Goal: Transaction & Acquisition: Purchase product/service

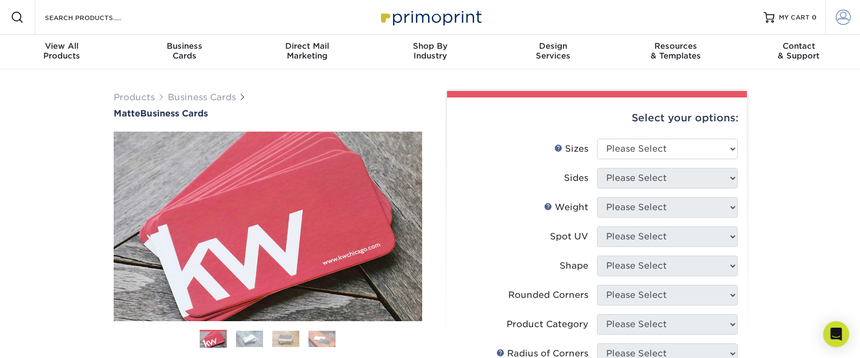
click at [845, 18] on span at bounding box center [842, 17] width 15 height 15
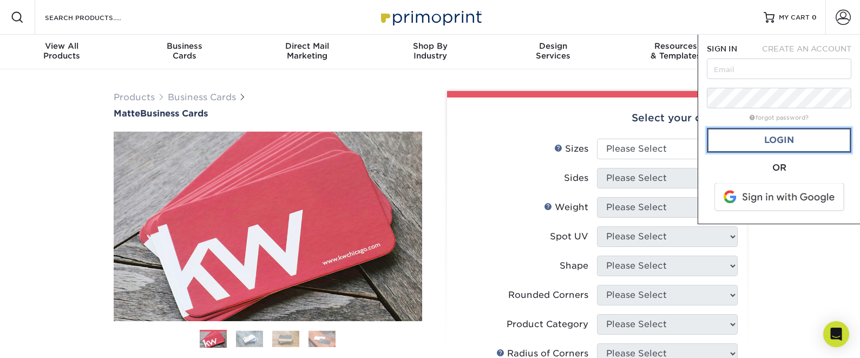
click at [771, 140] on link "Login" at bounding box center [779, 140] width 144 height 25
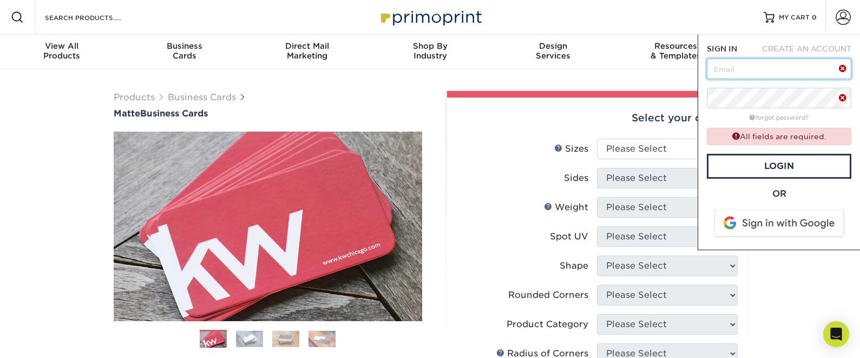
click at [742, 63] on input "text" at bounding box center [779, 68] width 144 height 21
type input "longhornties@austin.utexas.edu"
click at [774, 164] on link "Login" at bounding box center [779, 166] width 144 height 25
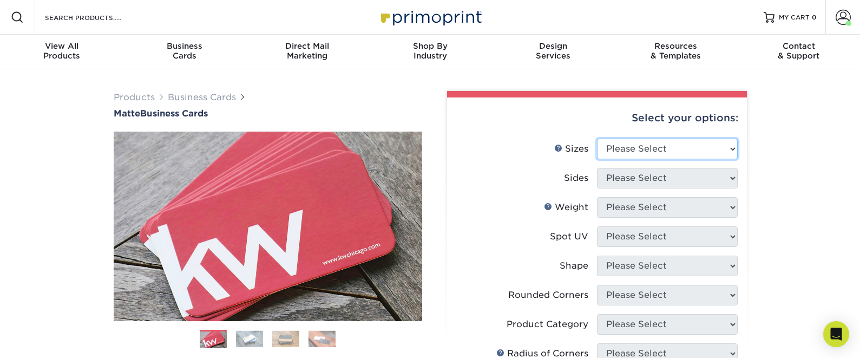
click at [691, 152] on select "Please Select 1.5" x 3.5" - Mini 1.75" x 3.5" - Mini 2" x 2" - Square 2" x 3" -…" at bounding box center [667, 149] width 141 height 21
select select "2.00x3.50"
click at [597, 139] on select "Please Select 1.5" x 3.5" - Mini 1.75" x 3.5" - Mini 2" x 2" - Square 2" x 3" -…" at bounding box center [667, 149] width 141 height 21
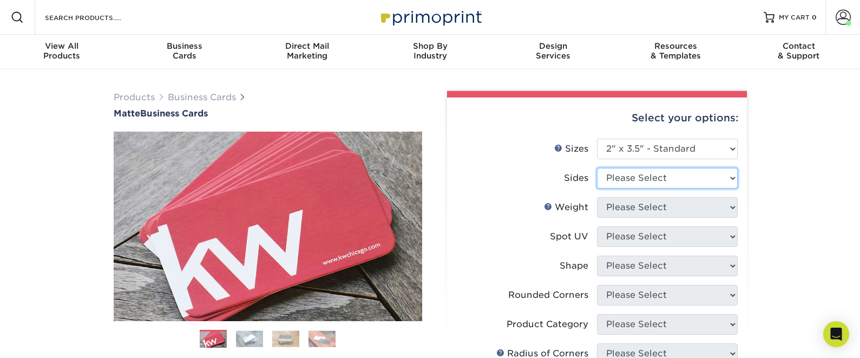
click at [679, 181] on select "Please Select Print Both Sides Print Front Only" at bounding box center [667, 178] width 141 height 21
select select "13abbda7-1d64-4f25-8bb2-c179b224825d"
click at [597, 168] on select "Please Select Print Both Sides Print Front Only" at bounding box center [667, 178] width 141 height 21
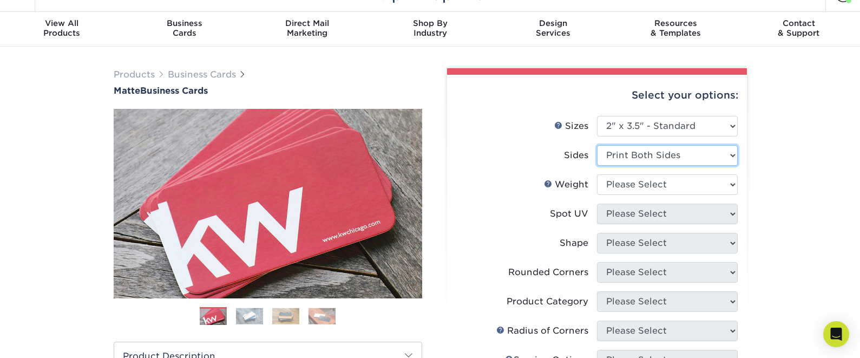
scroll to position [26, 0]
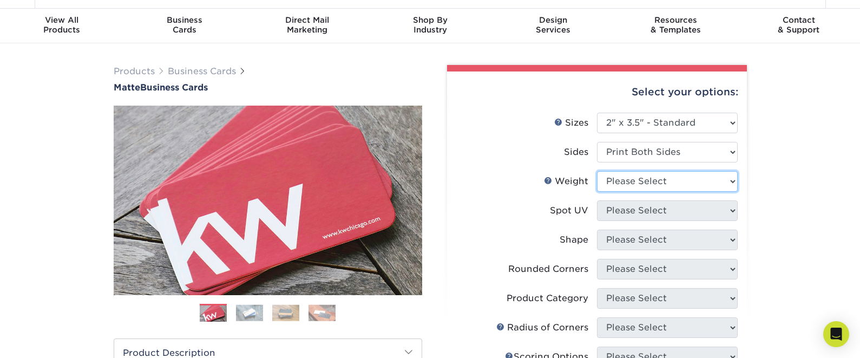
click at [708, 179] on select "Please Select 16PT 14PT" at bounding box center [667, 181] width 141 height 21
select select "16PT"
click at [597, 171] on select "Please Select 16PT 14PT" at bounding box center [667, 181] width 141 height 21
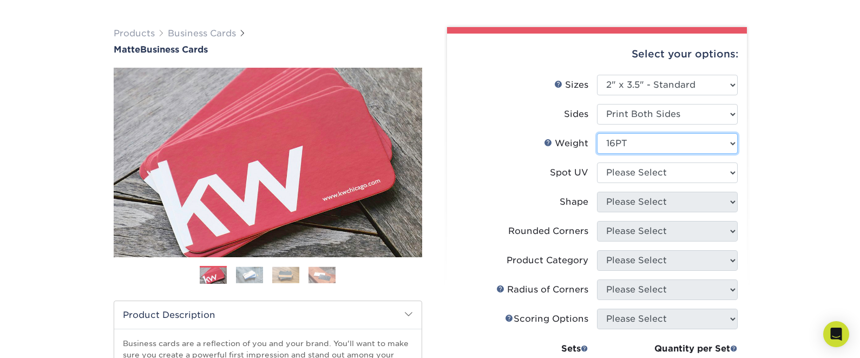
scroll to position [85, 0]
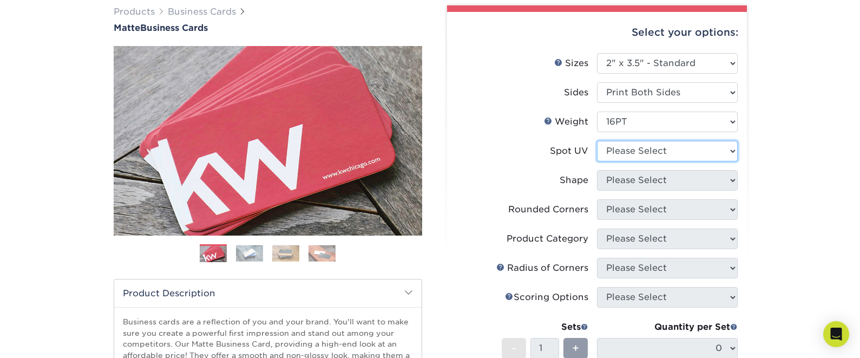
click at [644, 152] on select "Please Select No Spot UV Front and Back (Both Sides) Front Only Back Only" at bounding box center [667, 151] width 141 height 21
select select "3"
click at [597, 141] on select "Please Select No Spot UV Front and Back (Both Sides) Front Only Back Only" at bounding box center [667, 151] width 141 height 21
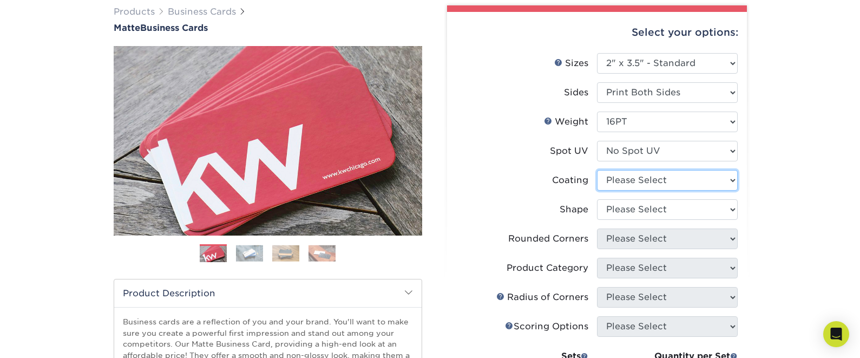
click at [673, 180] on select at bounding box center [667, 180] width 141 height 21
select select "121bb7b5-3b4d-429f-bd8d-bbf80e953313"
click at [597, 170] on select at bounding box center [667, 180] width 141 height 21
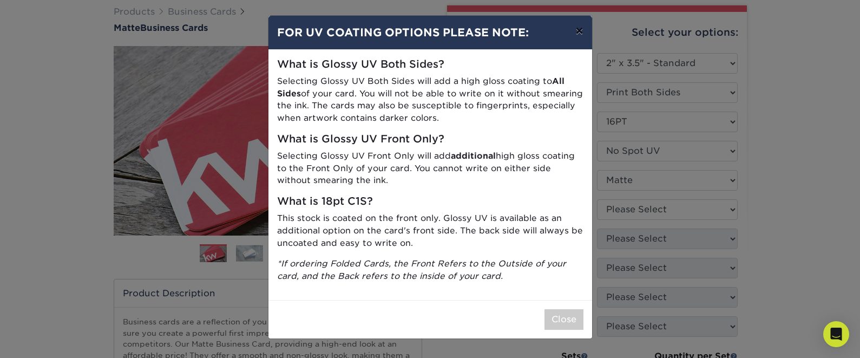
click at [575, 31] on button "×" at bounding box center [579, 31] width 25 height 30
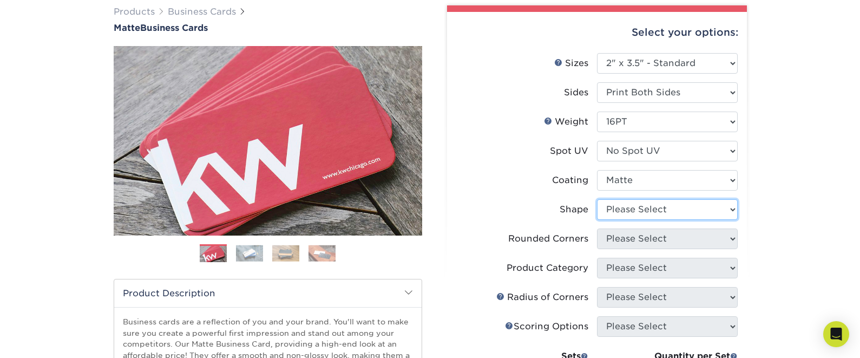
click at [637, 200] on select "Please Select Standard Oval" at bounding box center [667, 209] width 141 height 21
select select "standard"
click at [597, 199] on select "Please Select Standard Oval" at bounding box center [667, 209] width 141 height 21
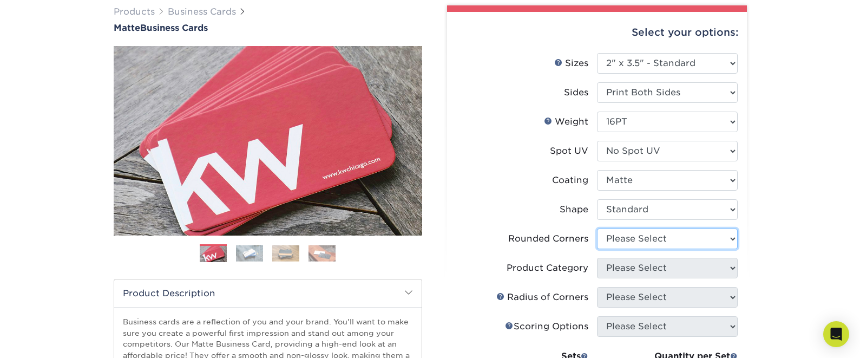
click at [639, 235] on select "Please Select Yes - Round 2 Corners Yes - Round 4 Corners No" at bounding box center [667, 238] width 141 height 21
select select "0"
click at [597, 228] on select "Please Select Yes - Round 2 Corners Yes - Round 4 Corners No" at bounding box center [667, 238] width 141 height 21
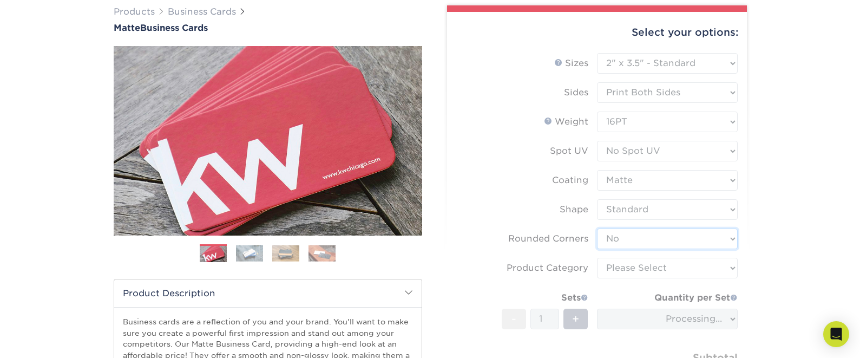
scroll to position [88, 0]
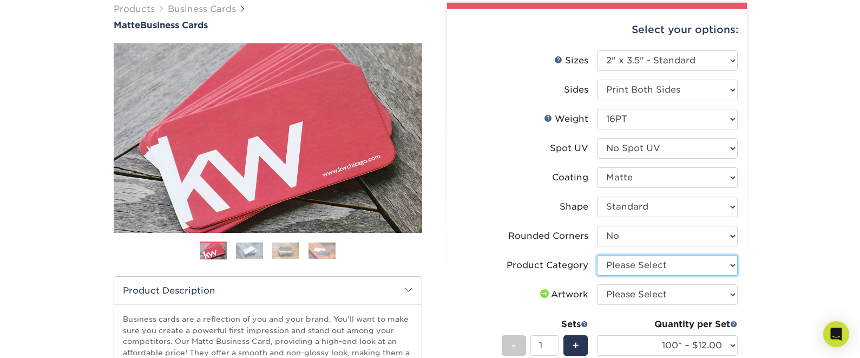
click at [663, 259] on select "Please Select Business Cards" at bounding box center [667, 265] width 141 height 21
select select "3b5148f1-0588-4f88-a218-97bcfdce65c1"
click at [597, 255] on select "Please Select Business Cards" at bounding box center [667, 265] width 141 height 21
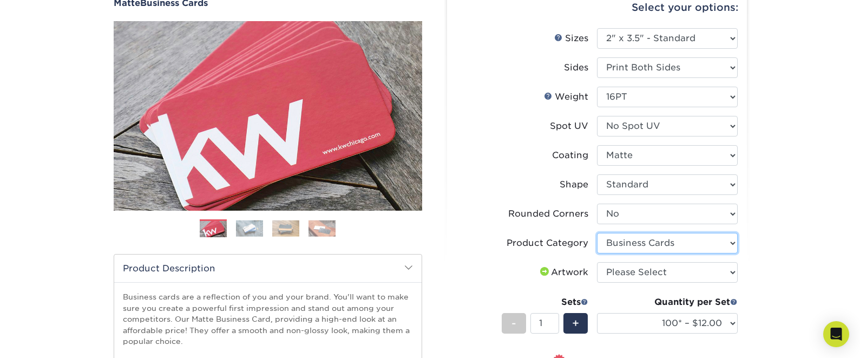
scroll to position [138, 0]
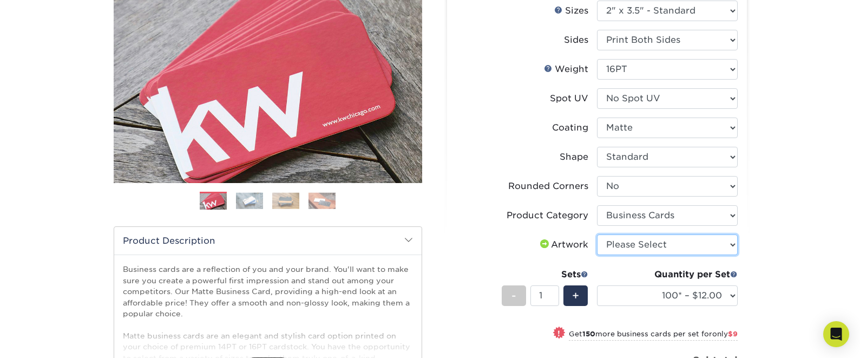
click at [627, 241] on select "Please Select I will upload files I need a design - $100" at bounding box center [667, 244] width 141 height 21
select select "upload"
click at [597, 234] on select "Please Select I will upload files I need a design - $100" at bounding box center [667, 244] width 141 height 21
click at [753, 238] on div "Select your options: Sizes Help Sizes Please Select 1.5" x 3.5" - Mini -" at bounding box center [592, 249] width 325 height 593
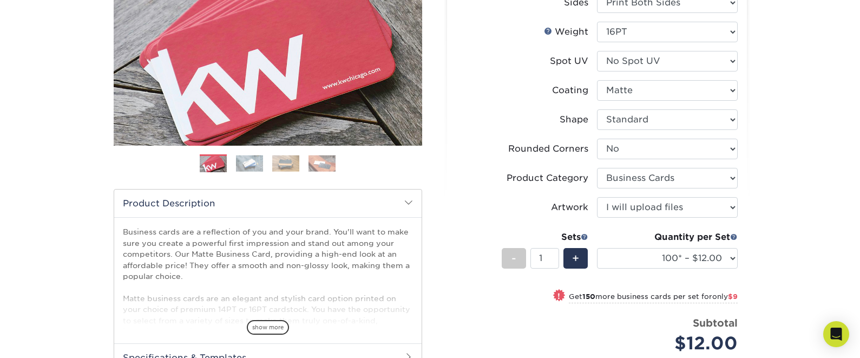
scroll to position [176, 0]
click at [687, 260] on select "100* – $12.00 250* – $21.00 500 – $42.00 1000 – $53.00 2500 – $95.00 5000 – $18…" at bounding box center [667, 257] width 141 height 21
select select "250* – $21.00"
click at [597, 247] on select "100* – $12.00 250* – $21.00 500 – $42.00 1000 – $53.00 2500 – $95.00 5000 – $18…" at bounding box center [667, 257] width 141 height 21
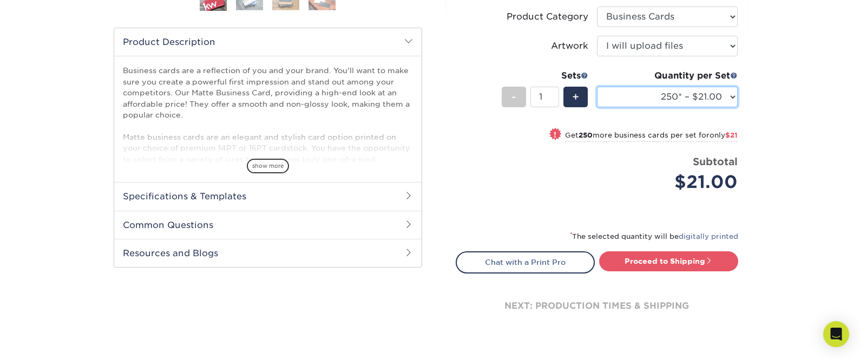
scroll to position [340, 0]
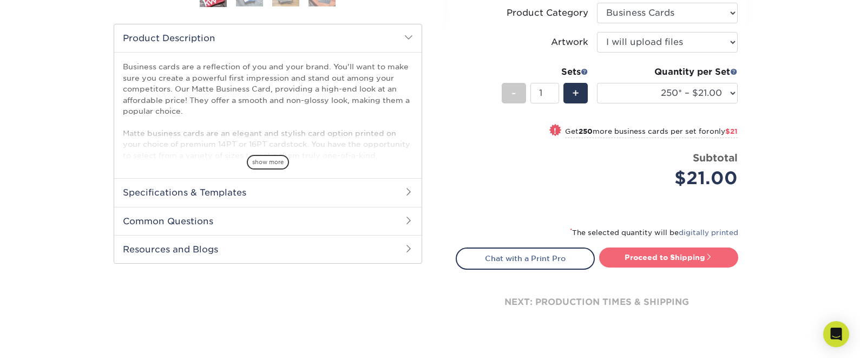
click at [620, 252] on link "Proceed to Shipping" at bounding box center [668, 256] width 139 height 19
type input "Set 1"
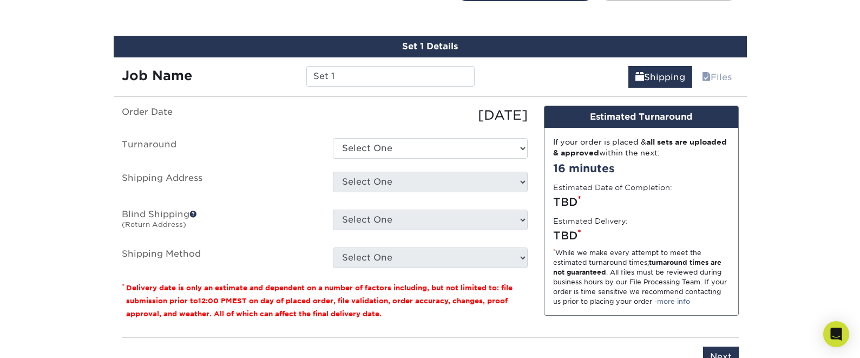
scroll to position [617, 0]
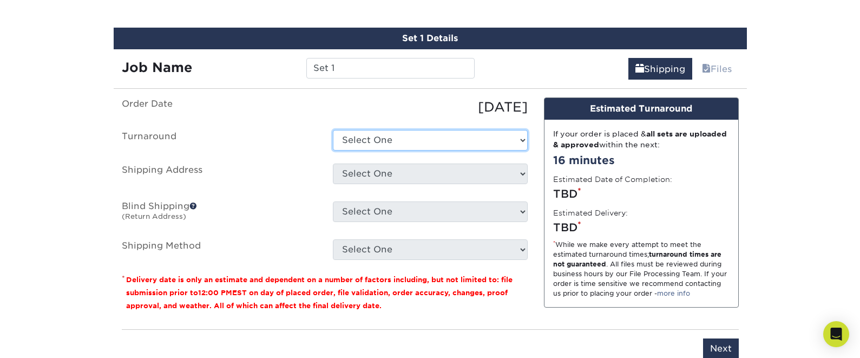
click at [388, 143] on select "Select One 2-4 Business Days 2 Day Next Business Day" at bounding box center [430, 140] width 195 height 21
select select "23721297-b68b-4846-ba83-3171e6bd9d78"
click at [333, 130] on select "Select One 2-4 Business Days 2 Day Next Business Day" at bounding box center [430, 140] width 195 height 21
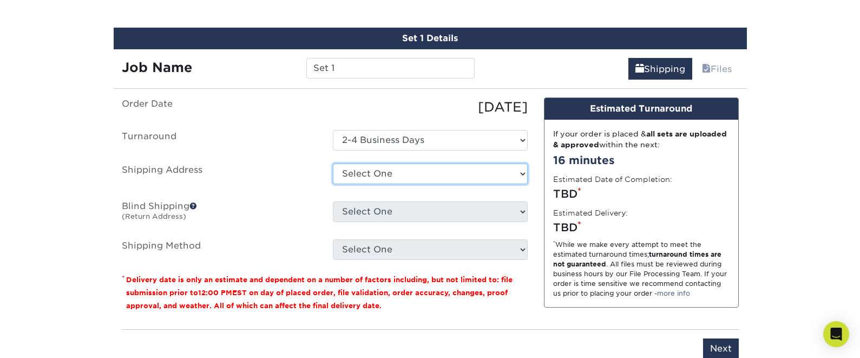
click at [385, 175] on select "Select One 100 W DEAN KEETON ST, AUSTIN, TX + Add New Address" at bounding box center [430, 173] width 195 height 21
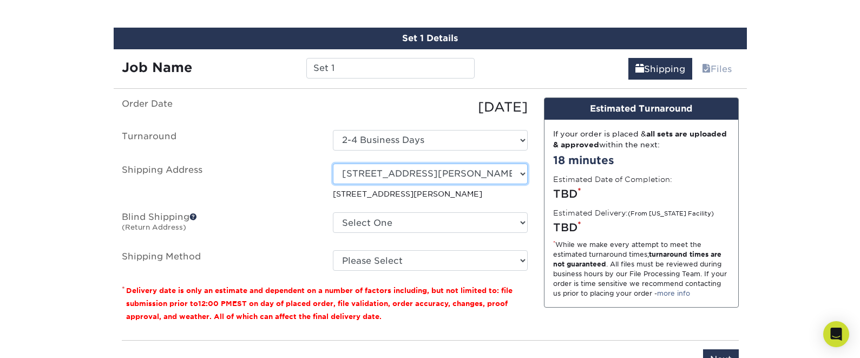
click at [441, 172] on select "Select One 100 W DEAN KEETON ST, AUSTIN, TX + Add New Address" at bounding box center [430, 173] width 195 height 21
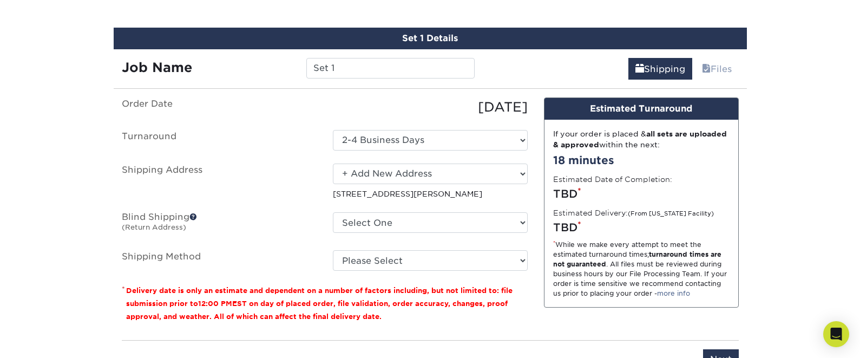
click at [333, 163] on select "Select One 100 W DEAN KEETON ST, AUSTIN, TX + Add New Address" at bounding box center [430, 173] width 195 height 21
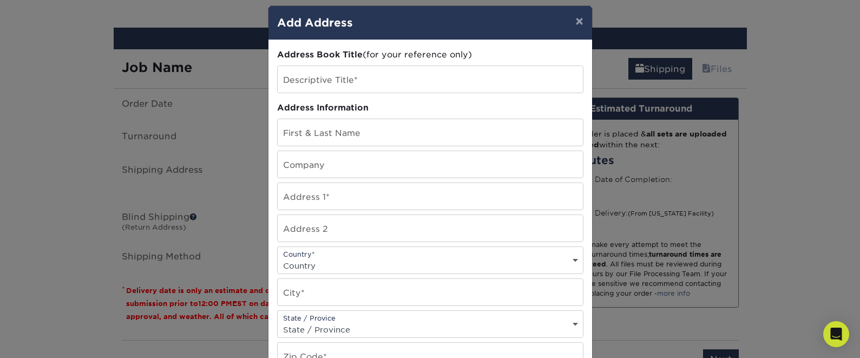
scroll to position [9, 0]
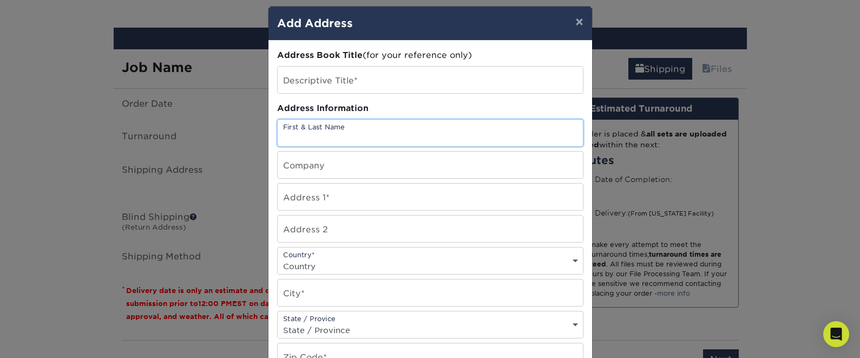
click at [363, 133] on input "text" at bounding box center [430, 133] width 305 height 27
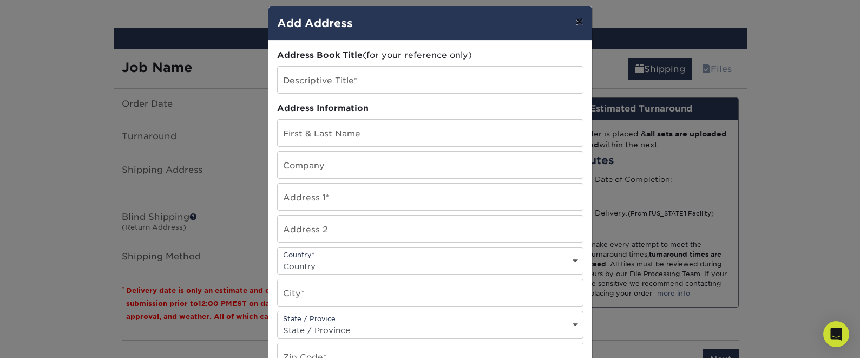
click at [577, 26] on button "×" at bounding box center [579, 21] width 25 height 30
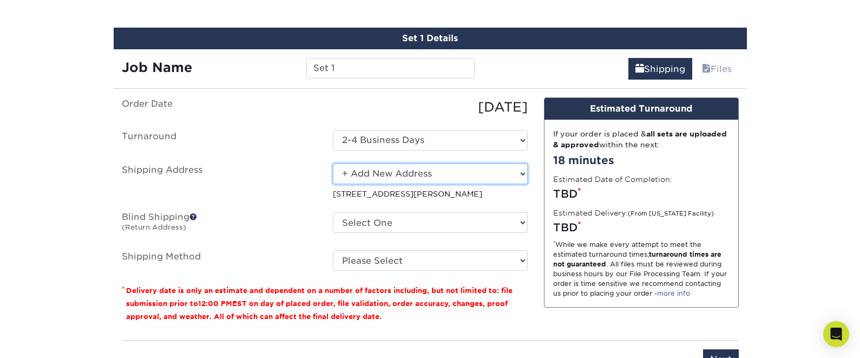
click at [420, 176] on select "Select One 100 W DEAN KEETON ST, AUSTIN, TX + Add New Address" at bounding box center [430, 173] width 195 height 21
select select "281746"
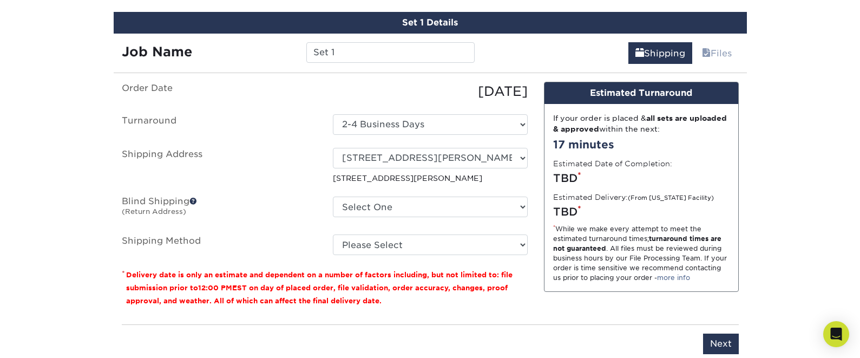
scroll to position [633, 0]
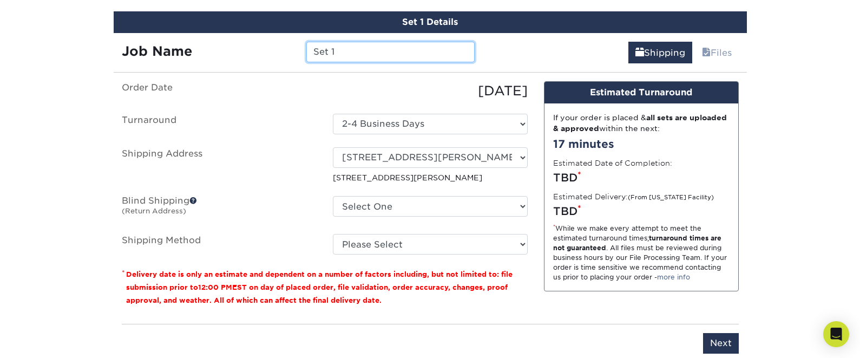
click at [418, 49] on input "Set 1" at bounding box center [390, 52] width 168 height 21
drag, startPoint x: 418, startPoint y: 49, endPoint x: 242, endPoint y: 38, distance: 176.2
click at [242, 38] on div "Job Name Set 1" at bounding box center [299, 48] width 370 height 30
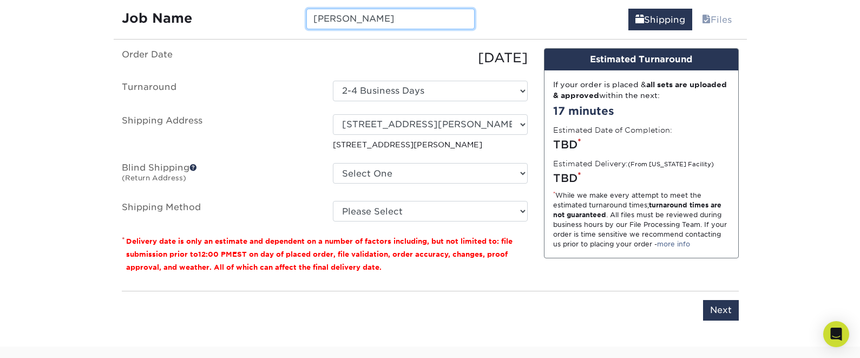
scroll to position [720, 0]
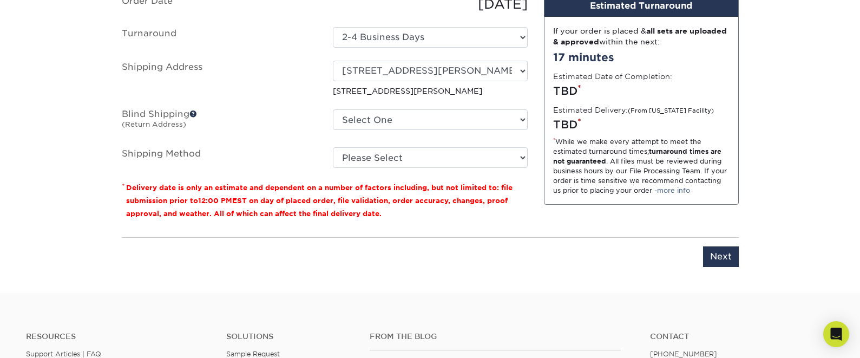
type input "[PERSON_NAME]"
click at [394, 147] on select "Please Select Ground Shipping (+$7.84) 3 Day Shipping Service (+$15.34) 2 Day A…" at bounding box center [430, 157] width 195 height 21
click at [393, 117] on select "Select One 100 W DEAN KEETON ST, AUSTIN, TX + Add New Address" at bounding box center [430, 119] width 195 height 21
click at [371, 148] on select "Please Select Ground Shipping (+$7.84) 3 Day Shipping Service (+$15.34) 2 Day A…" at bounding box center [430, 157] width 195 height 21
select select "03"
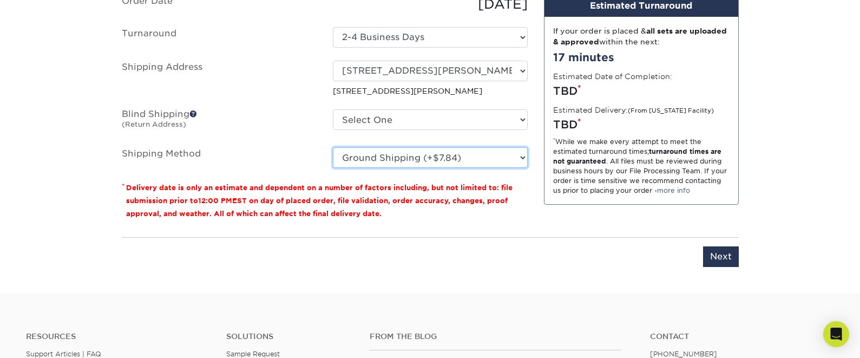
click at [333, 147] on select "Please Select Ground Shipping (+$7.84) 3 Day Shipping Service (+$15.34) 2 Day A…" at bounding box center [430, 157] width 195 height 21
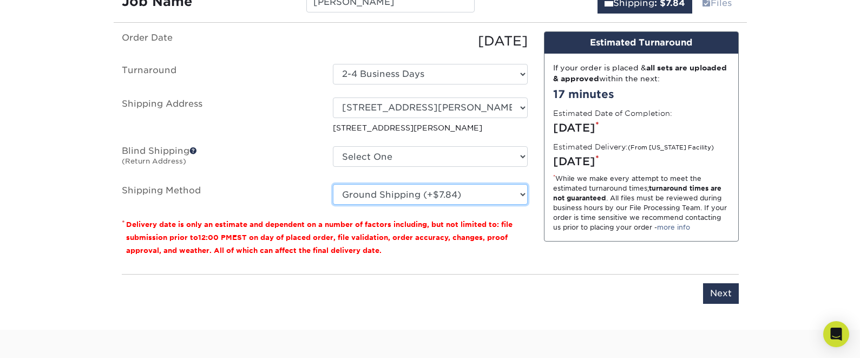
scroll to position [697, 0]
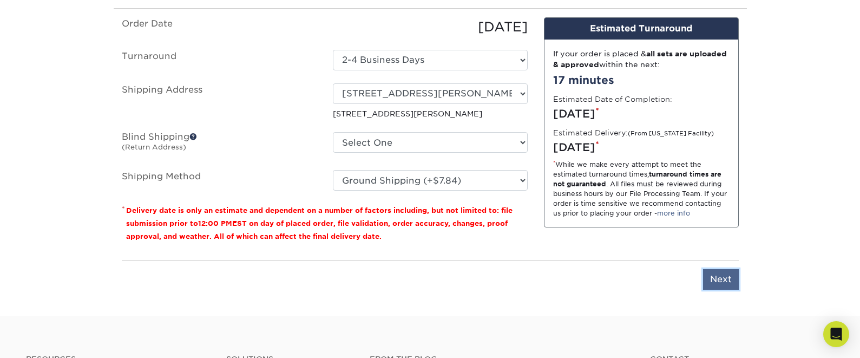
click at [713, 275] on input "Next" at bounding box center [721, 279] width 36 height 21
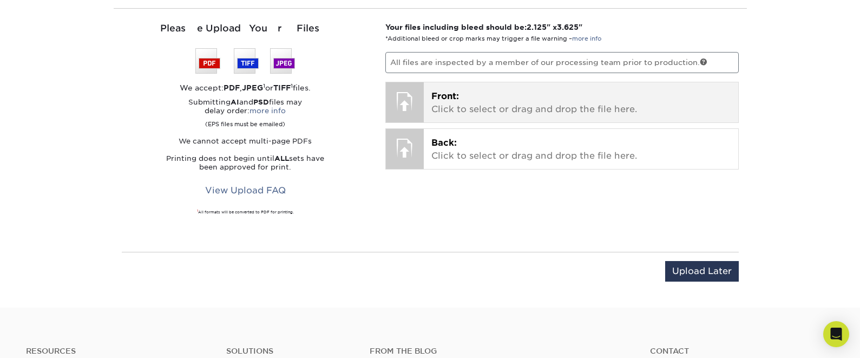
click at [516, 106] on p "Front: Click to select or drag and drop the file here." at bounding box center [580, 103] width 299 height 26
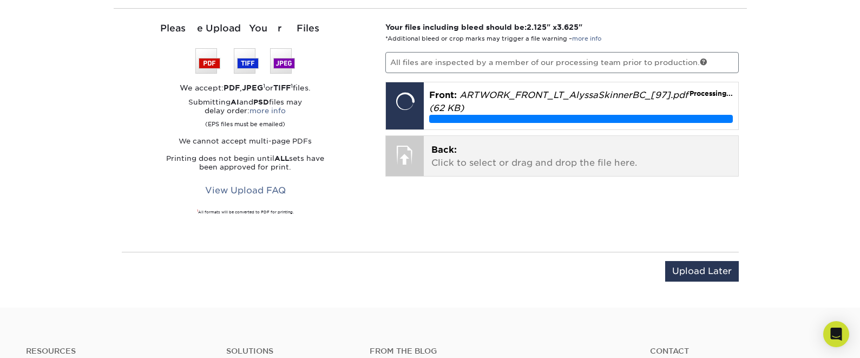
click at [591, 161] on p "Back: Click to select or drag and drop the file here." at bounding box center [580, 156] width 299 height 26
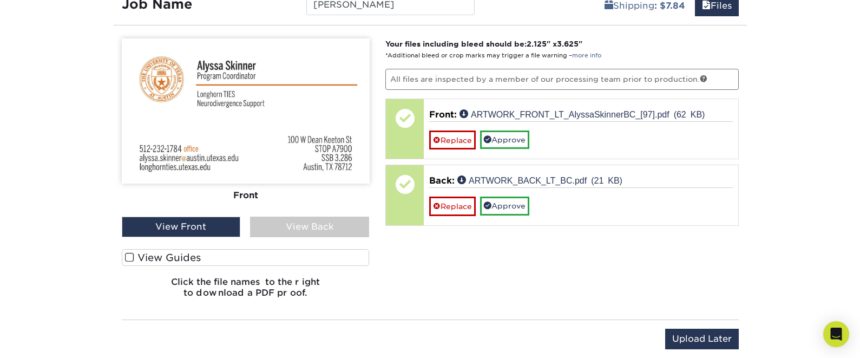
scroll to position [672, 0]
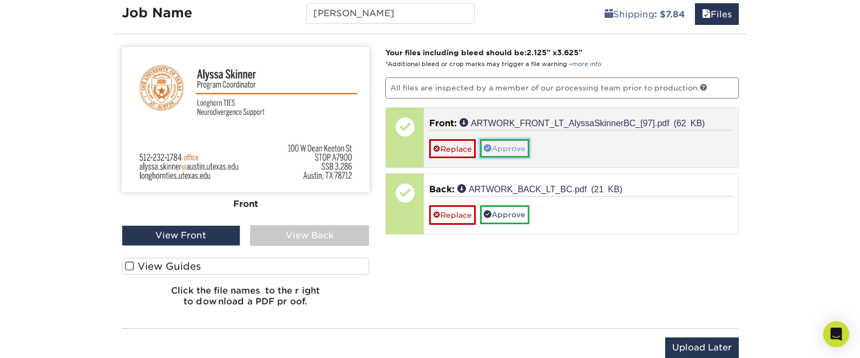
click at [498, 147] on link "Approve" at bounding box center [504, 148] width 49 height 18
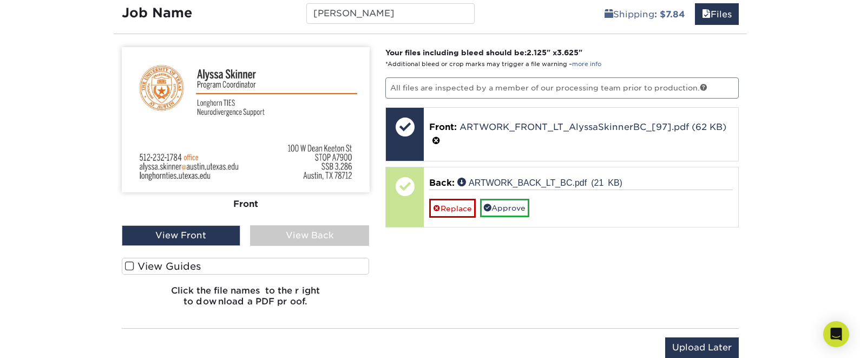
click at [322, 235] on div "View Back" at bounding box center [309, 235] width 119 height 21
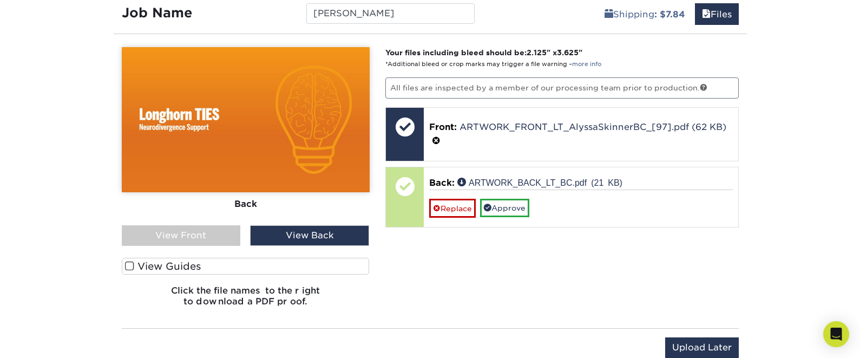
click at [223, 234] on div "View Front" at bounding box center [181, 235] width 119 height 21
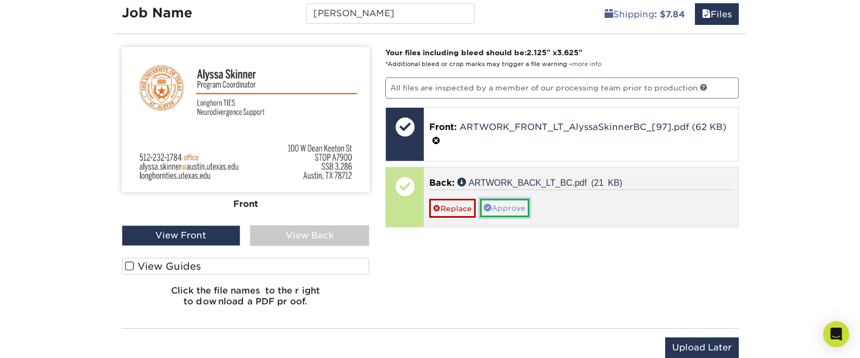
click at [494, 210] on link "Approve" at bounding box center [504, 208] width 49 height 18
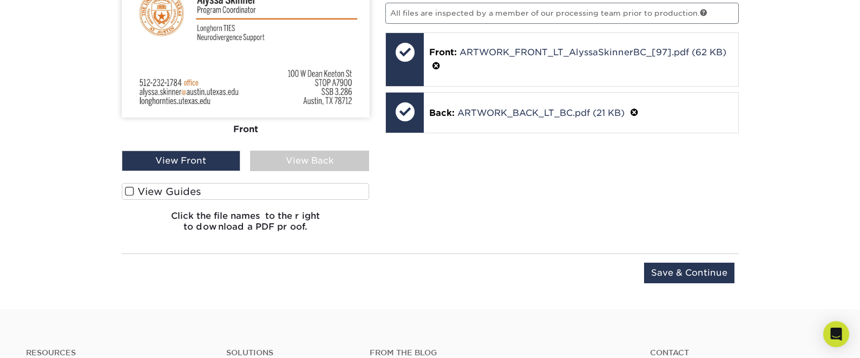
scroll to position [800, 0]
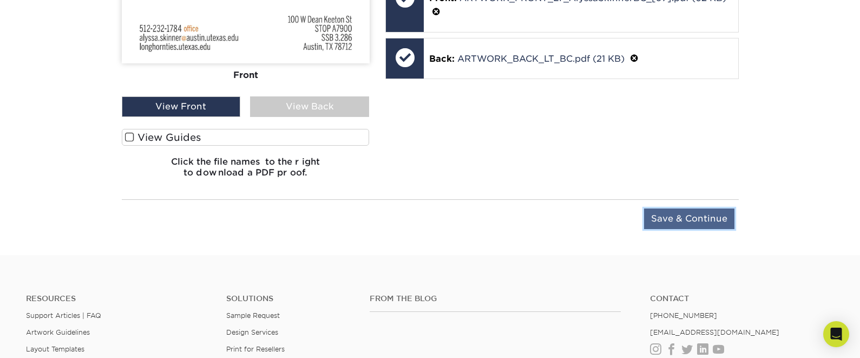
click at [680, 223] on input "Save & Continue" at bounding box center [689, 218] width 90 height 21
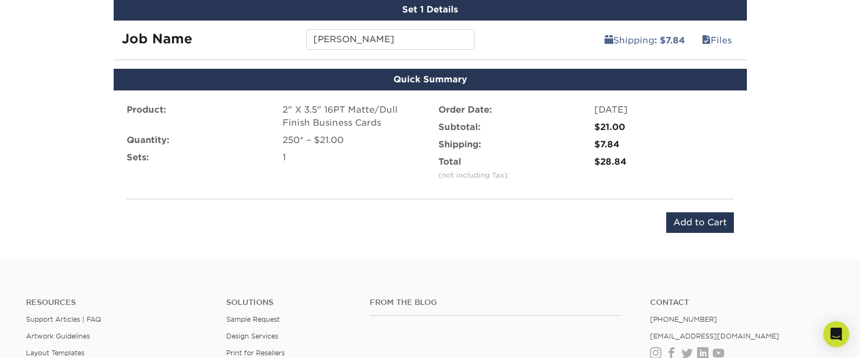
scroll to position [643, 0]
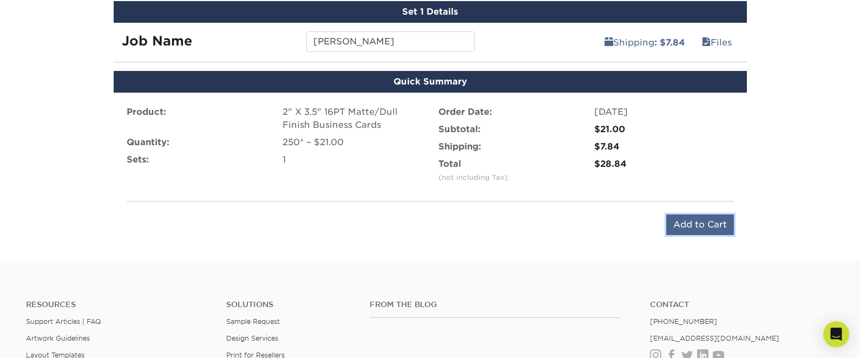
click at [688, 219] on input "Add to Cart" at bounding box center [700, 224] width 68 height 21
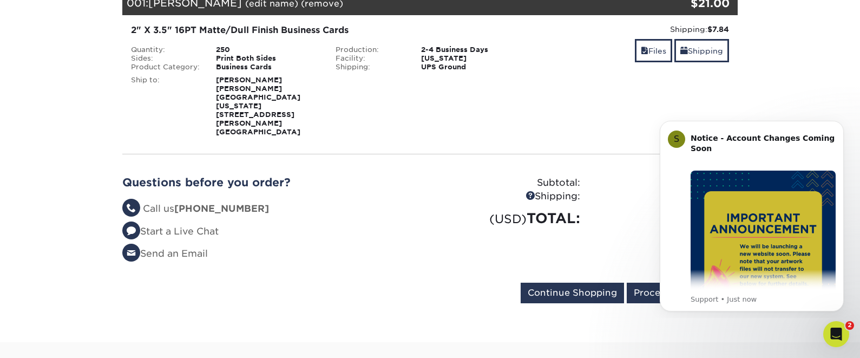
click at [592, 288] on form "Continue Shopping Proceed to Checkout" at bounding box center [430, 294] width 616 height 25
click at [591, 282] on input "Continue Shopping" at bounding box center [572, 292] width 103 height 21
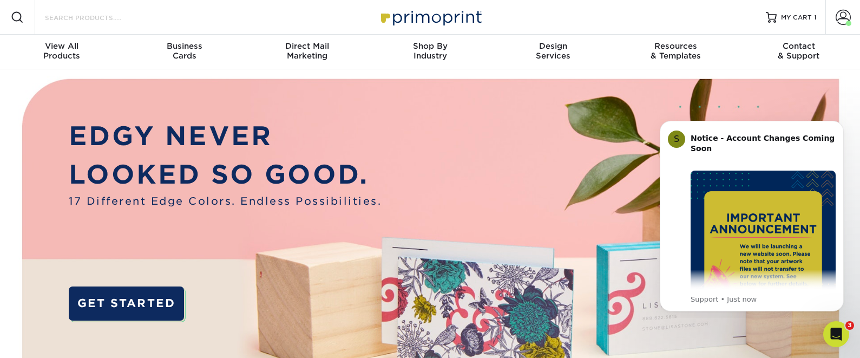
click at [83, 19] on input "Search Products" at bounding box center [97, 17] width 106 height 13
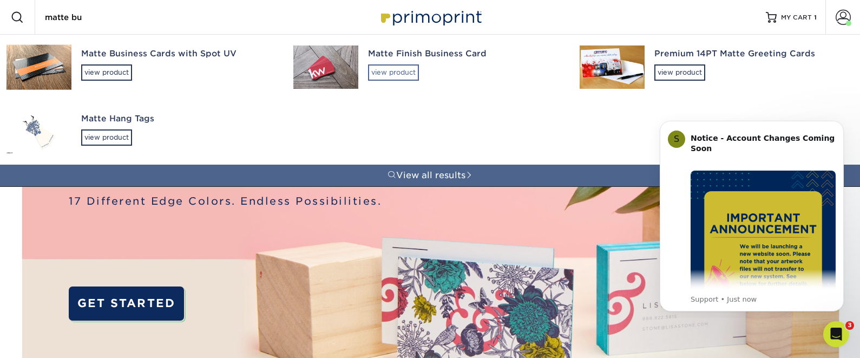
type input "matte bu"
click at [406, 66] on div "view product" at bounding box center [393, 72] width 51 height 16
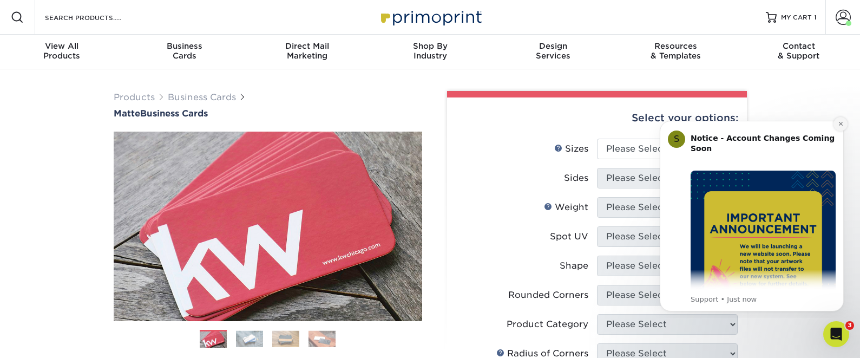
click at [842, 121] on icon "Dismiss notification" at bounding box center [841, 124] width 6 height 6
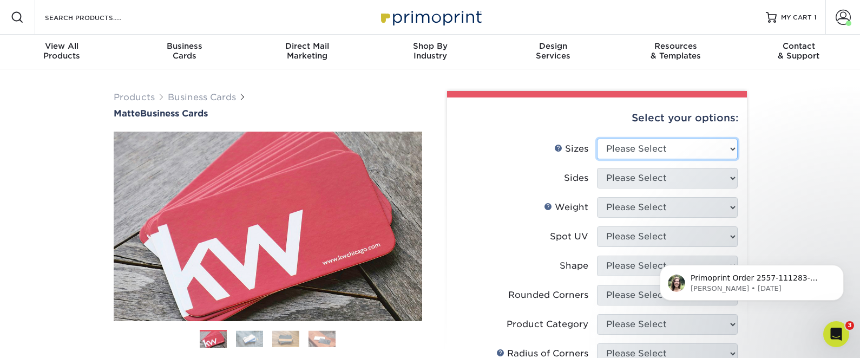
click at [622, 150] on select "Please Select 1.5" x 3.5" - Mini 1.75" x 3.5" - Mini 2" x 2" - Square 2" x 3" -…" at bounding box center [667, 149] width 141 height 21
select select "2.00x3.50"
click at [597, 139] on select "Please Select 1.5" x 3.5" - Mini 1.75" x 3.5" - Mini 2" x 2" - Square 2" x 3" -…" at bounding box center [667, 149] width 141 height 21
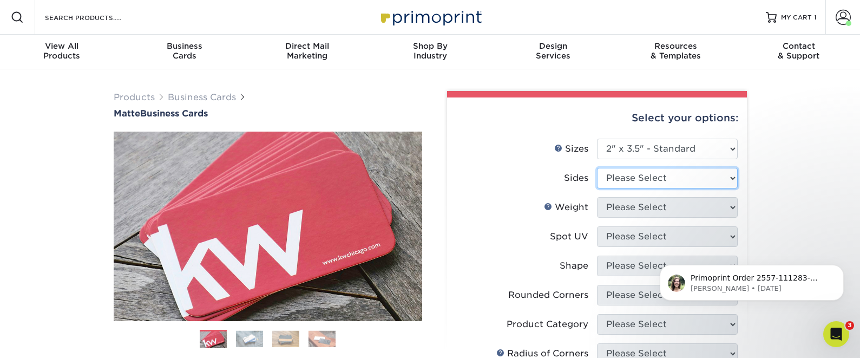
click at [641, 180] on select "Please Select Print Both Sides Print Front Only" at bounding box center [667, 178] width 141 height 21
select select "13abbda7-1d64-4f25-8bb2-c179b224825d"
click at [597, 168] on select "Please Select Print Both Sides Print Front Only" at bounding box center [667, 178] width 141 height 21
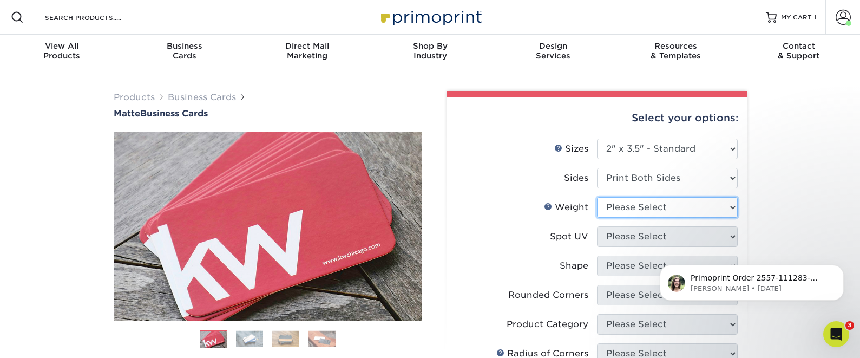
click at [637, 206] on select "Please Select 16PT 14PT" at bounding box center [667, 207] width 141 height 21
select select "16PT"
click at [597, 197] on select "Please Select 16PT 14PT" at bounding box center [667, 207] width 141 height 21
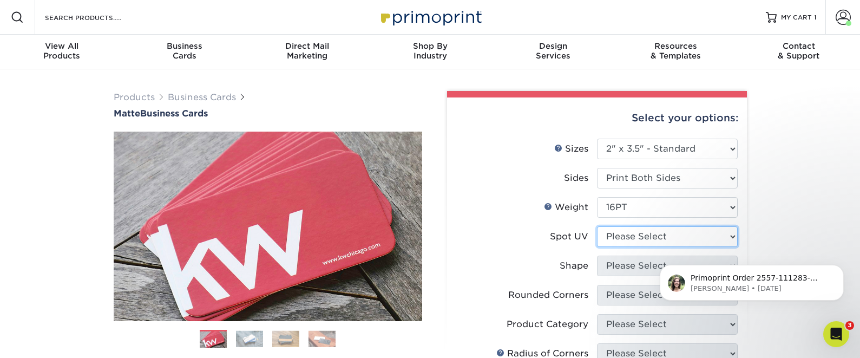
click at [638, 233] on select "Please Select No Spot UV Front and Back (Both Sides) Front Only Back Only" at bounding box center [667, 236] width 141 height 21
select select "3"
click at [597, 226] on select "Please Select No Spot UV Front and Back (Both Sides) Front Only Back Only" at bounding box center [667, 236] width 141 height 21
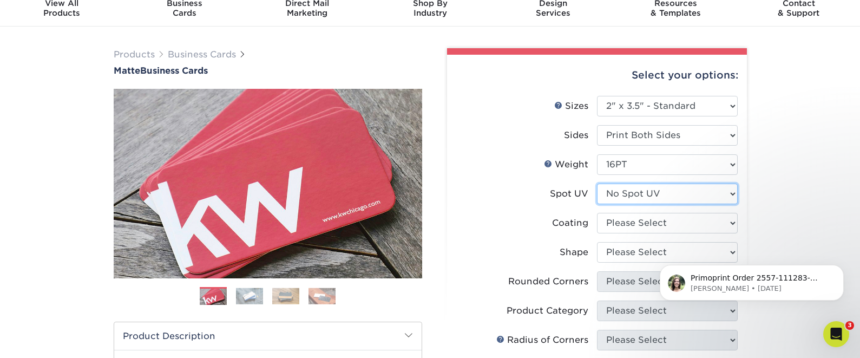
scroll to position [59, 0]
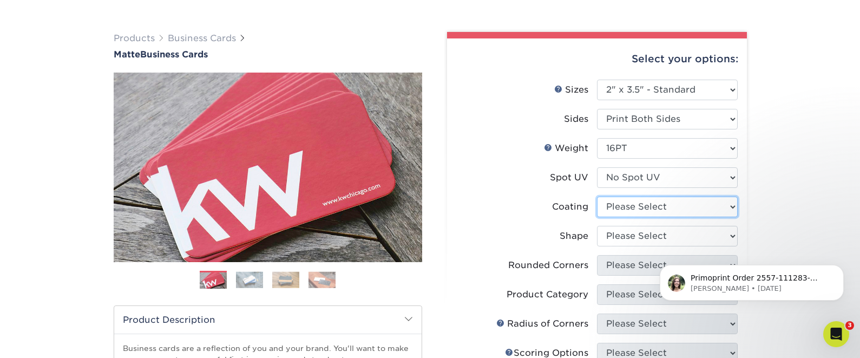
click at [640, 200] on select at bounding box center [667, 206] width 141 height 21
select select "121bb7b5-3b4d-429f-bd8d-bbf80e953313"
click at [597, 196] on select at bounding box center [667, 206] width 141 height 21
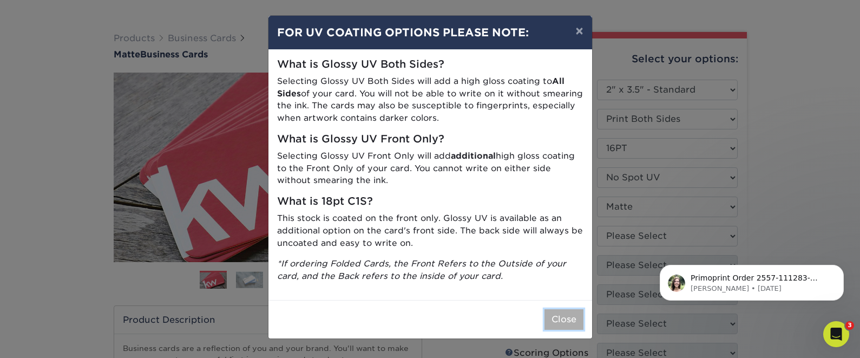
click at [548, 319] on button "Close" at bounding box center [563, 319] width 39 height 21
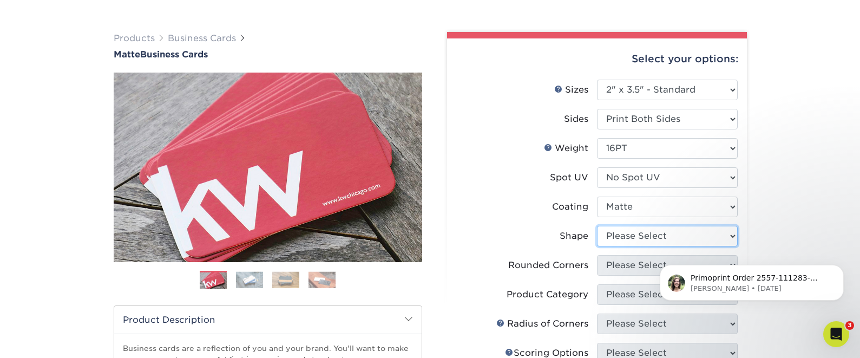
click at [627, 228] on select "Please Select Standard Oval" at bounding box center [667, 236] width 141 height 21
select select "standard"
click at [597, 226] on select "Please Select Standard Oval" at bounding box center [667, 236] width 141 height 21
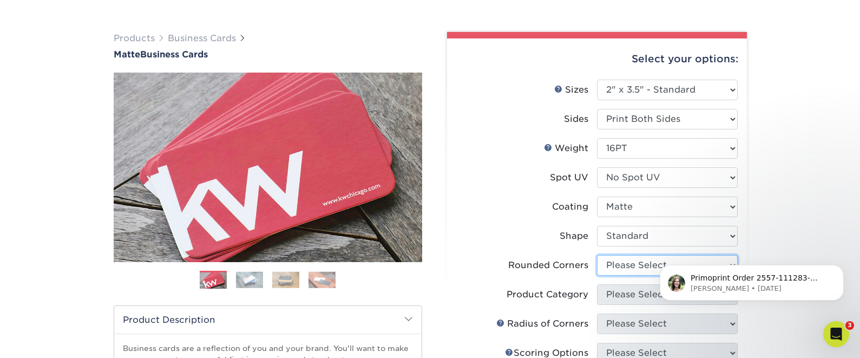
click at [610, 267] on select "Please Select Yes - Round 2 Corners Yes - Round 4 Corners No" at bounding box center [667, 265] width 141 height 21
select select "0"
click at [597, 255] on select "Please Select Yes - Round 2 Corners Yes - Round 4 Corners No" at bounding box center [667, 265] width 141 height 21
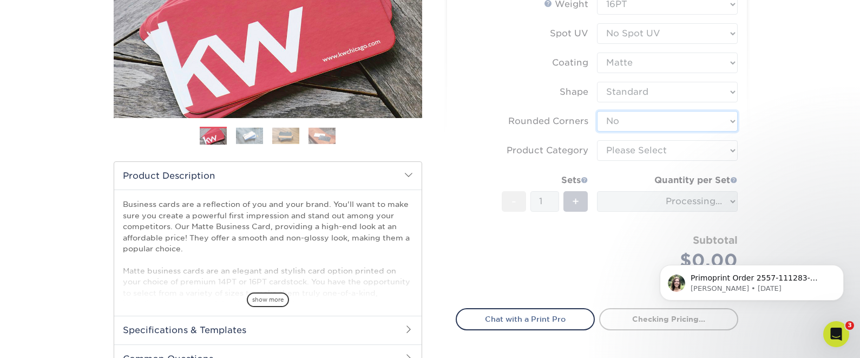
scroll to position [206, 0]
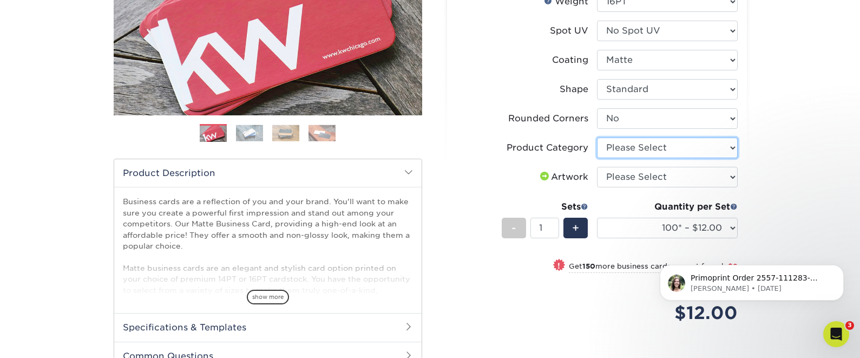
click at [666, 142] on select "Please Select Business Cards" at bounding box center [667, 147] width 141 height 21
select select "3b5148f1-0588-4f88-a218-97bcfdce65c1"
click at [597, 137] on select "Please Select Business Cards" at bounding box center [667, 147] width 141 height 21
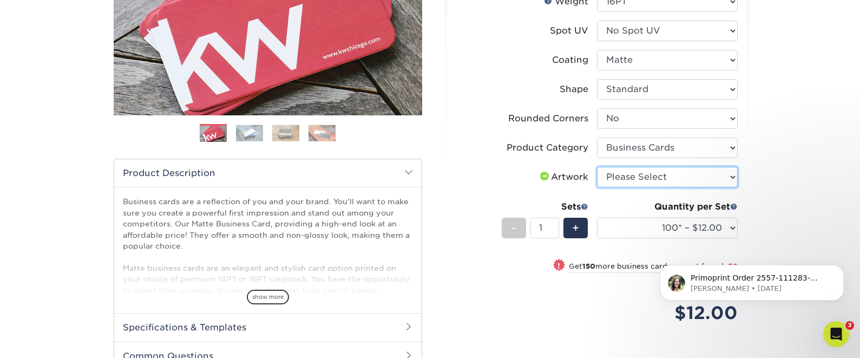
click at [689, 170] on select "Please Select I will upload files I need a design - $100" at bounding box center [667, 177] width 141 height 21
select select "upload"
click at [597, 167] on select "Please Select I will upload files I need a design - $100" at bounding box center [667, 177] width 141 height 21
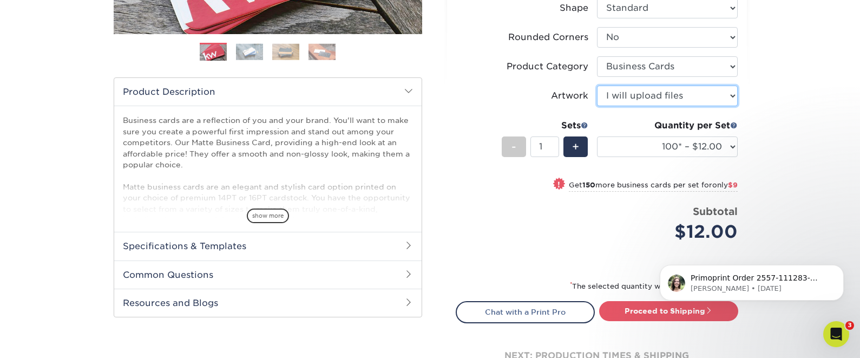
scroll to position [299, 0]
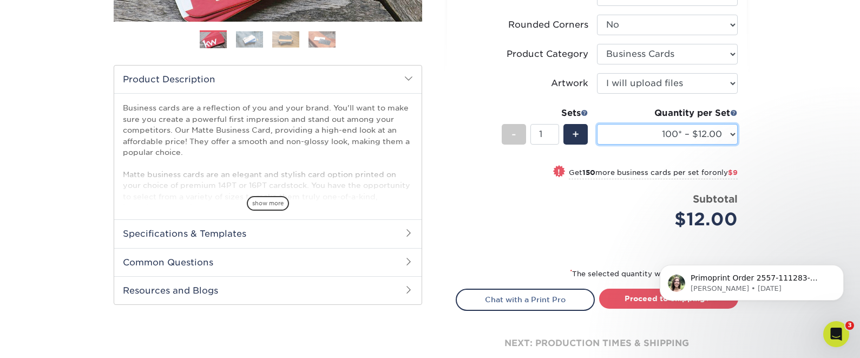
click at [672, 135] on select "100* – $12.00 250* – $21.00 500 – $42.00 1000 – $53.00 2500 – $95.00 5000 – $18…" at bounding box center [667, 134] width 141 height 21
select select "250* – $21.00"
click at [597, 124] on select "100* – $12.00 250* – $21.00 500 – $42.00 1000 – $53.00 2500 – $95.00 5000 – $18…" at bounding box center [667, 134] width 141 height 21
click at [618, 298] on link "Proceed to Shipping" at bounding box center [668, 297] width 139 height 19
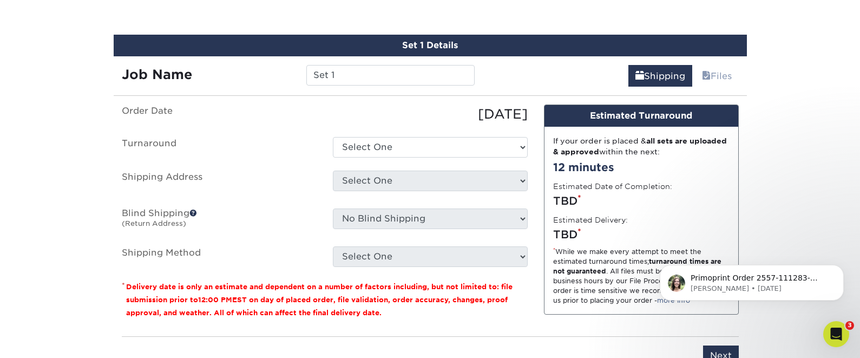
scroll to position [617, 0]
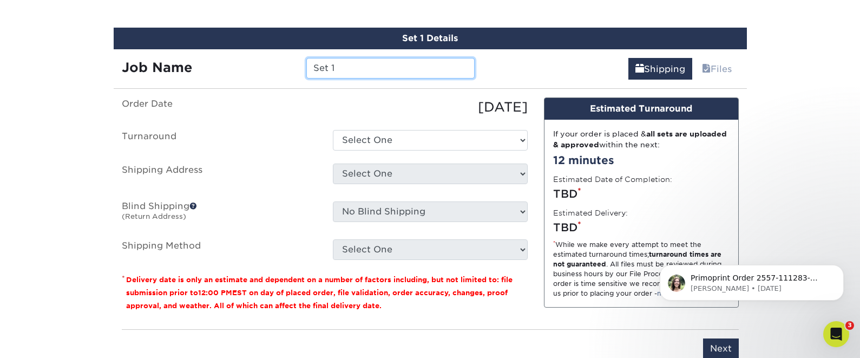
drag, startPoint x: 394, startPoint y: 68, endPoint x: 256, endPoint y: 62, distance: 138.6
click at [256, 62] on div "Job Name Set 1" at bounding box center [299, 68] width 370 height 21
type input "Katharine S"
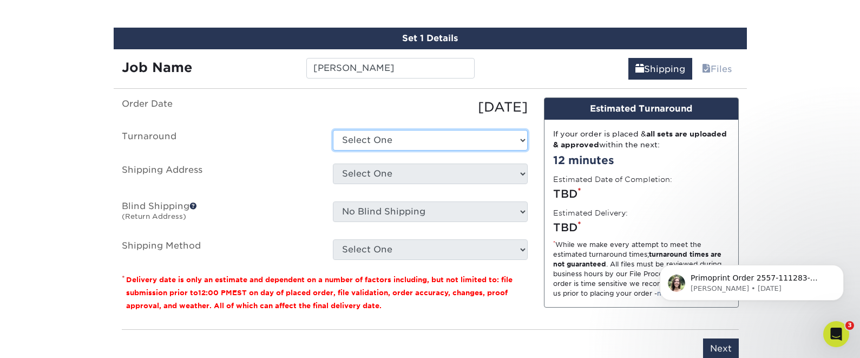
click at [361, 130] on select "Select One 2-4 Business Days 2 Day Next Business Day" at bounding box center [430, 140] width 195 height 21
select select "23721297-b68b-4846-ba83-3171e6bd9d78"
click at [333, 130] on select "Select One 2-4 Business Days 2 Day Next Business Day" at bounding box center [430, 140] width 195 height 21
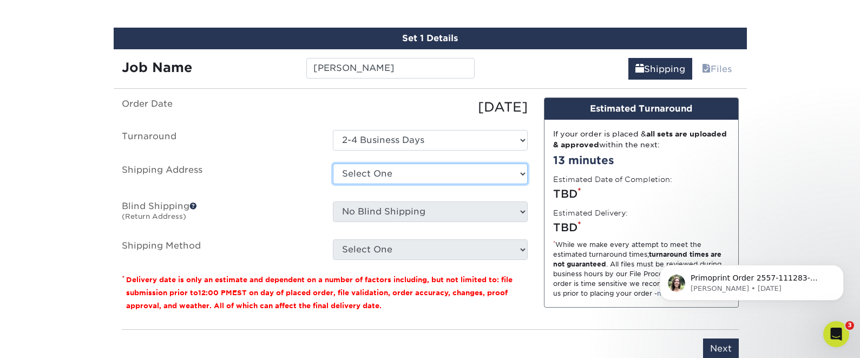
click at [380, 173] on select "Select One Student Services Building + Add New Address" at bounding box center [430, 173] width 195 height 21
select select "newaddress"
click at [333, 163] on select "Select One Student Services Building + Add New Address" at bounding box center [430, 173] width 195 height 21
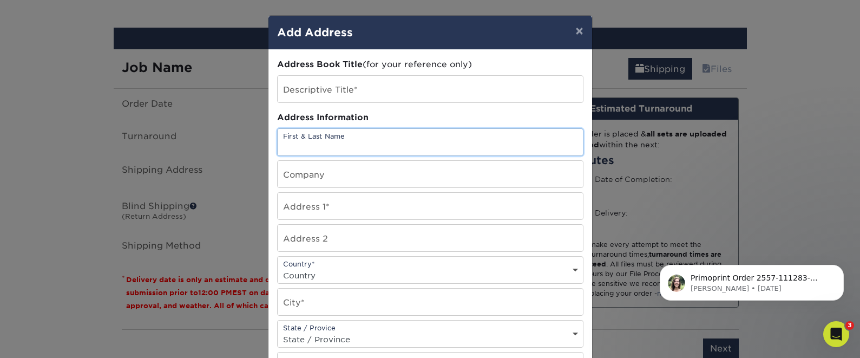
click at [367, 143] on input "text" at bounding box center [430, 142] width 305 height 27
type input "[PERSON_NAME]"
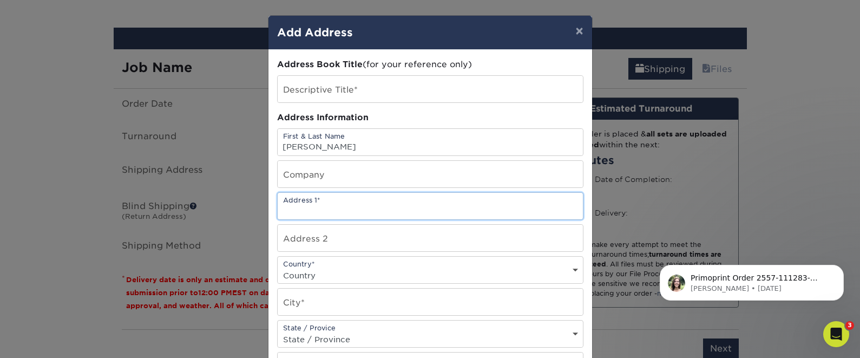
click at [354, 209] on input "text" at bounding box center [430, 206] width 305 height 27
type input "100 W Dean Keeton"
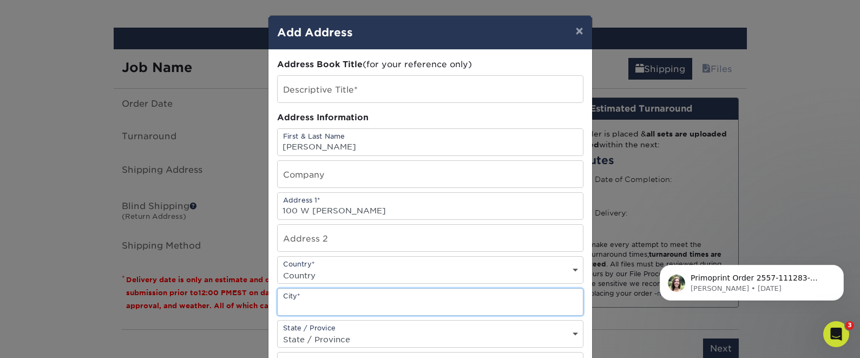
click at [325, 304] on input "text" at bounding box center [430, 301] width 305 height 27
click at [416, 311] on input "Austin" at bounding box center [430, 301] width 305 height 27
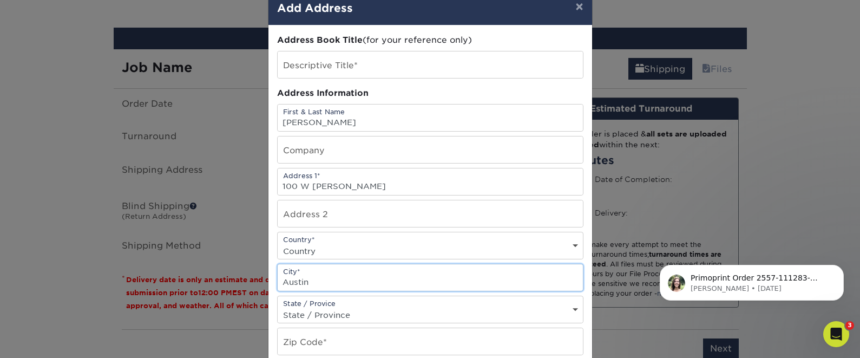
scroll to position [38, 0]
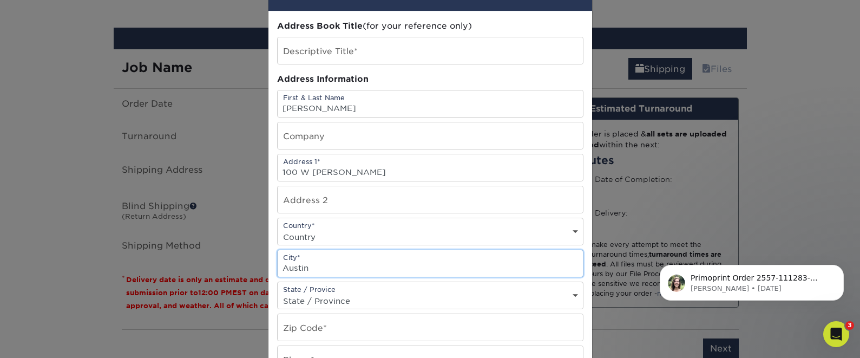
type input "Austin"
click at [409, 296] on select "State / Province Alabama Alaska Arizona Arkansas California Colorado Connecticu…" at bounding box center [430, 301] width 305 height 16
select select "TX"
click at [278, 293] on select "State / Province Alabama Alaska Arizona Arkansas California Colorado Connecticu…" at bounding box center [430, 301] width 305 height 16
click at [333, 332] on input "text" at bounding box center [430, 327] width 305 height 27
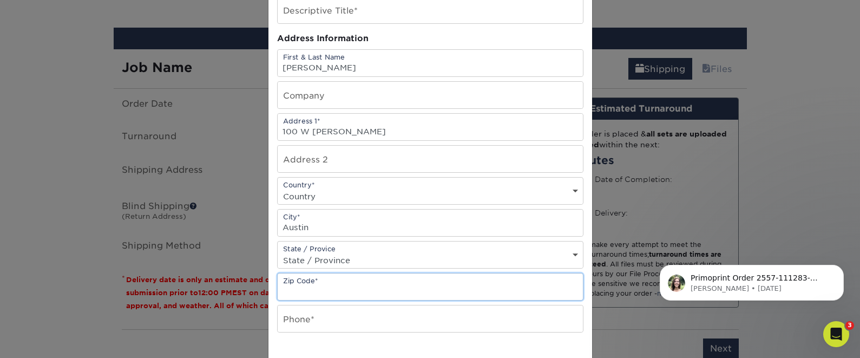
scroll to position [80, 0]
click at [318, 320] on input "text" at bounding box center [430, 317] width 305 height 27
click at [294, 286] on input "text" at bounding box center [430, 285] width 305 height 27
type input "78712"
click at [326, 321] on input "text" at bounding box center [430, 317] width 305 height 27
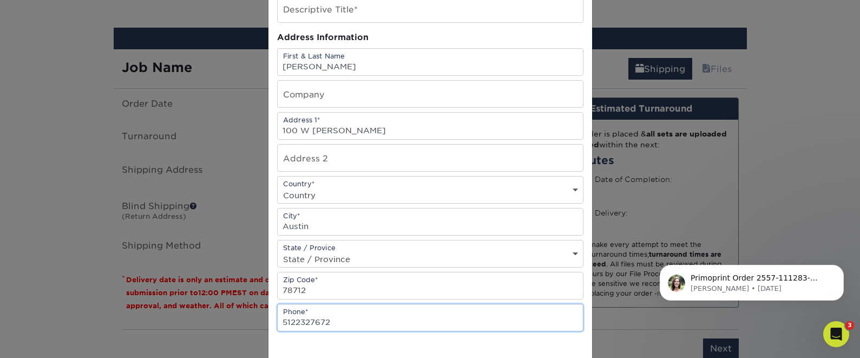
type input "5122327672"
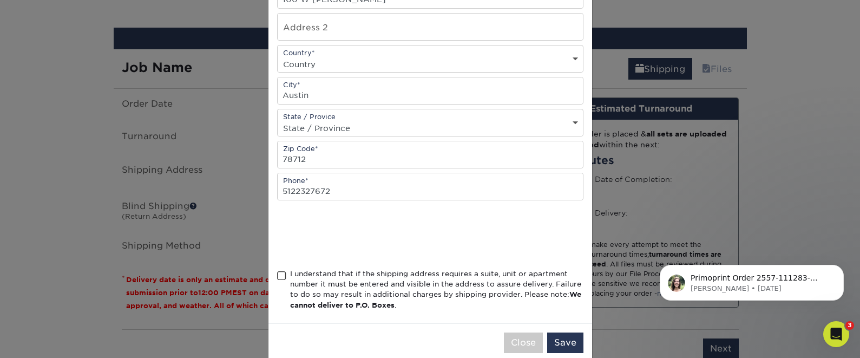
scroll to position [231, 0]
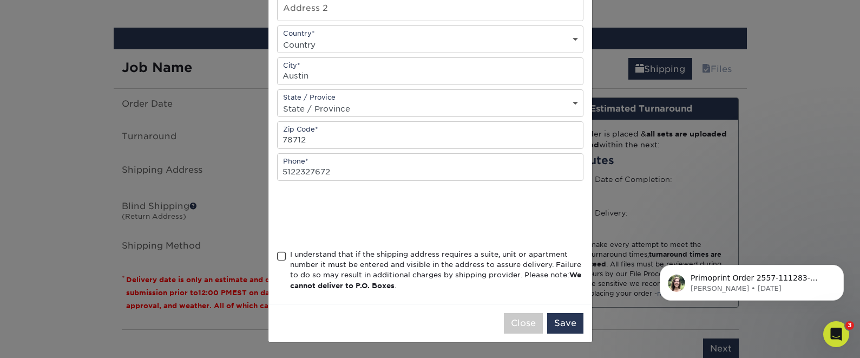
click at [281, 258] on span at bounding box center [281, 256] width 9 height 10
click at [0, 0] on input "I understand that if the shipping address requires a suite, unit or apartment n…" at bounding box center [0, 0] width 0 height 0
click at [567, 327] on button "Save" at bounding box center [565, 323] width 36 height 21
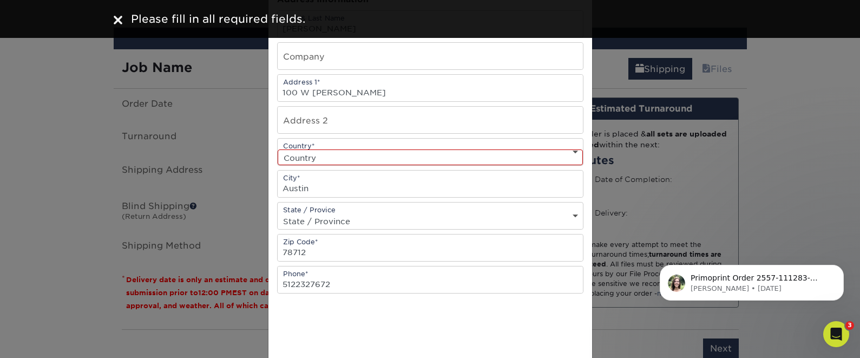
scroll to position [90, 0]
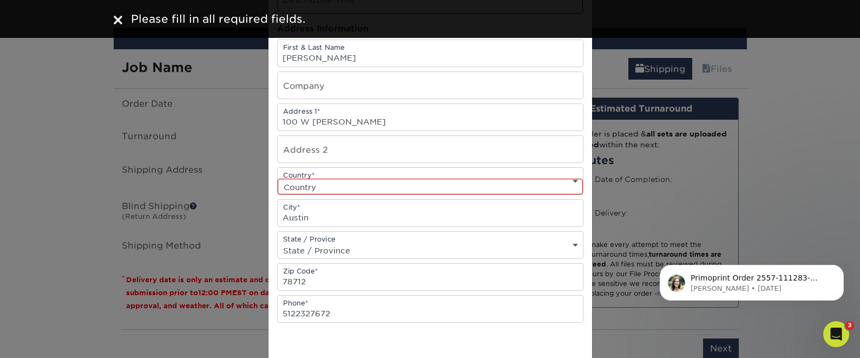
click at [488, 189] on select "Country United States Canada ----------------------------- Afghanistan Albania …" at bounding box center [430, 187] width 305 height 16
select select "US"
click at [278, 179] on select "Country United States Canada ----------------------------- Afghanistan Albania …" at bounding box center [430, 187] width 305 height 16
click at [517, 243] on select "State / Province Alabama Alaska Arizona Arkansas California Colorado Connecticu…" at bounding box center [430, 250] width 305 height 16
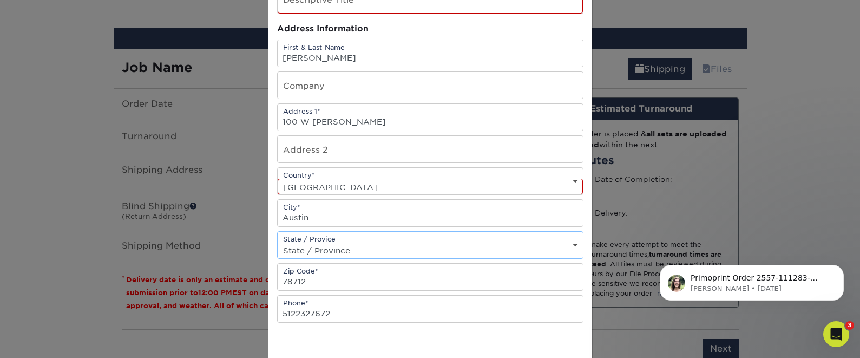
scroll to position [0, 0]
click at [465, 5] on input "text" at bounding box center [430, 0] width 305 height 28
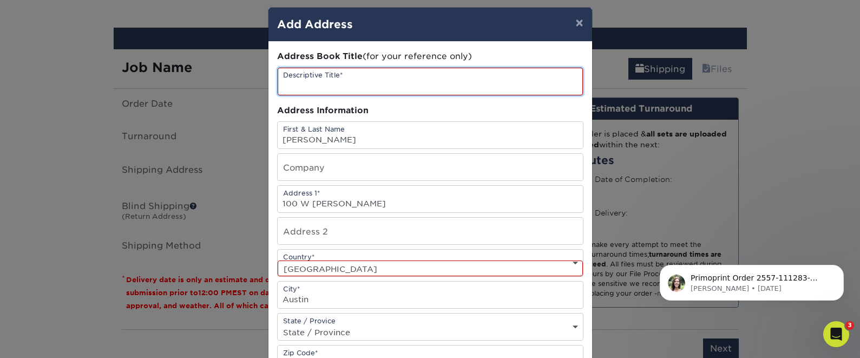
scroll to position [9, 0]
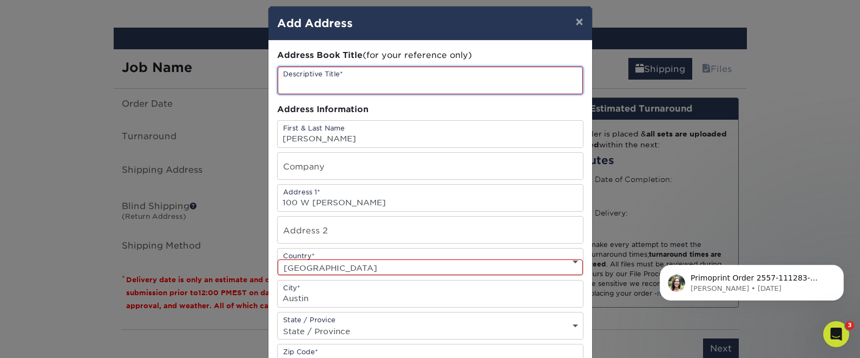
type input "Student Services Building"
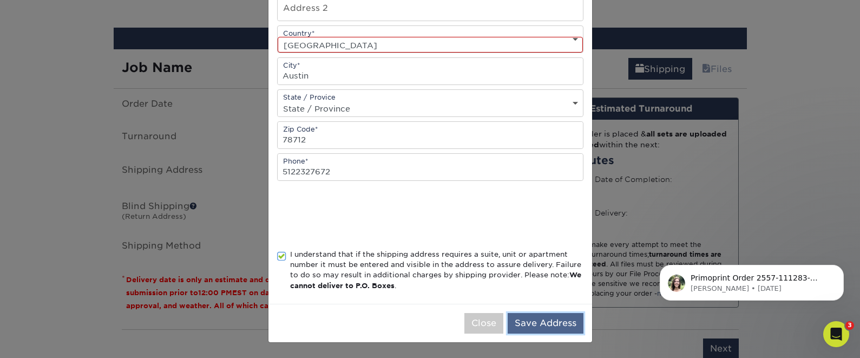
click at [560, 328] on button "Save Address" at bounding box center [546, 323] width 76 height 21
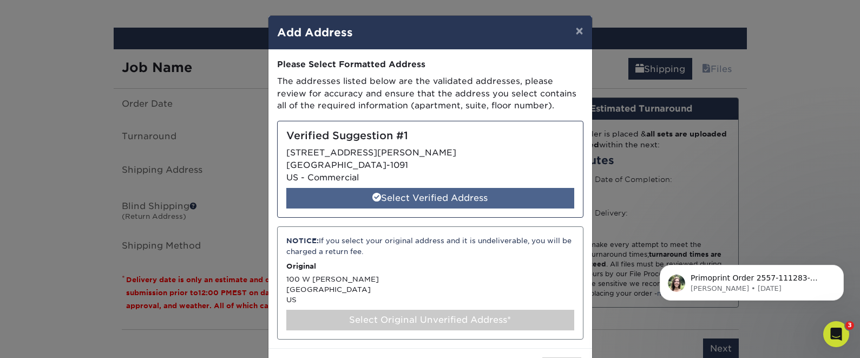
click at [541, 189] on div "Select Verified Address" at bounding box center [430, 198] width 288 height 21
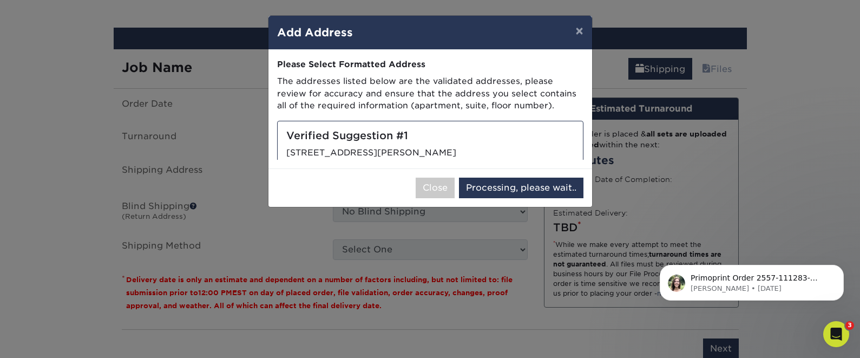
select select "286215"
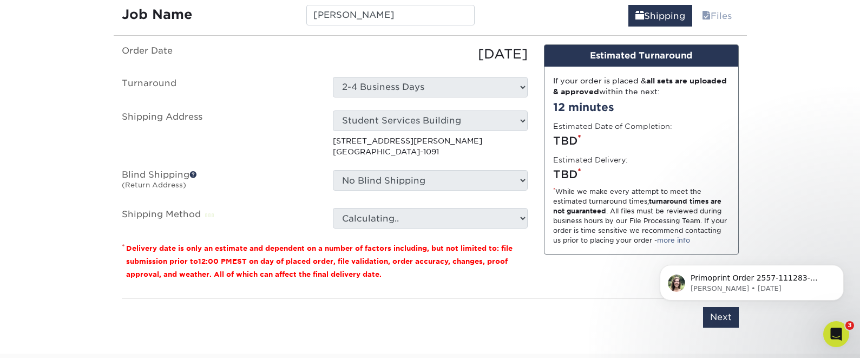
scroll to position [674, 0]
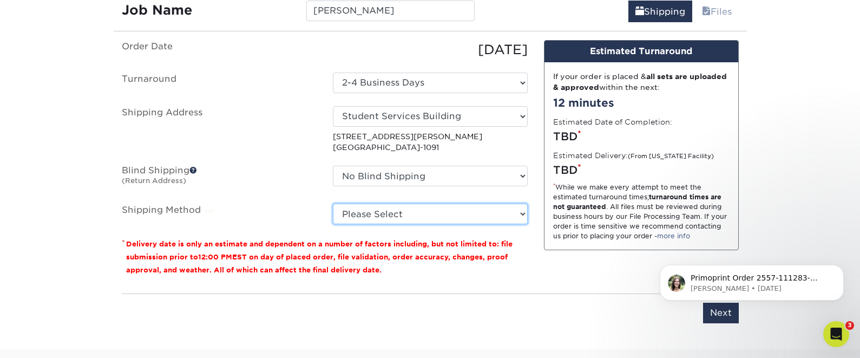
click at [431, 213] on select "Please Select Ground Shipping (+$7.84) 3 Day Shipping Service (+$15.34) 2 Day A…" at bounding box center [430, 213] width 195 height 21
select select "03"
click at [333, 203] on select "Please Select Ground Shipping (+$7.84) 3 Day Shipping Service (+$15.34) 2 Day A…" at bounding box center [430, 213] width 195 height 21
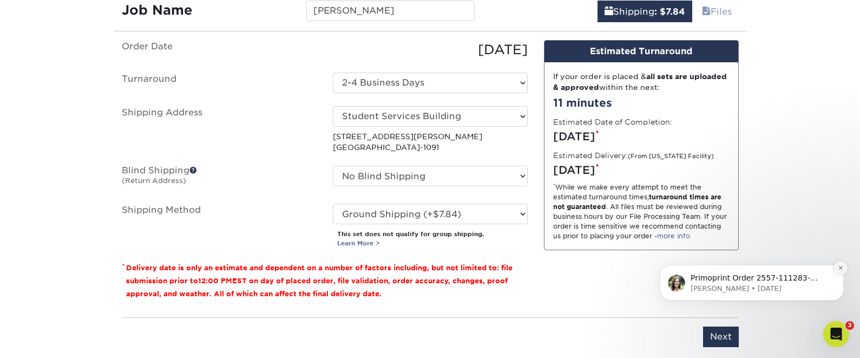
click at [837, 266] on button "Dismiss notification" at bounding box center [840, 268] width 14 height 14
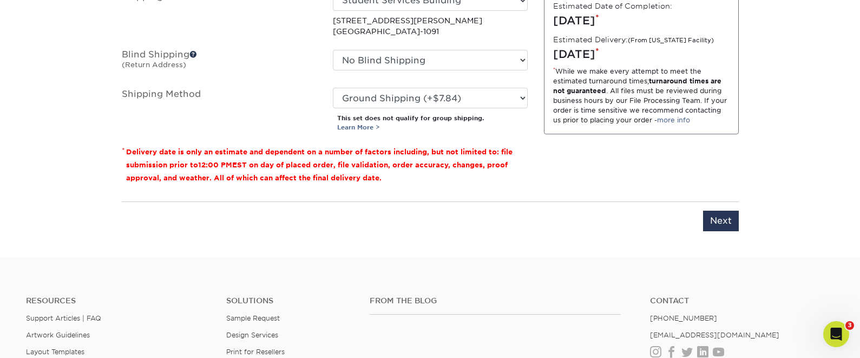
scroll to position [799, 0]
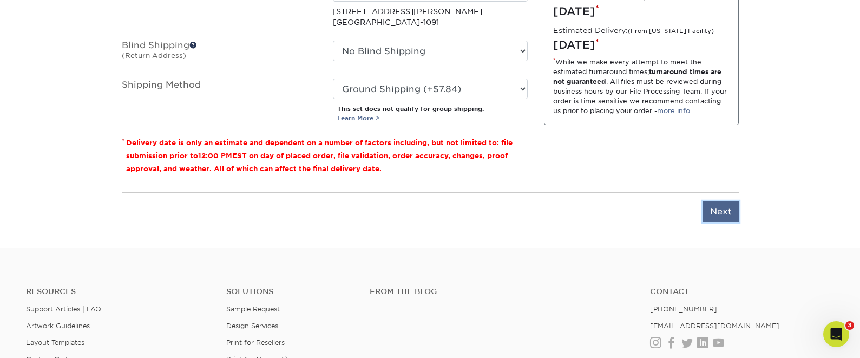
click at [721, 205] on input "Next" at bounding box center [721, 211] width 36 height 21
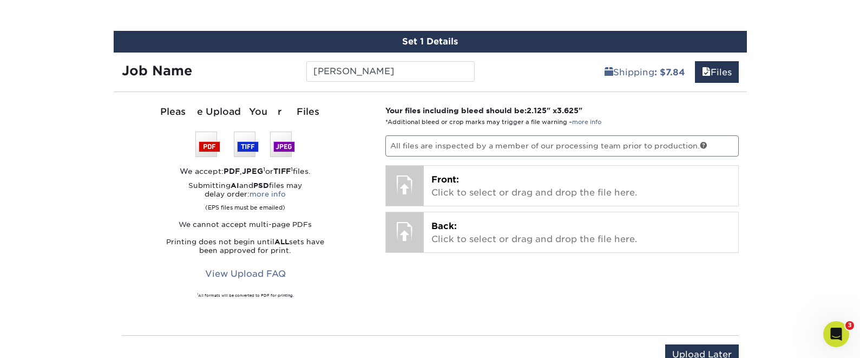
scroll to position [607, 0]
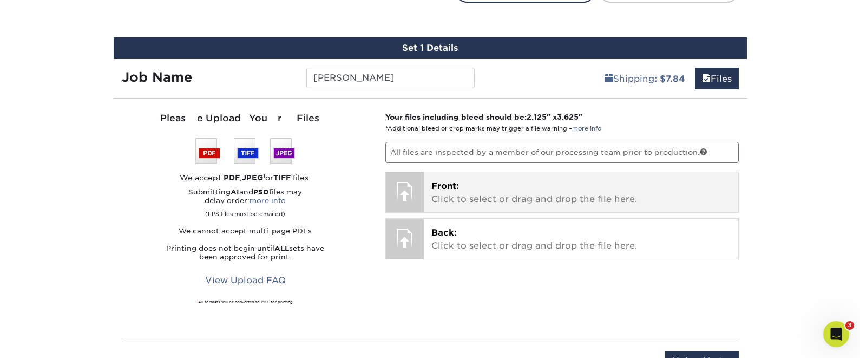
click at [412, 188] on div at bounding box center [405, 191] width 38 height 38
click at [475, 194] on p "Front: Click to select or drag and drop the file here." at bounding box center [580, 193] width 299 height 26
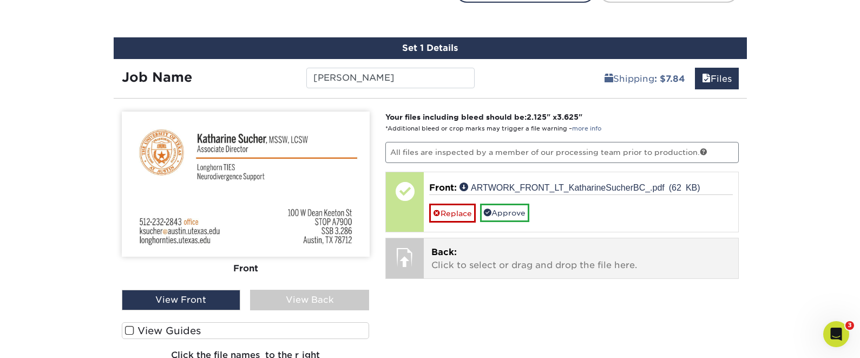
click at [529, 257] on p "Back: Click to select or drag and drop the file here." at bounding box center [580, 259] width 299 height 26
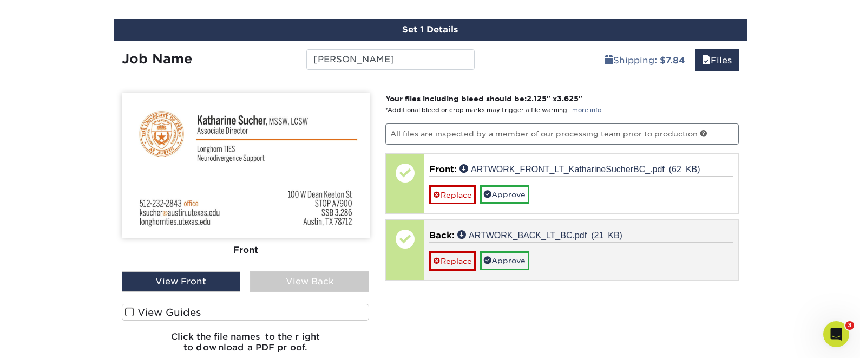
scroll to position [628, 0]
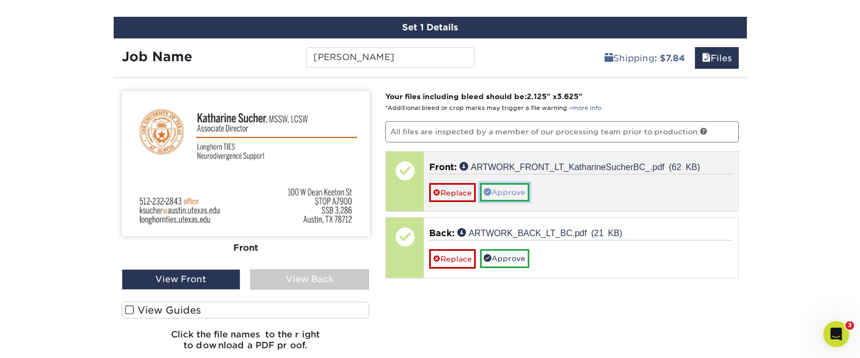
click at [501, 186] on link "Approve" at bounding box center [504, 192] width 49 height 18
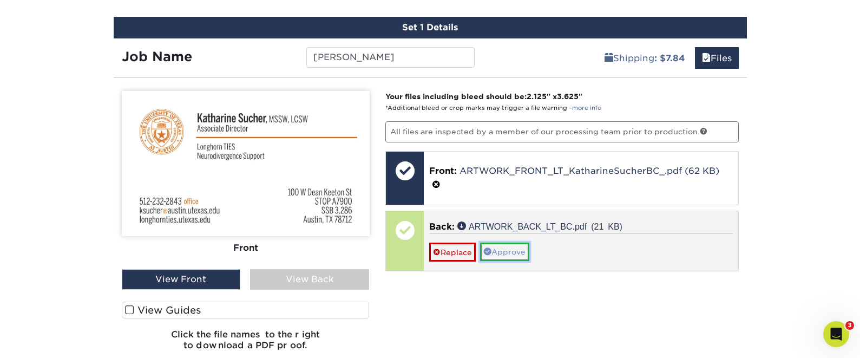
click at [515, 248] on link "Approve" at bounding box center [504, 251] width 49 height 18
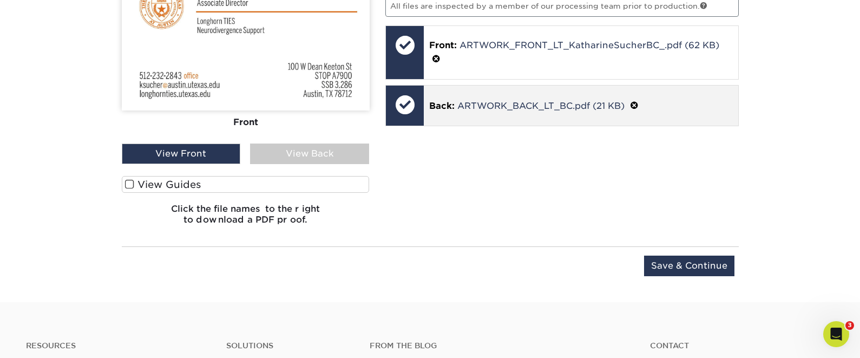
scroll to position [756, 0]
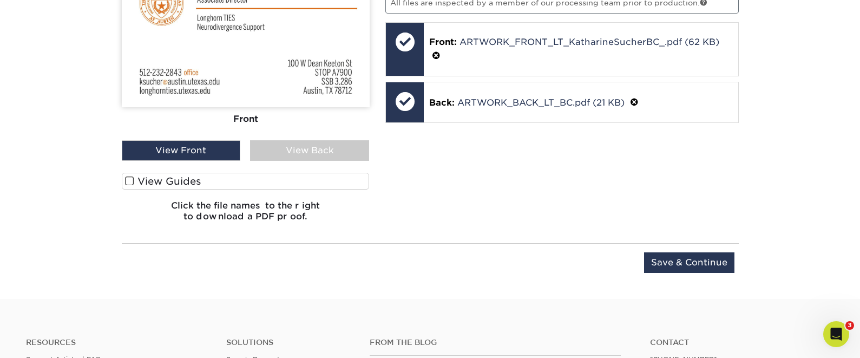
click at [262, 187] on label "View Guides" at bounding box center [246, 181] width 248 height 17
click at [0, 0] on input "View Guides" at bounding box center [0, 0] width 0 height 0
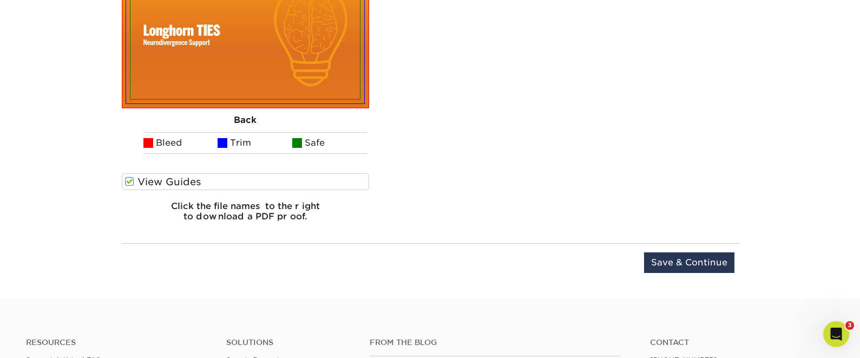
click at [262, 188] on label "View Guides" at bounding box center [246, 181] width 248 height 17
click at [0, 0] on input "View Guides" at bounding box center [0, 0] width 0 height 0
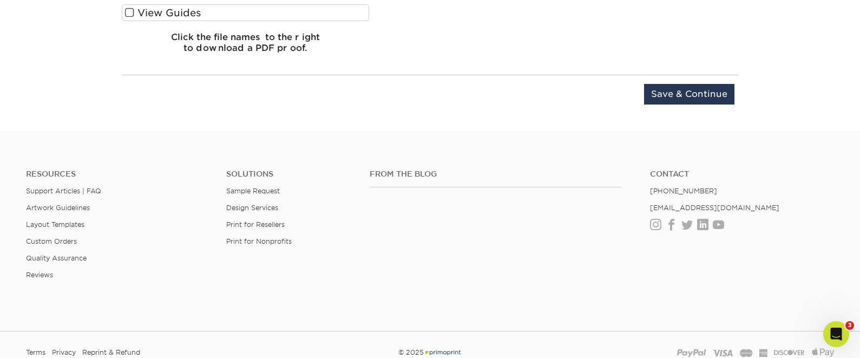
scroll to position [756, 0]
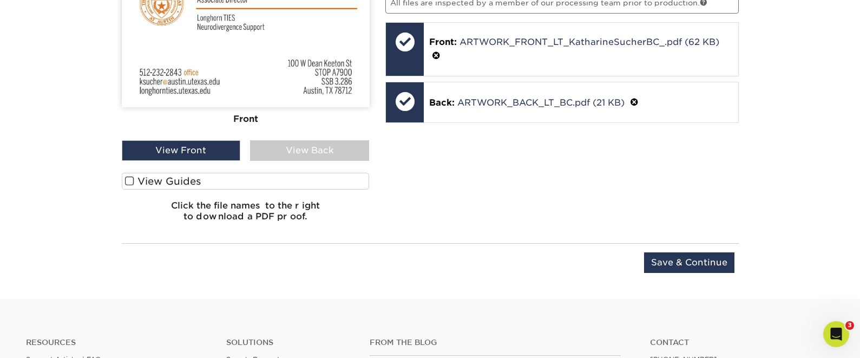
click at [343, 182] on label "View Guides" at bounding box center [246, 181] width 248 height 17
click at [0, 0] on input "View Guides" at bounding box center [0, 0] width 0 height 0
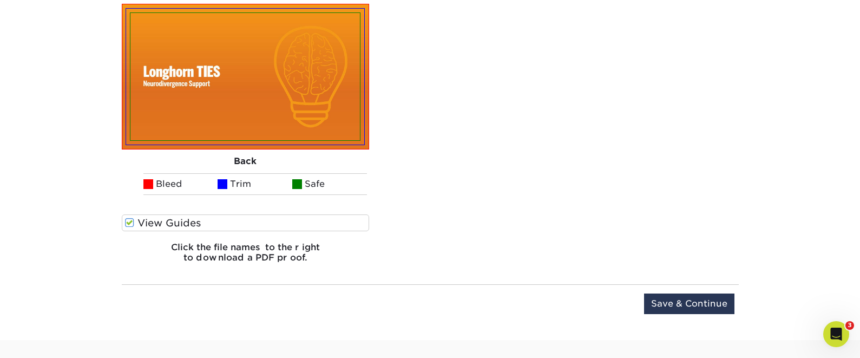
scroll to position [880, 0]
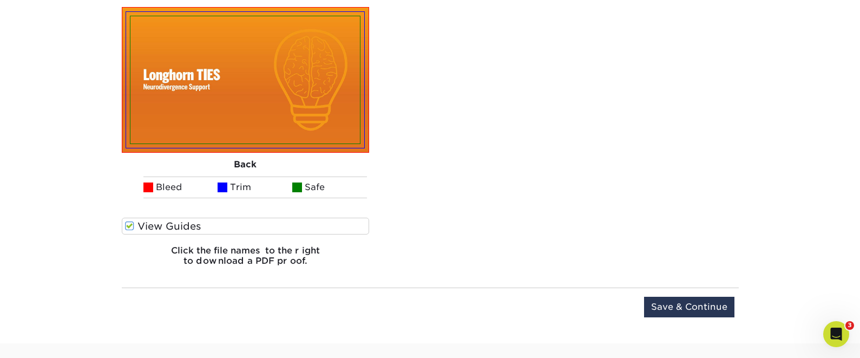
click at [282, 213] on div "Front Back Bleed Trim Safe" at bounding box center [246, 27] width 248 height 379
click at [282, 212] on div "Front Back Bleed Trim Safe" at bounding box center [246, 27] width 248 height 379
click at [286, 220] on label "View Guides" at bounding box center [246, 226] width 248 height 17
click at [0, 0] on input "View Guides" at bounding box center [0, 0] width 0 height 0
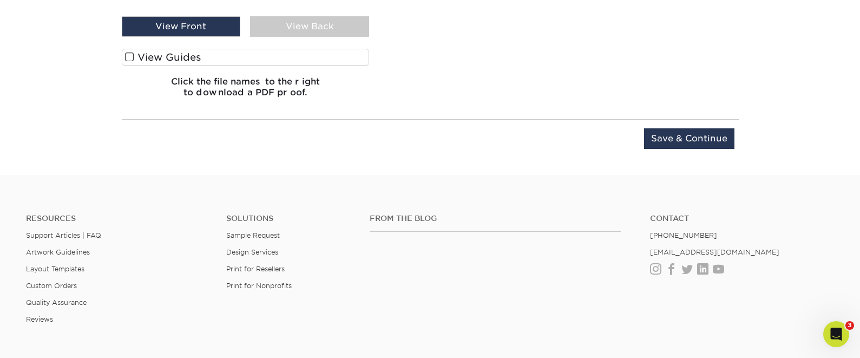
scroll to position [712, 0]
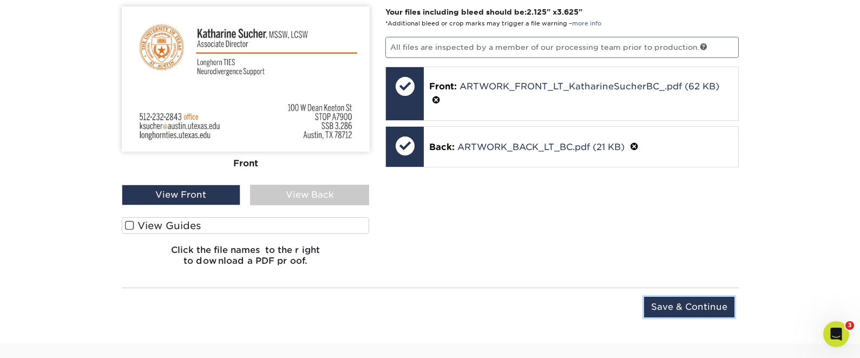
click at [666, 307] on input "Save & Continue" at bounding box center [689, 307] width 90 height 21
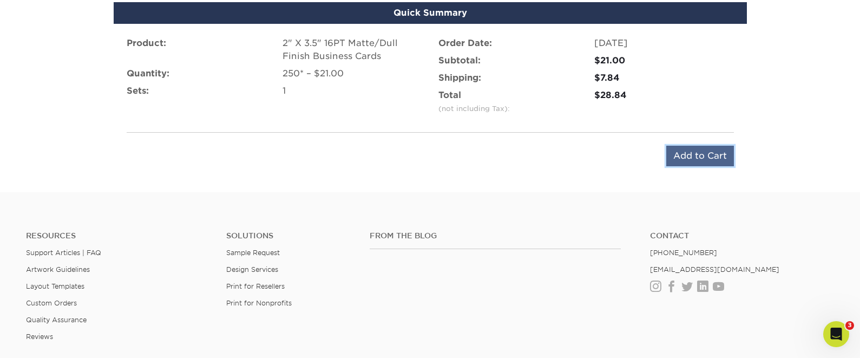
click at [697, 154] on input "Add to Cart" at bounding box center [700, 156] width 68 height 21
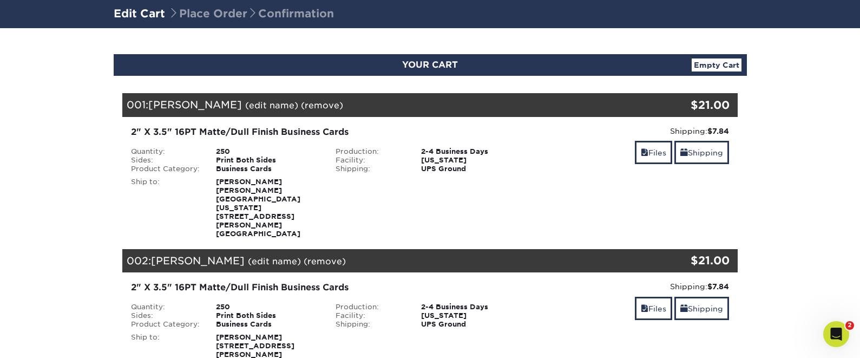
scroll to position [77, 0]
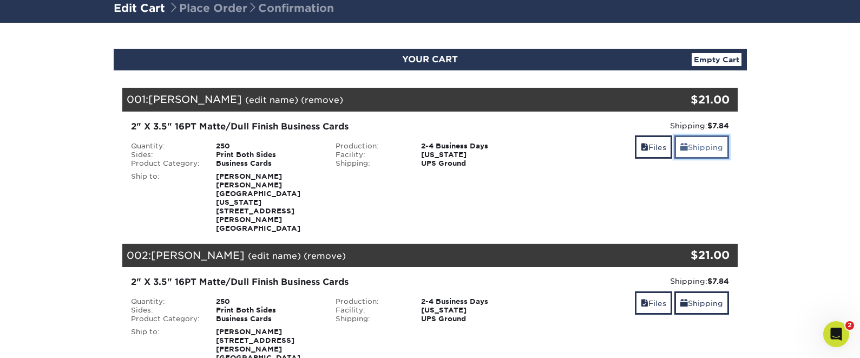
click at [687, 147] on link "Shipping" at bounding box center [701, 146] width 55 height 23
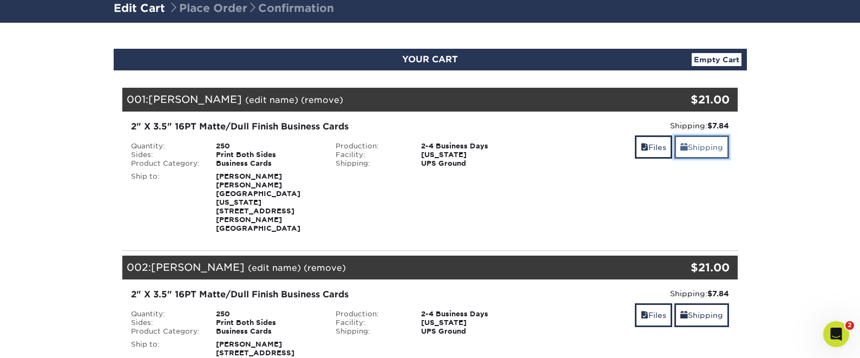
click at [687, 147] on link "Shipping" at bounding box center [701, 146] width 55 height 23
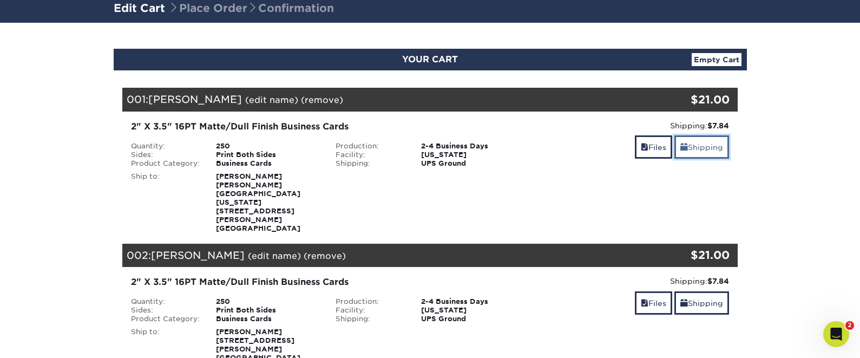
click at [687, 147] on link "Shipping" at bounding box center [701, 146] width 55 height 23
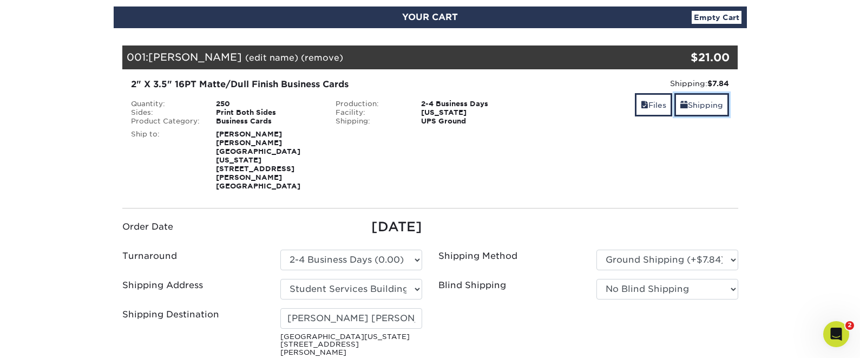
scroll to position [147, 0]
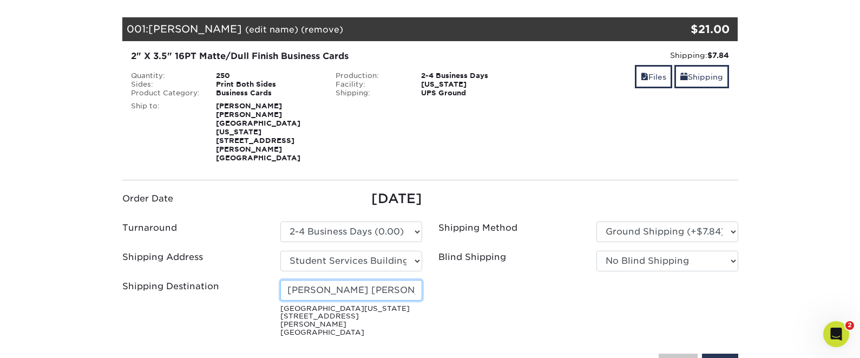
click at [395, 280] on input "[PERSON_NAME] [PERSON_NAME]" at bounding box center [351, 290] width 142 height 21
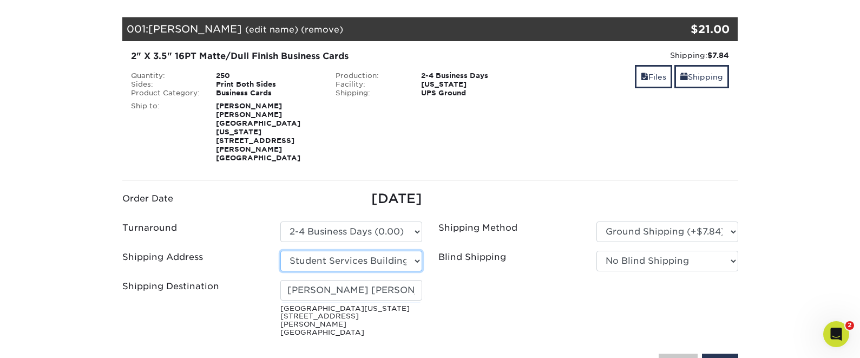
click at [403, 251] on select "Select One Student Services Building Student Services Building + Add New Address" at bounding box center [351, 261] width 142 height 21
select select "281746"
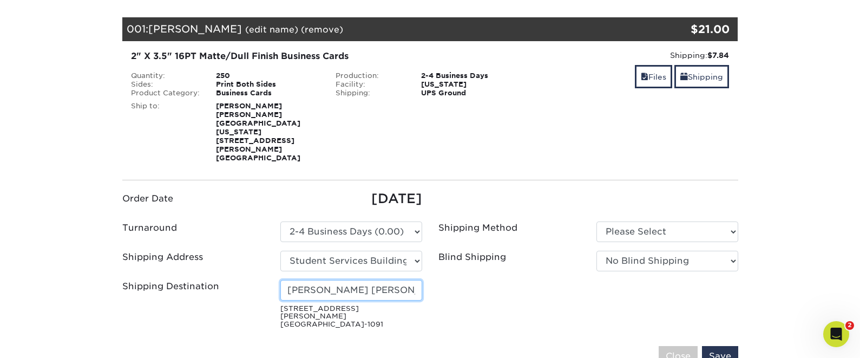
click at [406, 280] on input "[PERSON_NAME] [PERSON_NAME]" at bounding box center [351, 290] width 142 height 21
drag, startPoint x: 406, startPoint y: 267, endPoint x: 264, endPoint y: 261, distance: 142.4
click at [264, 261] on ul "Order Date [DATE] Turnaround Please Select Select One" at bounding box center [430, 261] width 632 height 144
type input "[PERSON_NAME]"
click at [432, 303] on ul "Order Date [DATE] Turnaround Please Select Select One" at bounding box center [430, 261] width 632 height 144
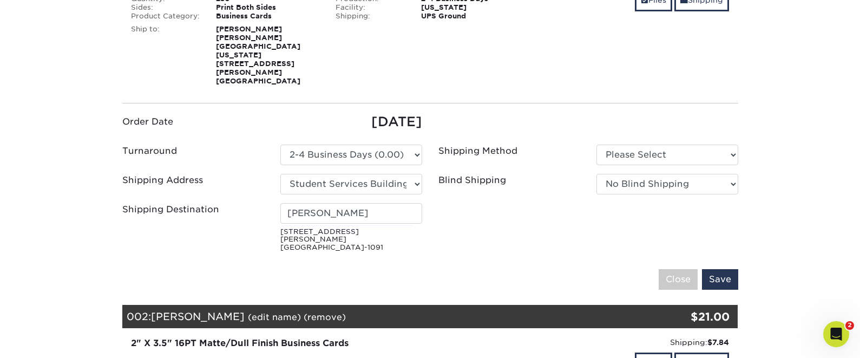
scroll to position [247, 0]
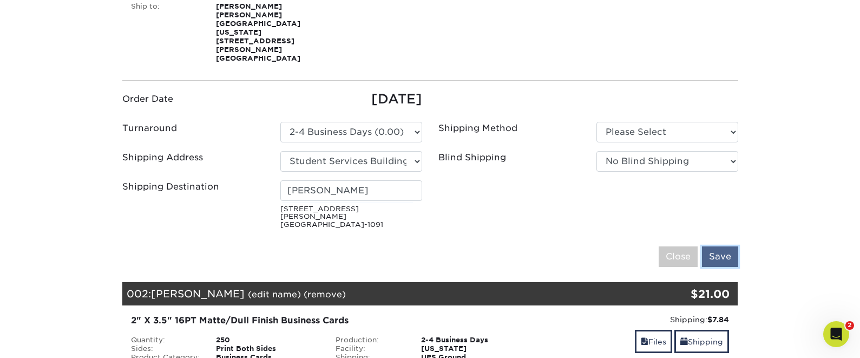
click at [723, 246] on input "Save" at bounding box center [720, 256] width 36 height 21
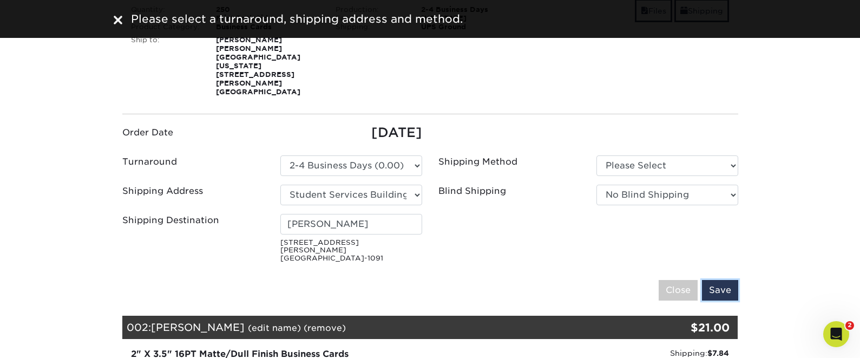
scroll to position [211, 0]
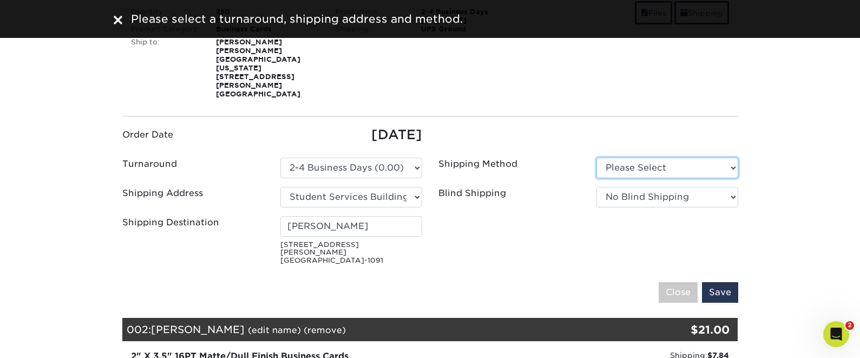
click at [665, 157] on select "Please Select Ground Shipping (+$7.84) 3 Day Shipping Service (+$15.34)" at bounding box center [667, 167] width 142 height 21
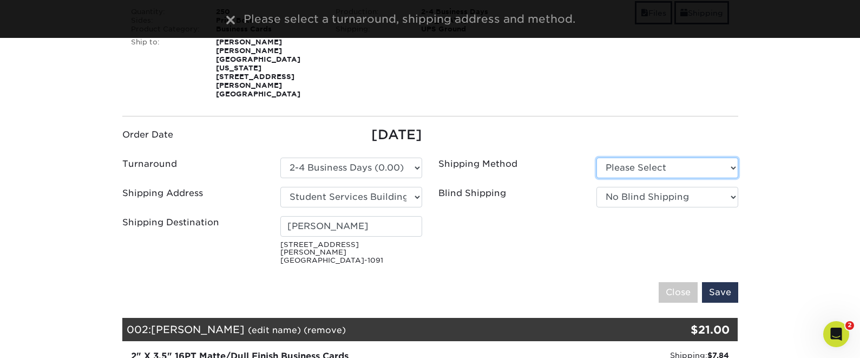
select select "03"
click at [596, 157] on select "Please Select Ground Shipping (+$7.84) 3 Day Shipping Service (+$15.34)" at bounding box center [667, 167] width 142 height 21
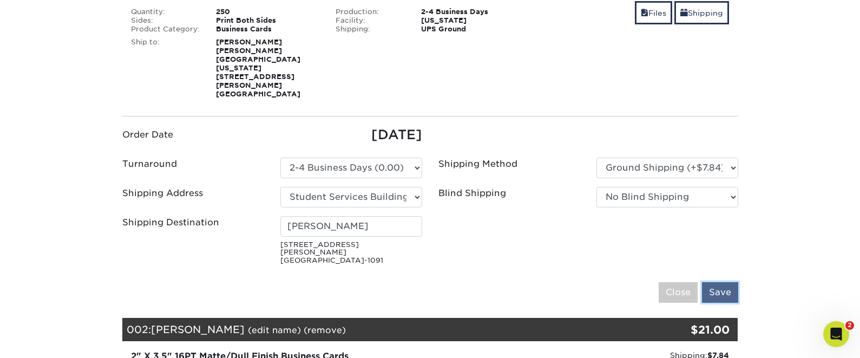
click at [712, 282] on input "Save" at bounding box center [720, 292] width 36 height 21
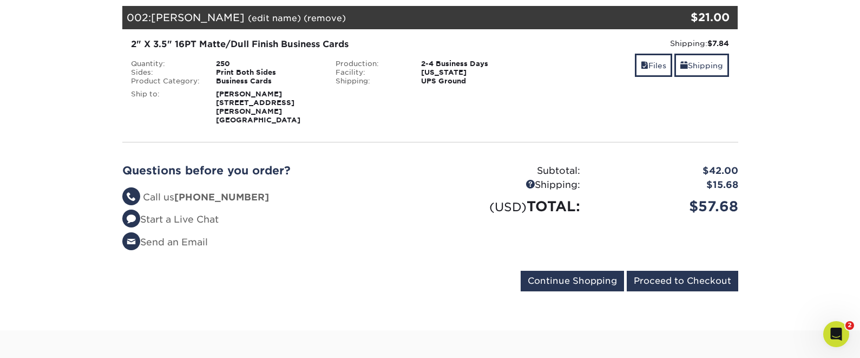
scroll to position [308, 0]
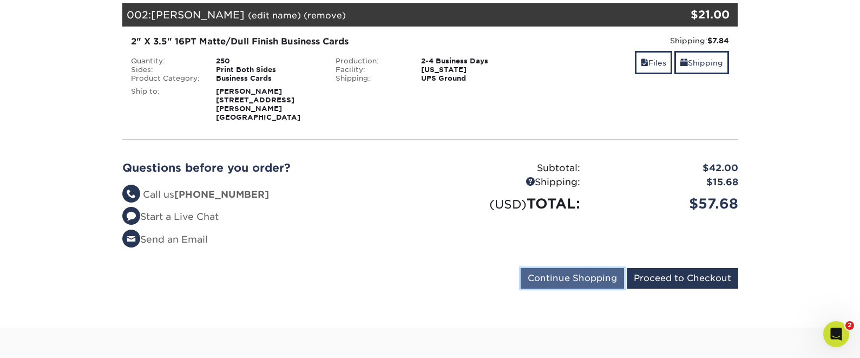
click at [583, 268] on input "Continue Shopping" at bounding box center [572, 278] width 103 height 21
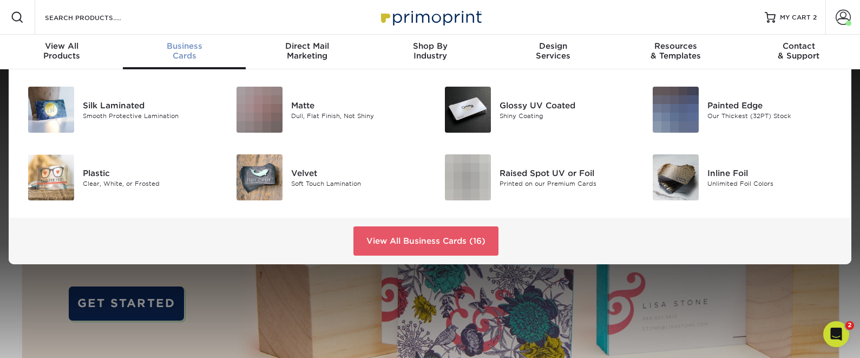
click at [181, 52] on div "Business Cards" at bounding box center [184, 50] width 123 height 19
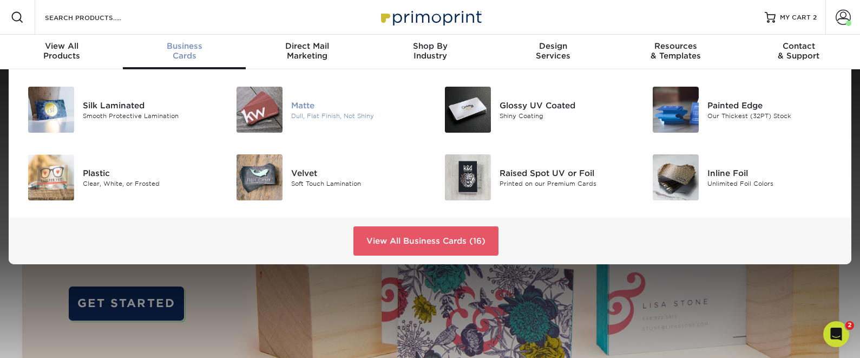
click at [284, 118] on div at bounding box center [256, 110] width 69 height 46
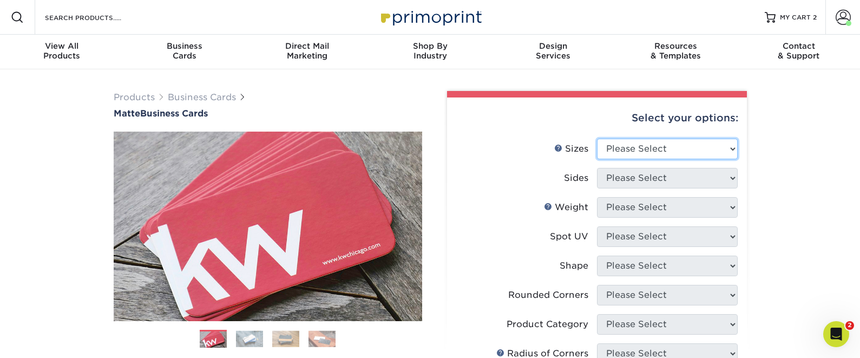
click at [658, 154] on select "Please Select 1.5" x 3.5" - Mini 1.75" x 3.5" - Mini 2" x 2" - Square 2" x 3" -…" at bounding box center [667, 149] width 141 height 21
select select "2.00x3.50"
click at [597, 139] on select "Please Select 1.5" x 3.5" - Mini 1.75" x 3.5" - Mini 2" x 2" - Square 2" x 3" -…" at bounding box center [667, 149] width 141 height 21
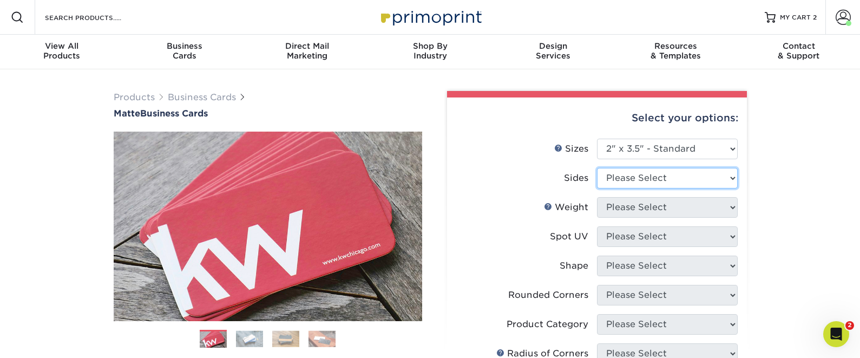
click at [690, 172] on select "Please Select Print Both Sides Print Front Only" at bounding box center [667, 178] width 141 height 21
select select "13abbda7-1d64-4f25-8bb2-c179b224825d"
click at [597, 168] on select "Please Select Print Both Sides Print Front Only" at bounding box center [667, 178] width 141 height 21
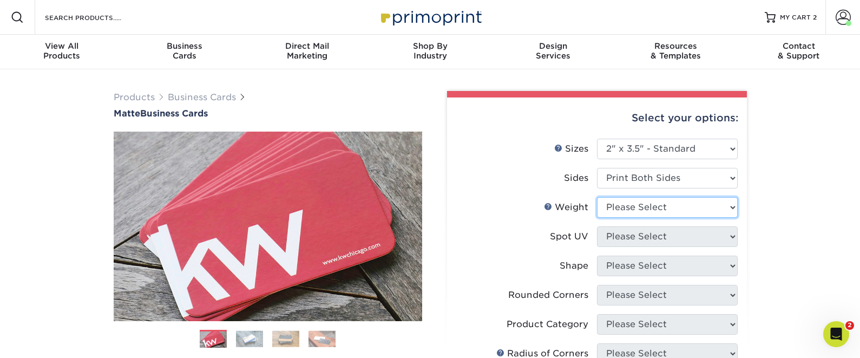
click at [660, 208] on select "Please Select 16PT 14PT" at bounding box center [667, 207] width 141 height 21
select select "16PT"
click at [597, 197] on select "Please Select 16PT 14PT" at bounding box center [667, 207] width 141 height 21
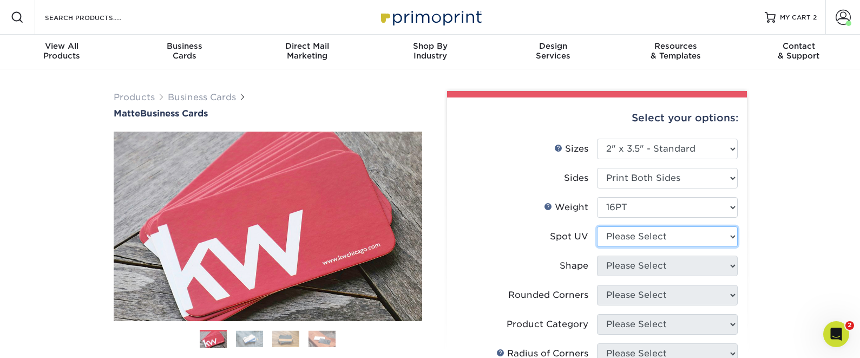
click at [639, 240] on select "Please Select No Spot UV Front and Back (Both Sides) Front Only Back Only" at bounding box center [667, 236] width 141 height 21
select select "3"
click at [597, 226] on select "Please Select No Spot UV Front and Back (Both Sides) Front Only Back Only" at bounding box center [667, 236] width 141 height 21
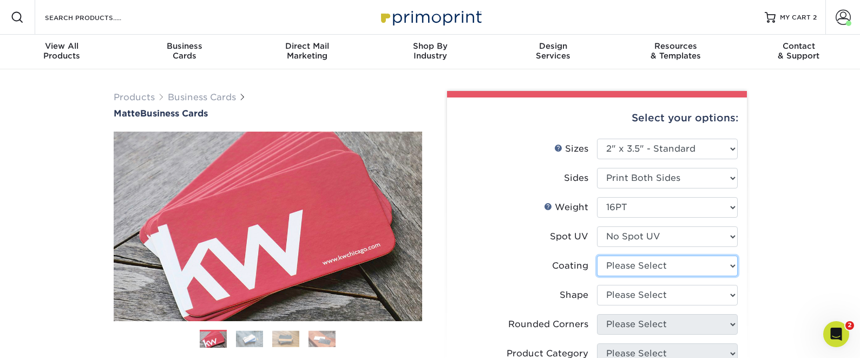
click at [655, 266] on select at bounding box center [667, 265] width 141 height 21
select select "121bb7b5-3b4d-429f-bd8d-bbf80e953313"
click at [597, 255] on select at bounding box center [667, 265] width 141 height 21
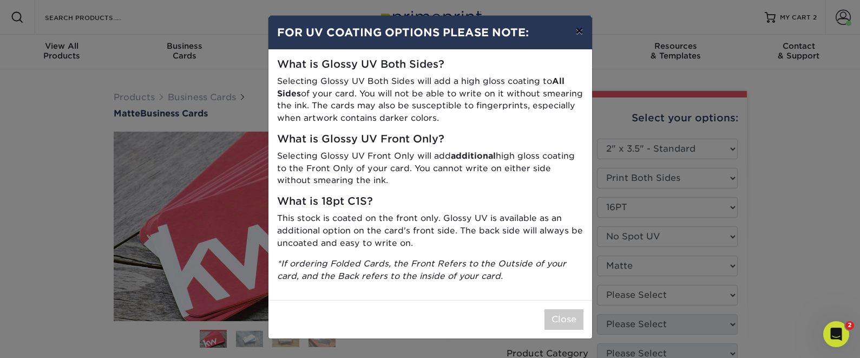
click at [580, 33] on button "×" at bounding box center [579, 31] width 25 height 30
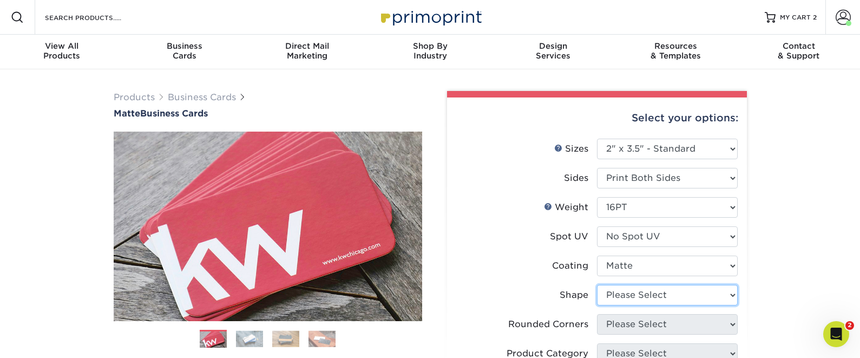
click at [615, 292] on select "Please Select Standard Oval" at bounding box center [667, 295] width 141 height 21
select select "standard"
click at [597, 285] on select "Please Select Standard Oval" at bounding box center [667, 295] width 141 height 21
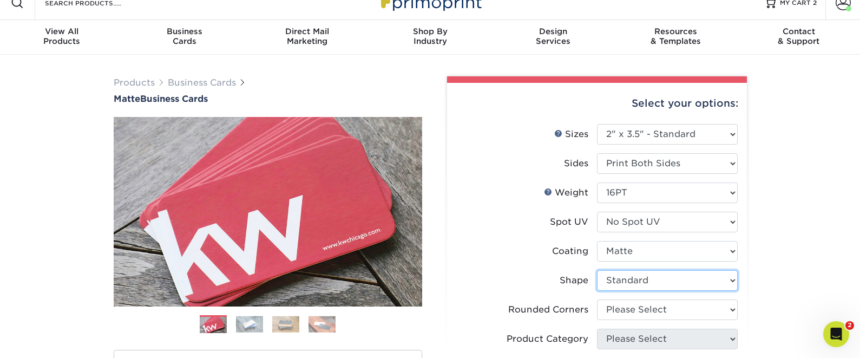
scroll to position [15, 0]
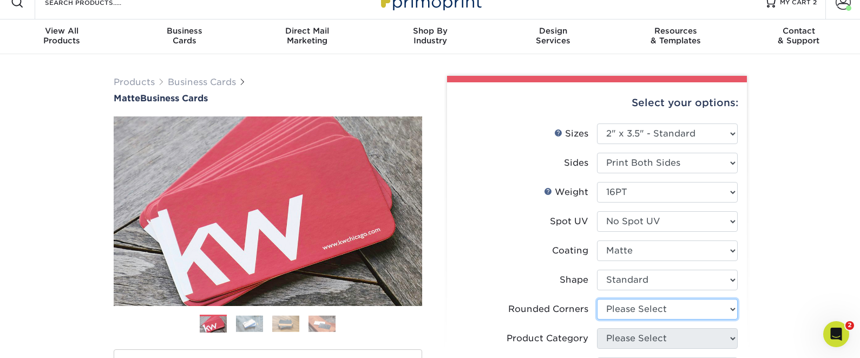
click at [624, 305] on select "Please Select Yes - Round 2 Corners Yes - Round 4 Corners No" at bounding box center [667, 309] width 141 height 21
select select "0"
click at [597, 299] on select "Please Select Yes - Round 2 Corners Yes - Round 4 Corners No" at bounding box center [667, 309] width 141 height 21
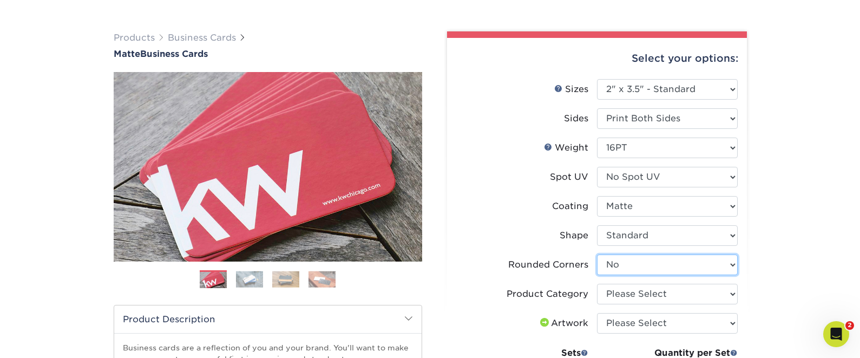
scroll to position [61, 0]
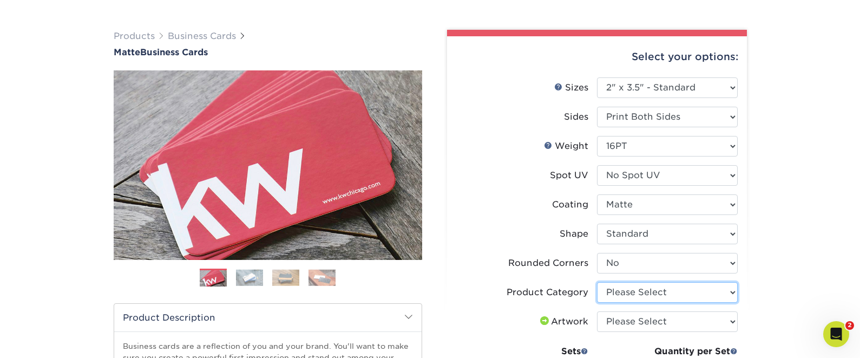
click at [634, 295] on select "Please Select Business Cards" at bounding box center [667, 292] width 141 height 21
select select "3b5148f1-0588-4f88-a218-97bcfdce65c1"
click at [597, 282] on select "Please Select Business Cards" at bounding box center [667, 292] width 141 height 21
click at [636, 322] on select "Please Select I will upload files I need a design - $100" at bounding box center [667, 321] width 141 height 21
select select "upload"
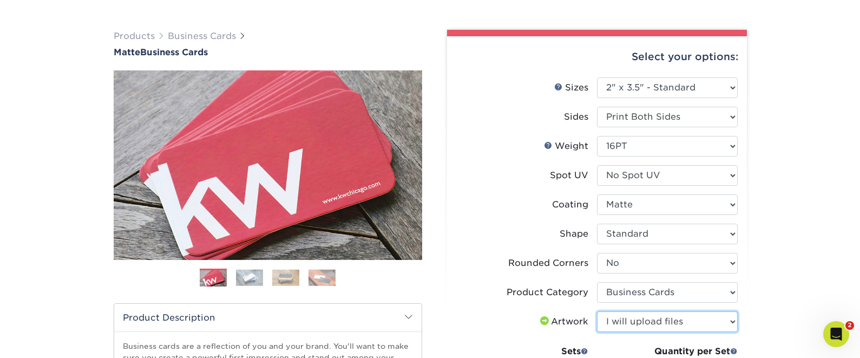
click at [597, 311] on select "Please Select I will upload files I need a design - $100" at bounding box center [667, 321] width 141 height 21
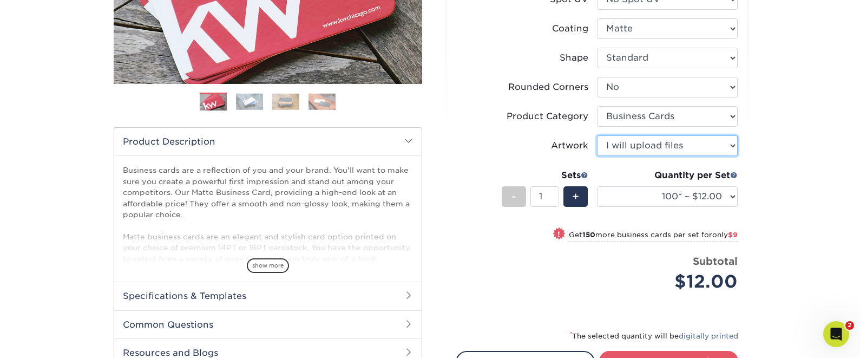
scroll to position [244, 0]
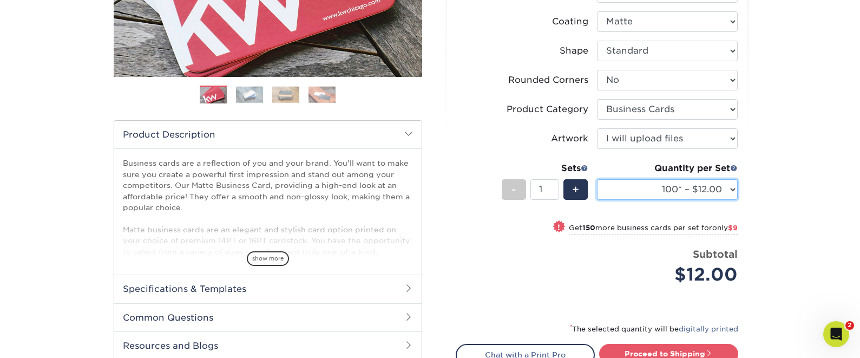
click at [704, 190] on select "100* – $12.00 250* – $21.00 500 – $42.00 1000 – $53.00 2500 – $95.00 5000 – $18…" at bounding box center [667, 189] width 141 height 21
select select "250* – $21.00"
click at [597, 179] on select "100* – $12.00 250* – $21.00 500 – $42.00 1000 – $53.00 2500 – $95.00 5000 – $18…" at bounding box center [667, 189] width 141 height 21
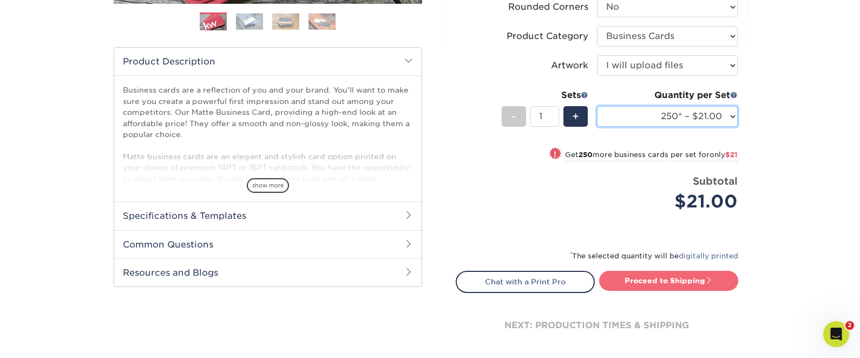
scroll to position [342, 0]
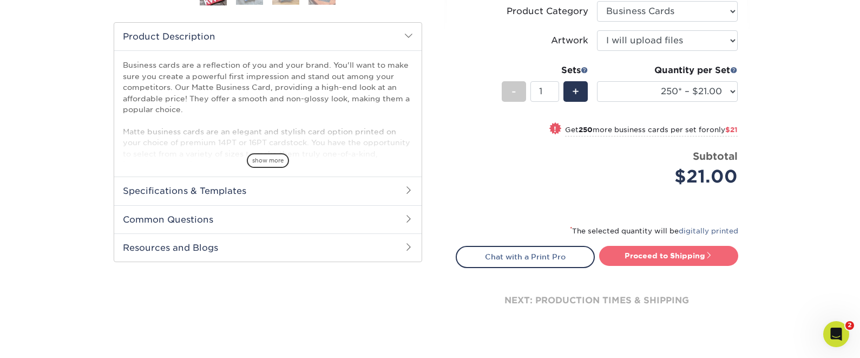
click at [660, 259] on link "Proceed to Shipping" at bounding box center [668, 255] width 139 height 19
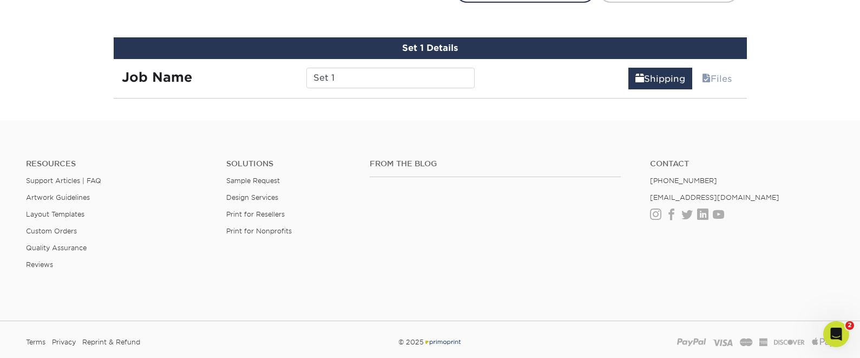
scroll to position [617, 0]
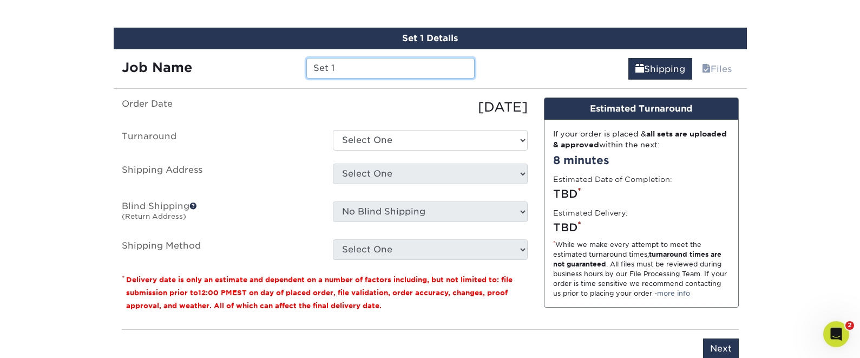
drag, startPoint x: 377, startPoint y: 72, endPoint x: 278, endPoint y: 65, distance: 99.8
click at [278, 65] on div "Job Name Set 1" at bounding box center [299, 68] width 370 height 21
type input "Ashley M"
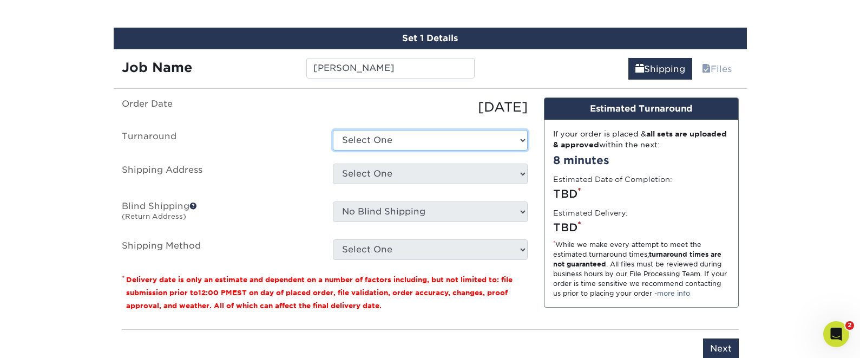
click at [380, 137] on select "Select One 2-4 Business Days 2 Day Next Business Day" at bounding box center [430, 140] width 195 height 21
select select "23721297-b68b-4846-ba83-3171e6bd9d78"
click at [333, 130] on select "Select One 2-4 Business Days 2 Day Next Business Day" at bounding box center [430, 140] width 195 height 21
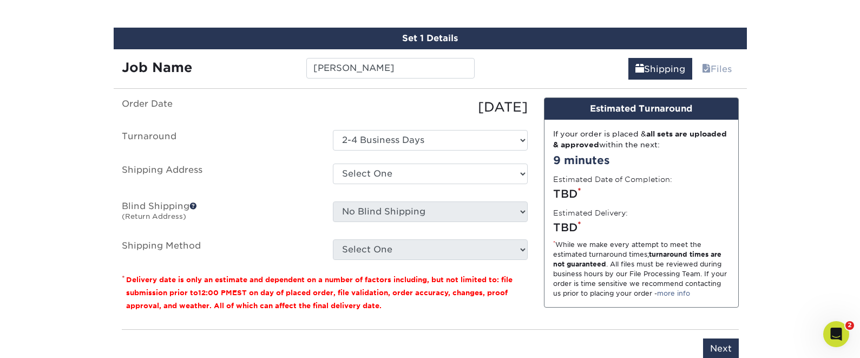
click at [417, 162] on ul "Order Date 09/22/2025 Turnaround Select One 2-4 Business Days 2 Day Next Busine…" at bounding box center [325, 178] width 406 height 162
click at [417, 168] on select "Select One Student Services Building Student Services Building + Add New Address" at bounding box center [430, 173] width 195 height 21
select select "281746"
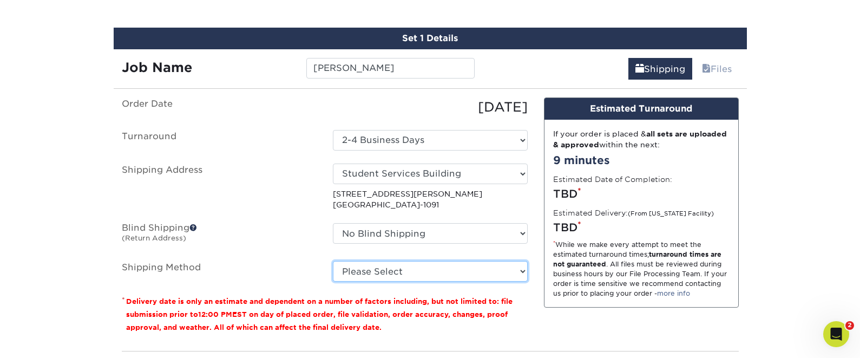
click at [400, 270] on select "Please Select Ground Shipping (+$7.84) 3 Day Shipping Service (+$15.34) 2 Day A…" at bounding box center [430, 271] width 195 height 21
select select "03"
click at [333, 261] on select "Please Select Ground Shipping (+$7.84) 3 Day Shipping Service (+$15.34) 2 Day A…" at bounding box center [430, 271] width 195 height 21
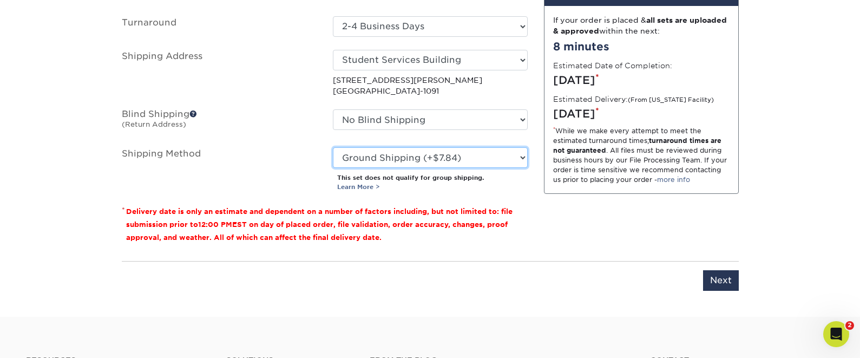
scroll to position [740, 0]
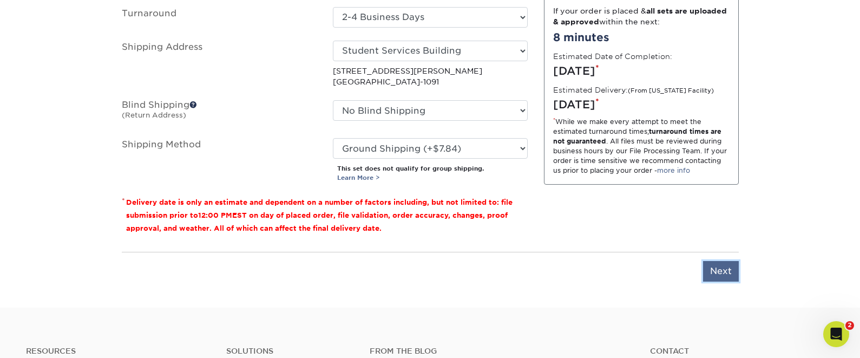
click at [718, 274] on input "Next" at bounding box center [721, 271] width 36 height 21
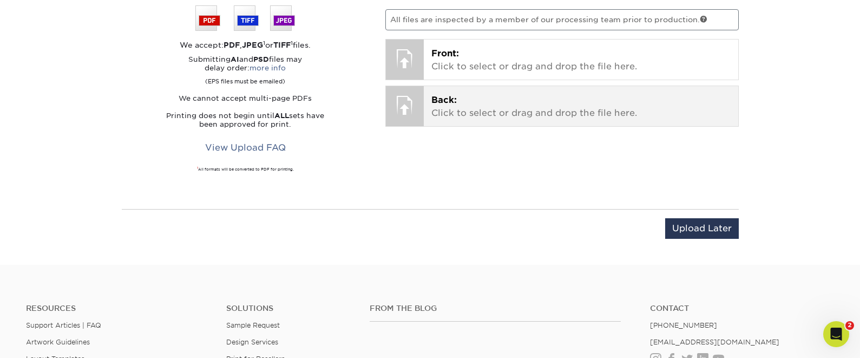
scroll to position [701, 0]
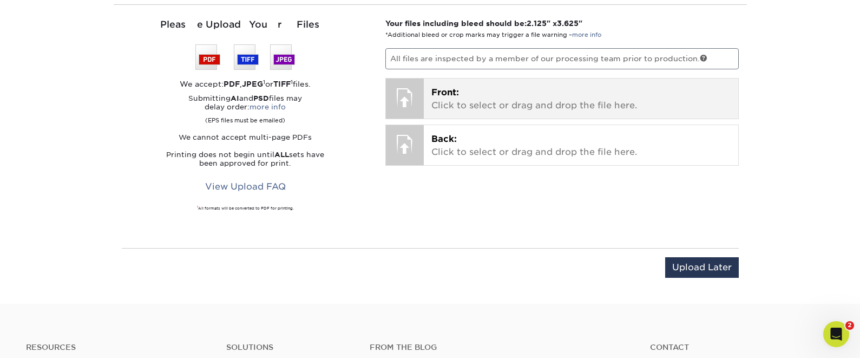
click at [534, 88] on p "Front: Click to select or drag and drop the file here." at bounding box center [580, 99] width 299 height 26
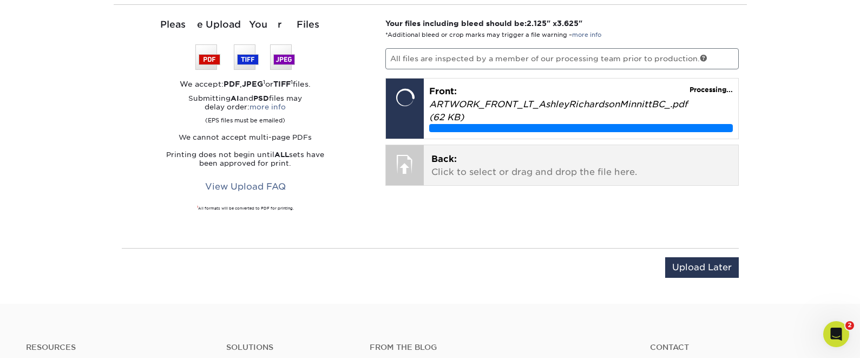
click at [534, 164] on p "Back: Click to select or drag and drop the file here." at bounding box center [580, 166] width 299 height 26
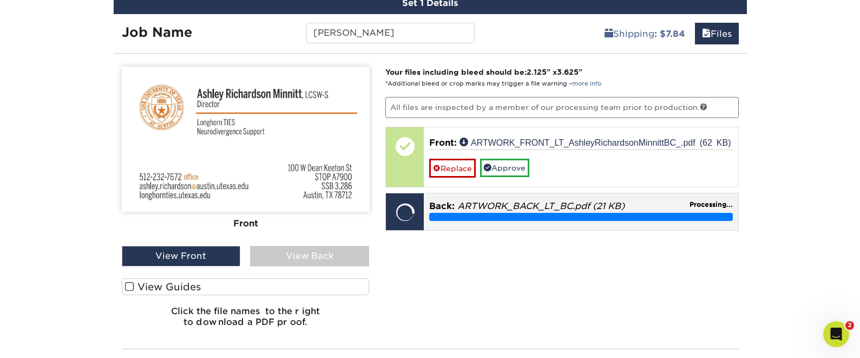
scroll to position [643, 0]
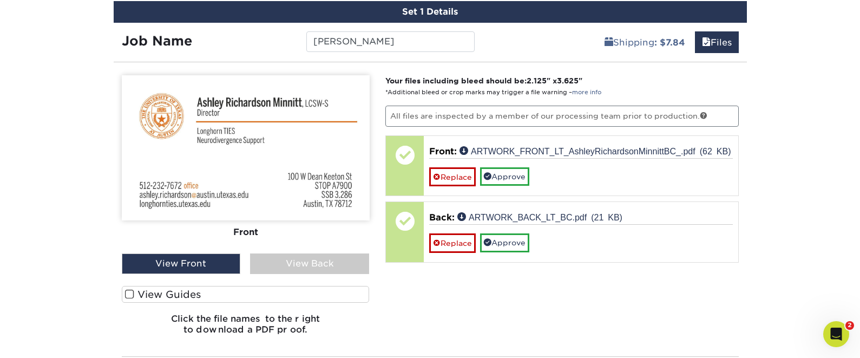
click at [291, 257] on div "View Back" at bounding box center [309, 263] width 119 height 21
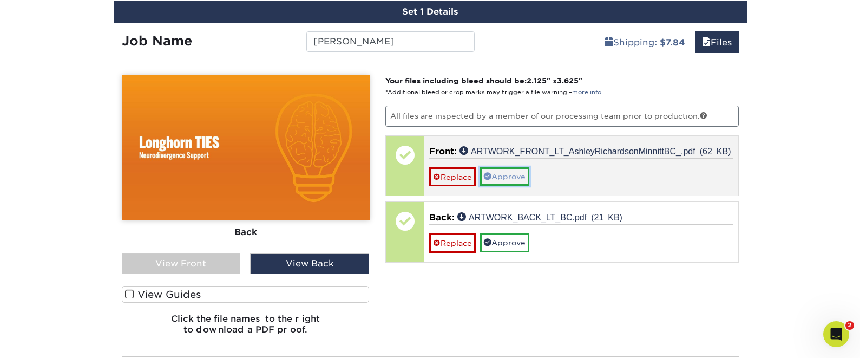
click at [523, 173] on link "Approve" at bounding box center [504, 176] width 49 height 18
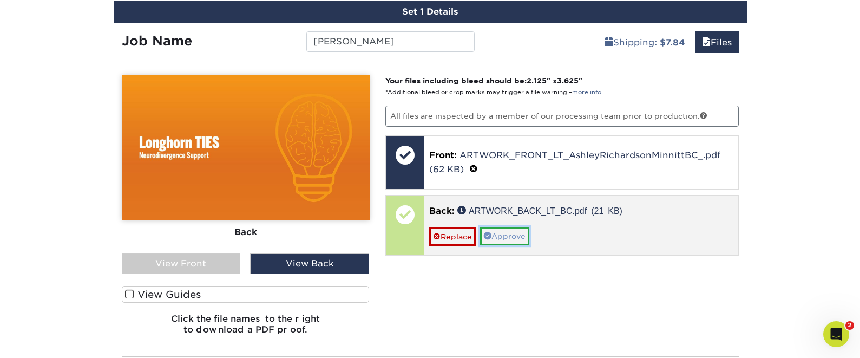
click at [512, 233] on link "Approve" at bounding box center [504, 236] width 49 height 18
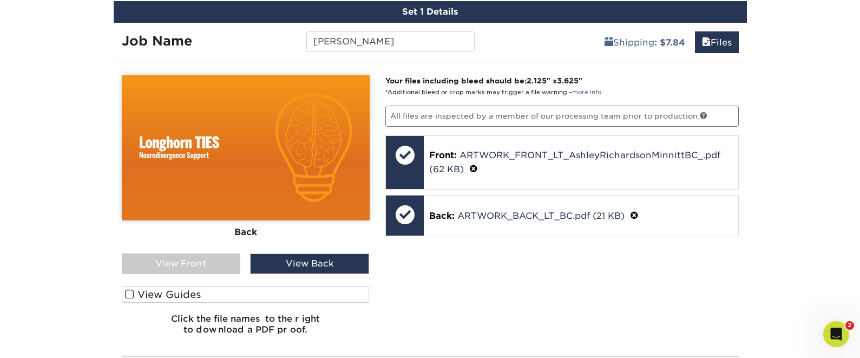
click at [605, 288] on div "Your files including bleed should be: 2.125 " x 3.625 " *Additional bleed or cr…" at bounding box center [562, 209] width 370 height 268
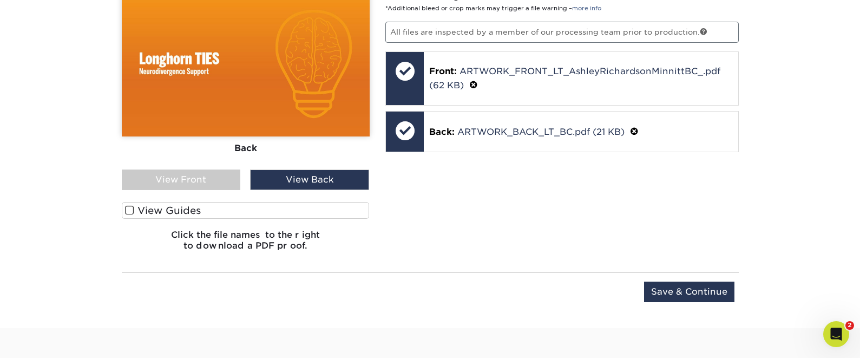
scroll to position [730, 0]
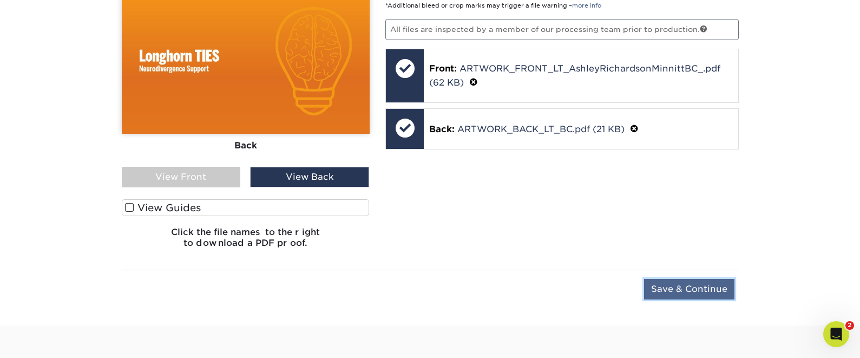
click at [679, 286] on input "Save & Continue" at bounding box center [689, 289] width 90 height 21
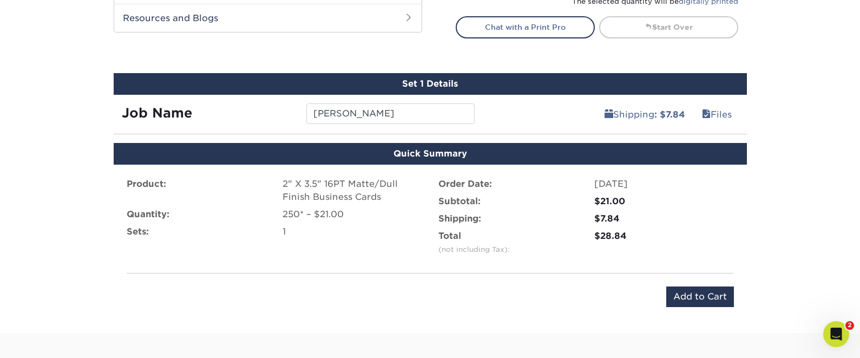
scroll to position [667, 0]
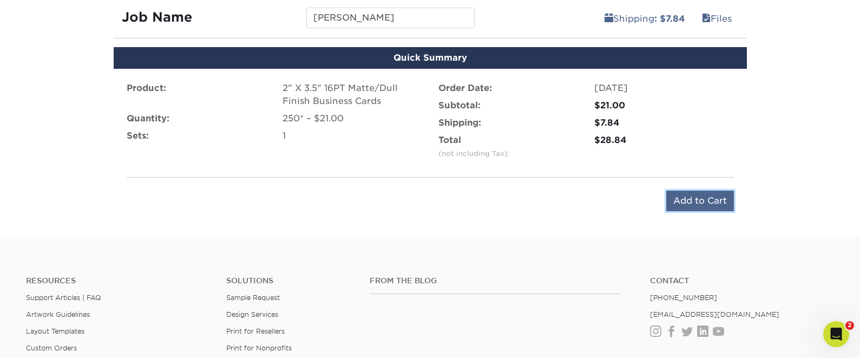
click at [703, 196] on input "Add to Cart" at bounding box center [700, 200] width 68 height 21
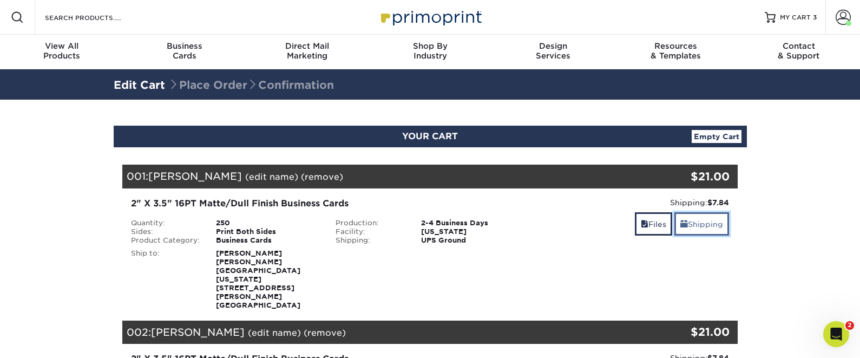
click at [693, 228] on link "Shipping" at bounding box center [701, 223] width 55 height 23
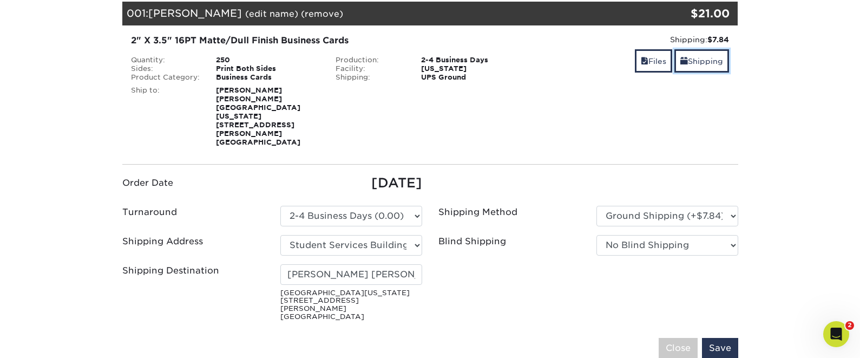
scroll to position [170, 0]
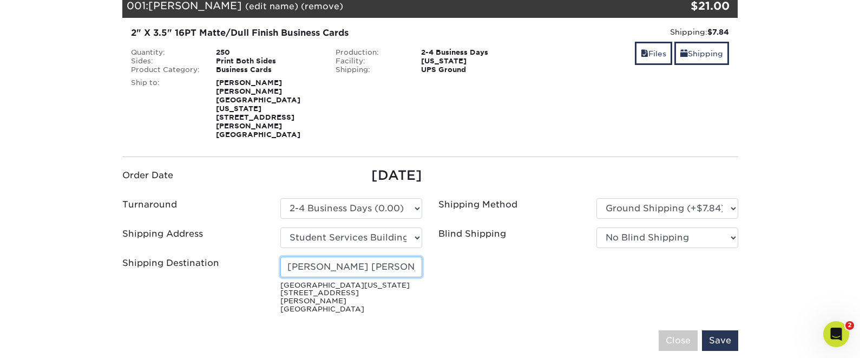
drag, startPoint x: 412, startPoint y: 249, endPoint x: 253, endPoint y: 237, distance: 159.5
click at [253, 237] on ul "Order Date [DATE] Turnaround Please Select Select One" at bounding box center [430, 242] width 632 height 152
type input "[PERSON_NAME]"
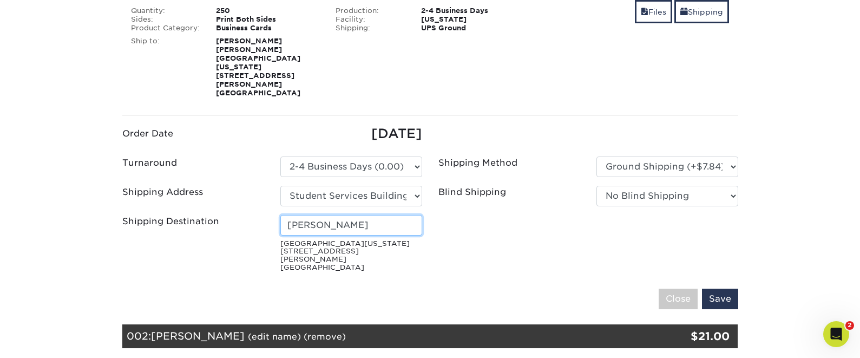
scroll to position [223, 0]
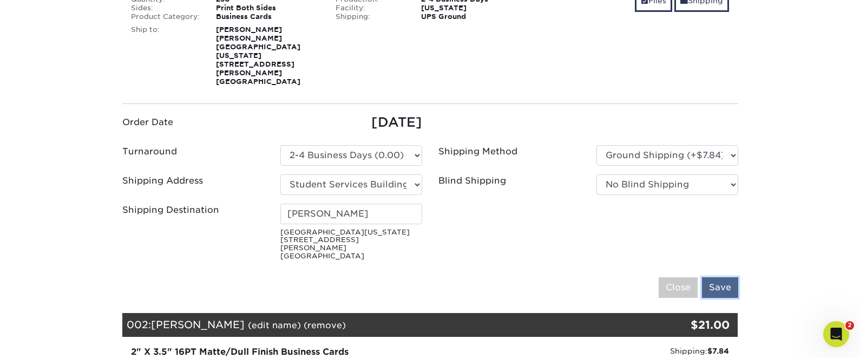
click at [717, 277] on input "Save" at bounding box center [720, 287] width 36 height 21
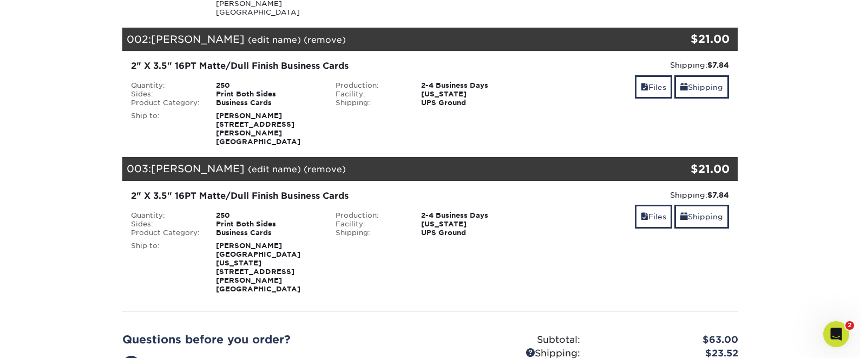
scroll to position [262, 0]
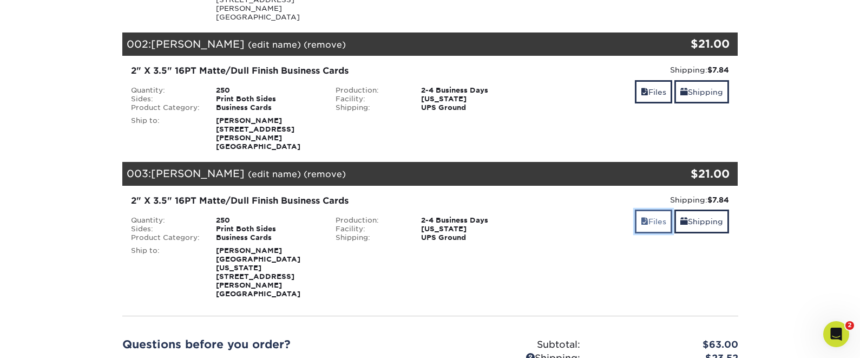
click at [642, 217] on span at bounding box center [645, 221] width 8 height 9
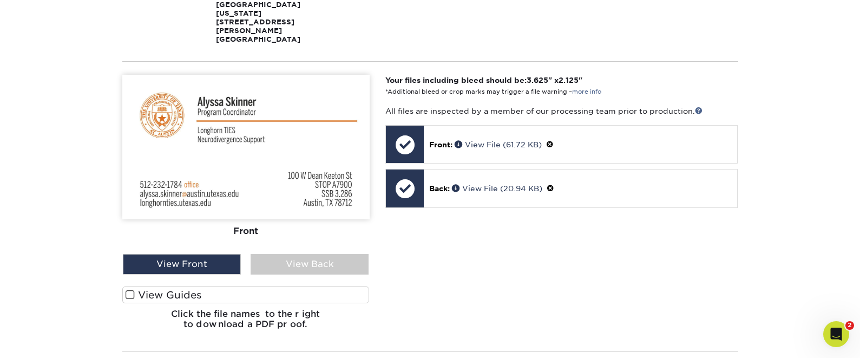
scroll to position [515, 0]
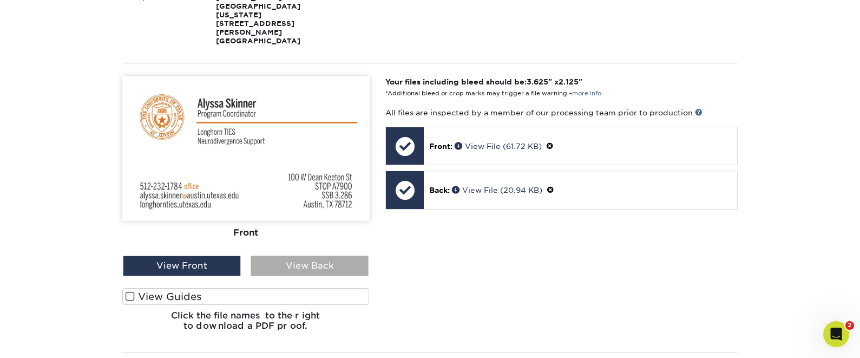
click at [333, 255] on div "View Back" at bounding box center [310, 265] width 118 height 21
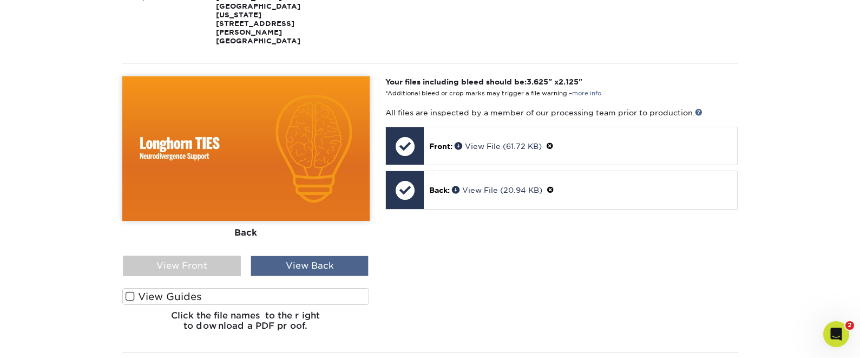
click at [333, 255] on div "View Back" at bounding box center [310, 265] width 118 height 21
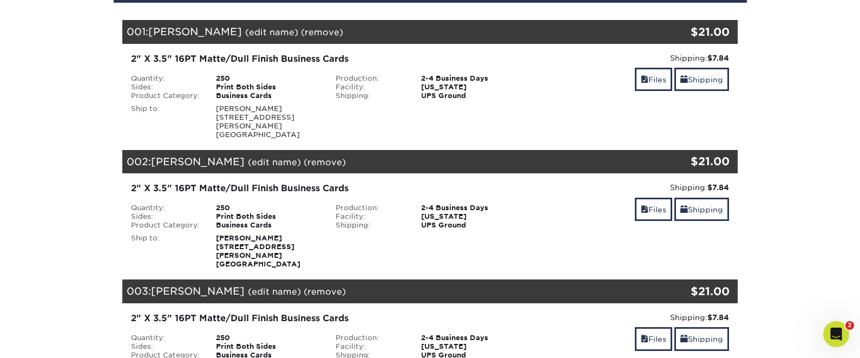
scroll to position [169, 0]
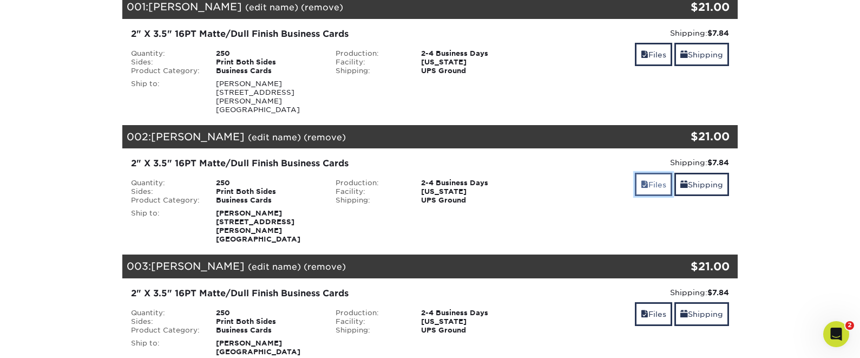
click at [651, 174] on link "Files" at bounding box center [653, 184] width 37 height 23
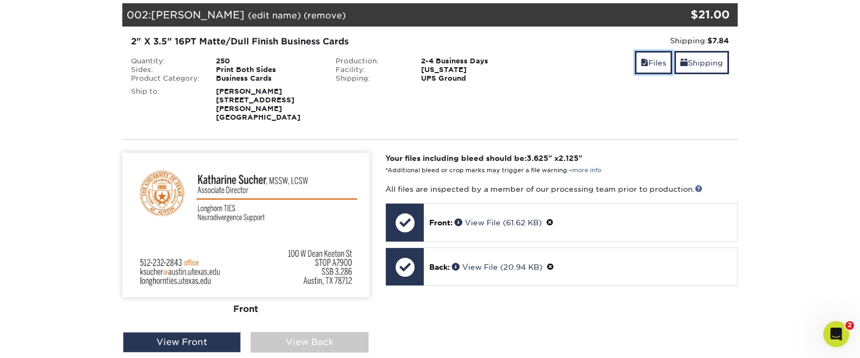
scroll to position [294, 0]
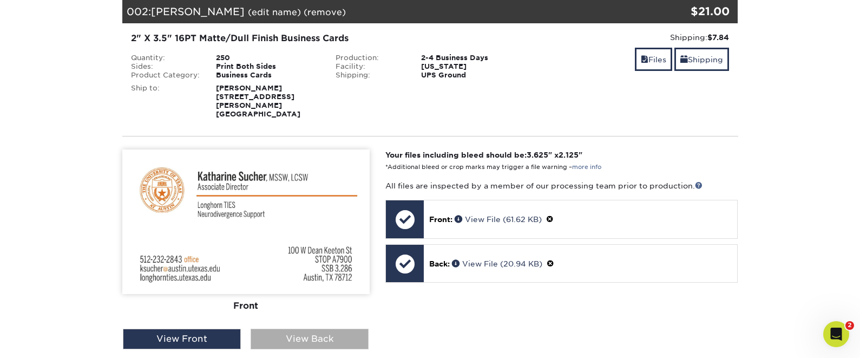
click at [274, 328] on div "View Back" at bounding box center [310, 338] width 118 height 21
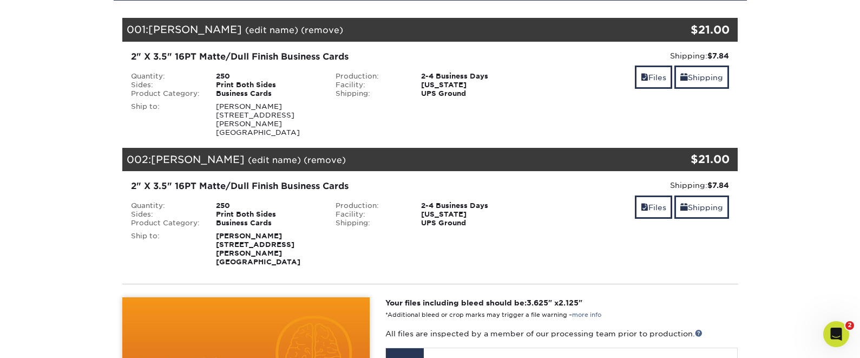
scroll to position [114, 0]
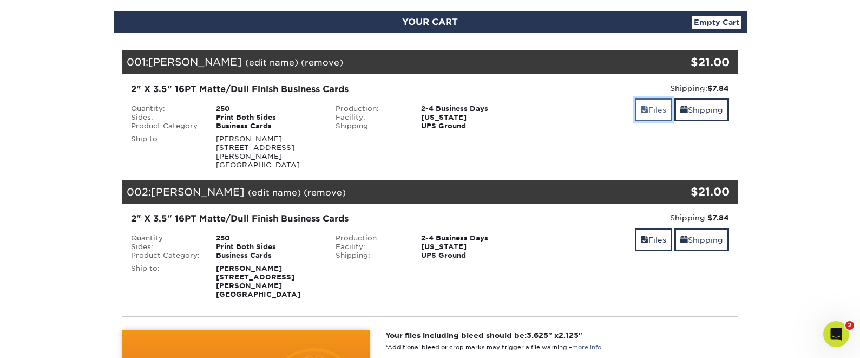
click at [649, 108] on link "Files" at bounding box center [653, 109] width 37 height 23
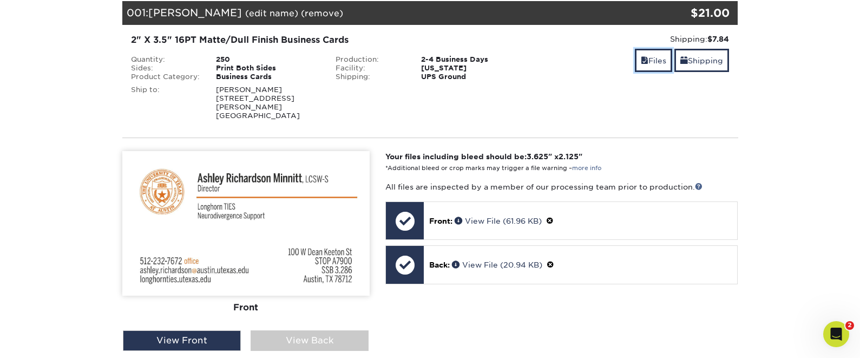
scroll to position [224, 0]
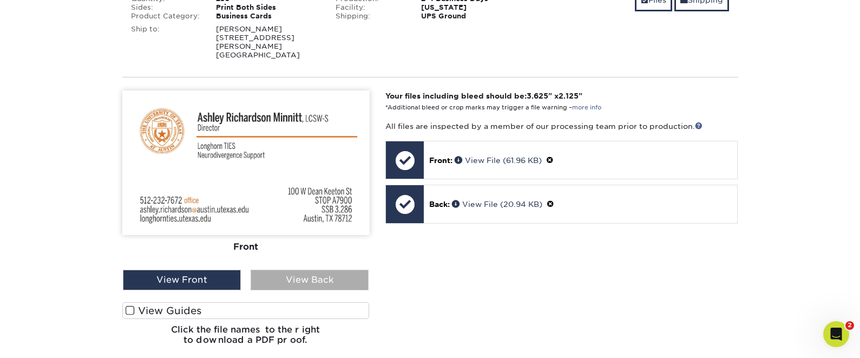
click at [313, 273] on div "View Back" at bounding box center [310, 279] width 118 height 21
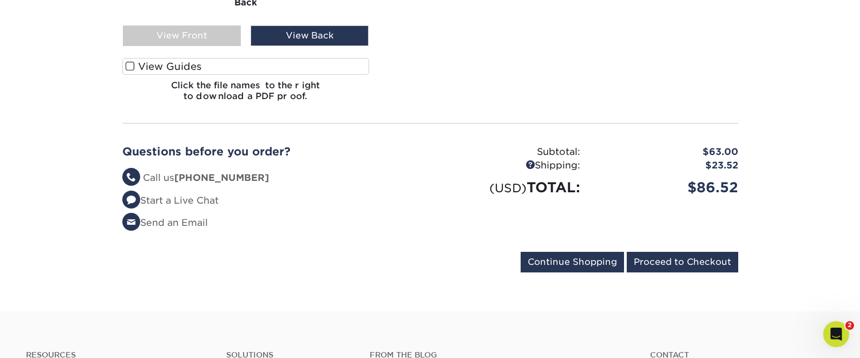
scroll to position [1321, 0]
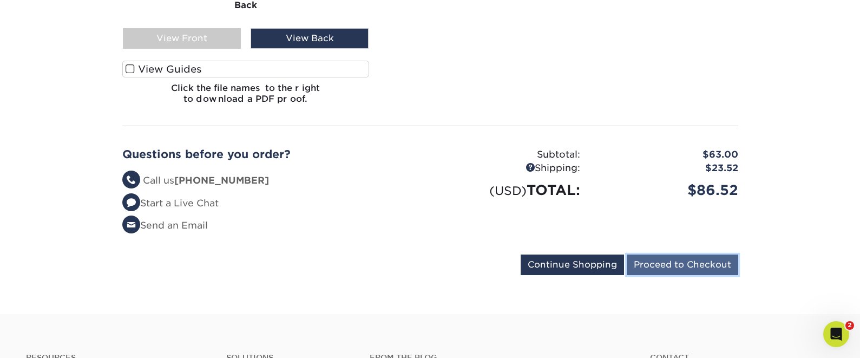
click at [649, 254] on input "Proceed to Checkout" at bounding box center [682, 264] width 111 height 21
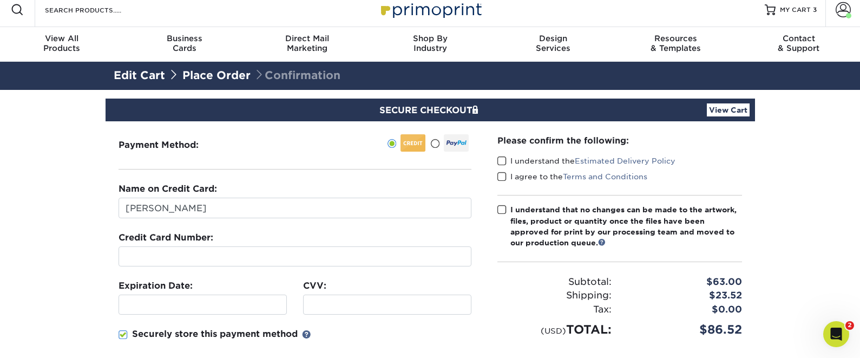
scroll to position [7, 0]
click at [275, 298] on div at bounding box center [203, 305] width 168 height 20
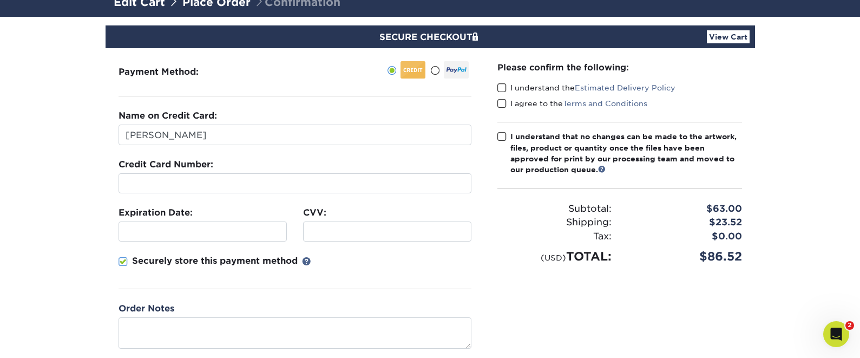
scroll to position [81, 0]
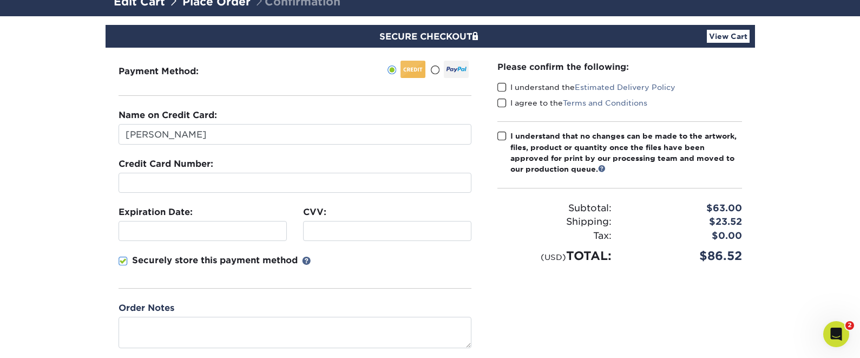
click at [401, 236] on div at bounding box center [387, 231] width 168 height 20
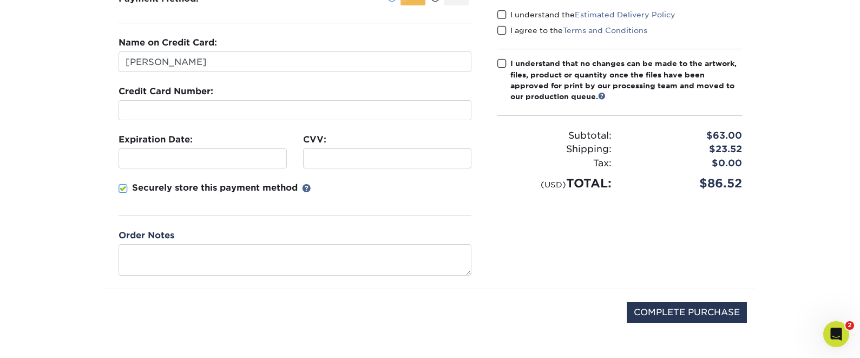
scroll to position [160, 0]
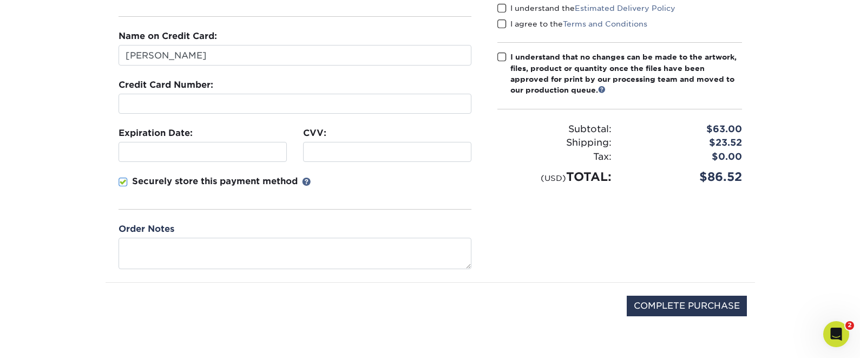
click at [208, 178] on p "Securely store this payment method" at bounding box center [215, 181] width 166 height 13
click at [0, 0] on input "Securely store this payment method" at bounding box center [0, 0] width 0 height 0
click at [667, 308] on input "COMPLETE PURCHASE" at bounding box center [687, 305] width 120 height 21
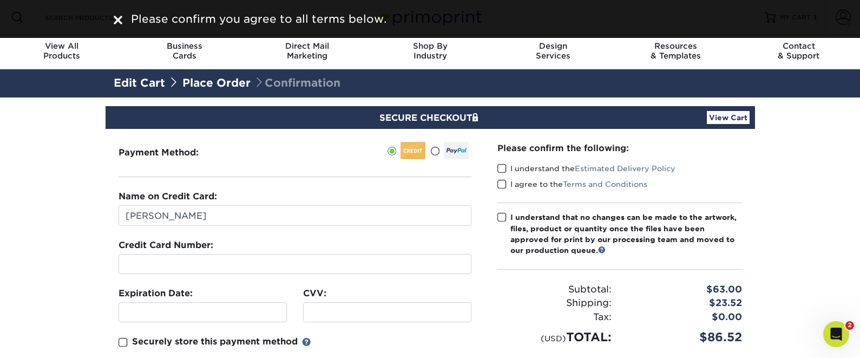
scroll to position [1, 0]
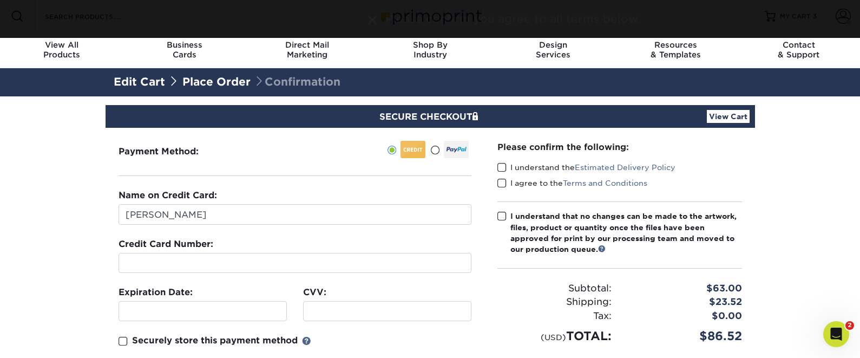
click at [505, 177] on label "I agree to the Terms and Conditions" at bounding box center [572, 182] width 150 height 11
click at [0, 0] on input "I agree to the Terms and Conditions" at bounding box center [0, 0] width 0 height 0
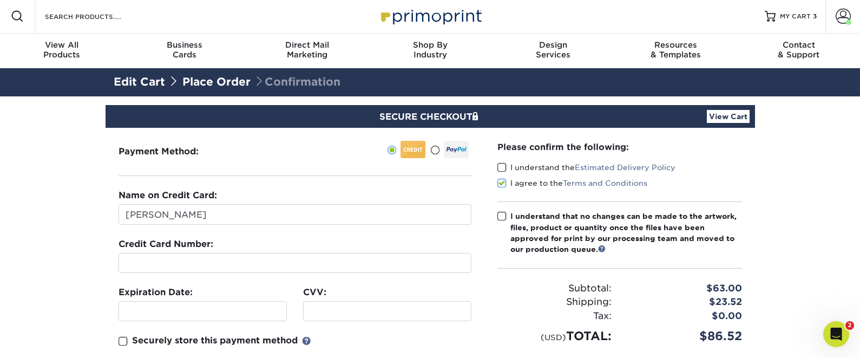
click at [497, 176] on div "I understand the Estimated Delivery Policy" at bounding box center [619, 169] width 245 height 15
click at [504, 167] on span at bounding box center [501, 167] width 9 height 10
click at [0, 0] on input "I understand the Estimated Delivery Policy" at bounding box center [0, 0] width 0 height 0
click at [498, 216] on span at bounding box center [501, 216] width 9 height 10
click at [0, 0] on input "I understand that no changes can be made to the artwork, files, product or quan…" at bounding box center [0, 0] width 0 height 0
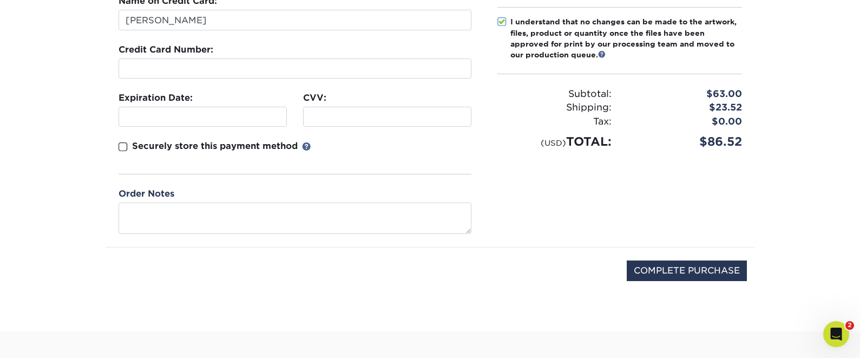
scroll to position [246, 0]
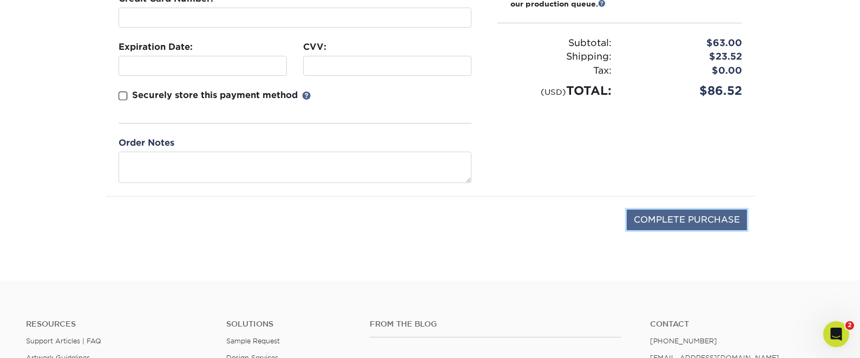
click at [651, 216] on input "COMPLETE PURCHASE" at bounding box center [687, 219] width 120 height 21
type input "PROCESSING, PLEASE WAIT..."
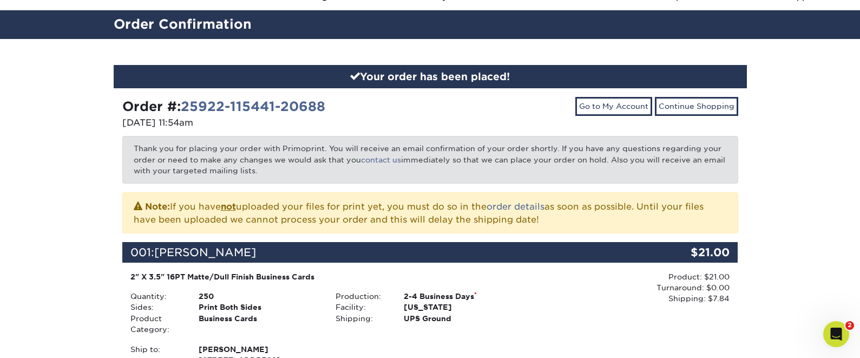
scroll to position [91, 0]
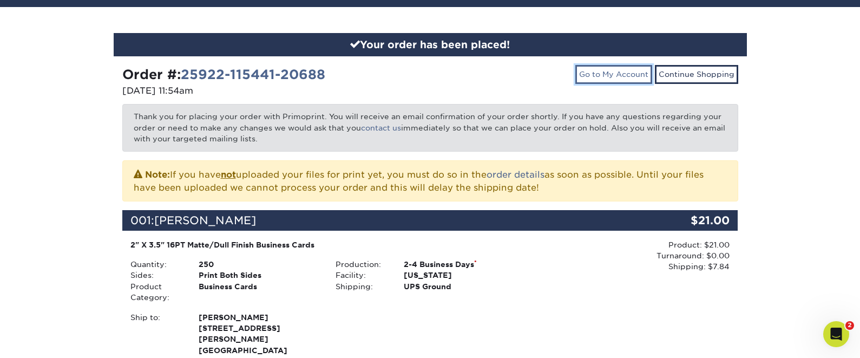
click at [636, 75] on link "Go to My Account" at bounding box center [613, 74] width 77 height 18
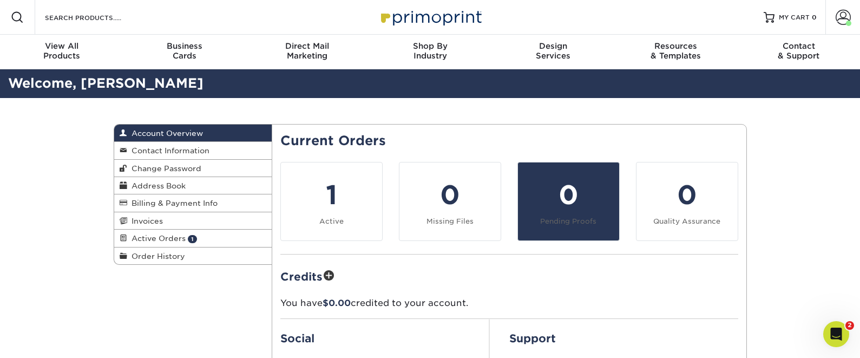
scroll to position [30, 0]
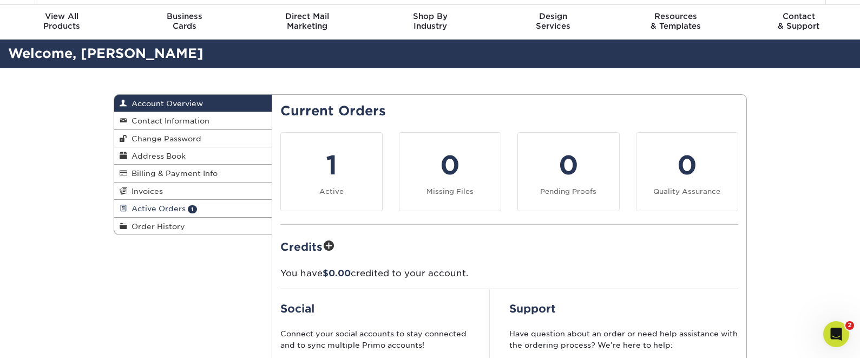
click at [169, 207] on span "Active Orders" at bounding box center [156, 208] width 58 height 9
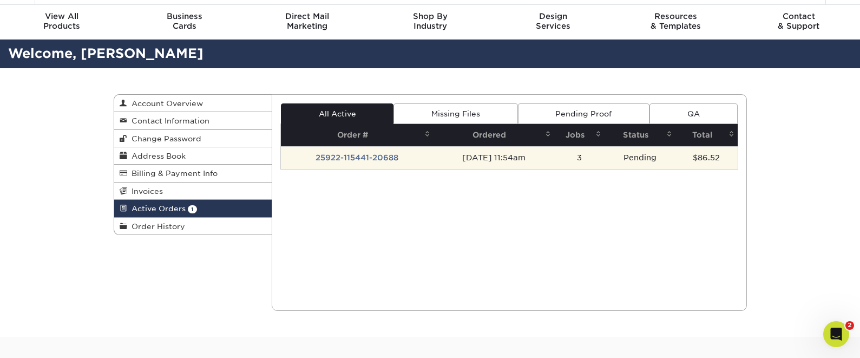
click at [326, 157] on td "25922-115441-20688" at bounding box center [357, 157] width 153 height 23
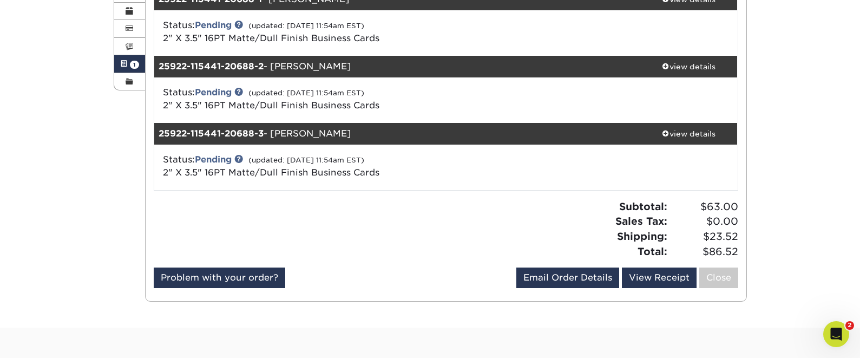
scroll to position [177, 0]
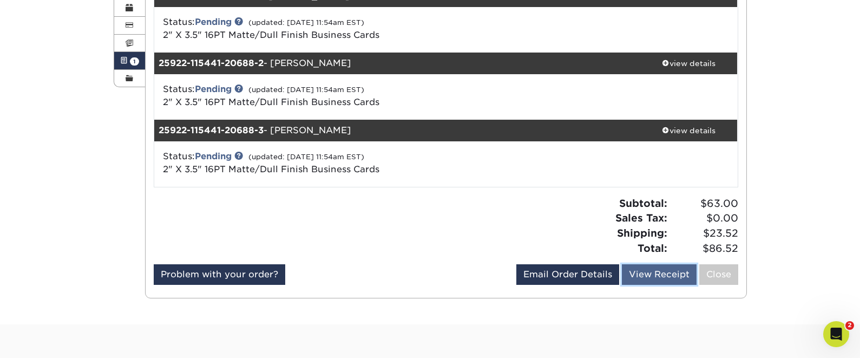
click at [631, 273] on link "View Receipt" at bounding box center [659, 274] width 75 height 21
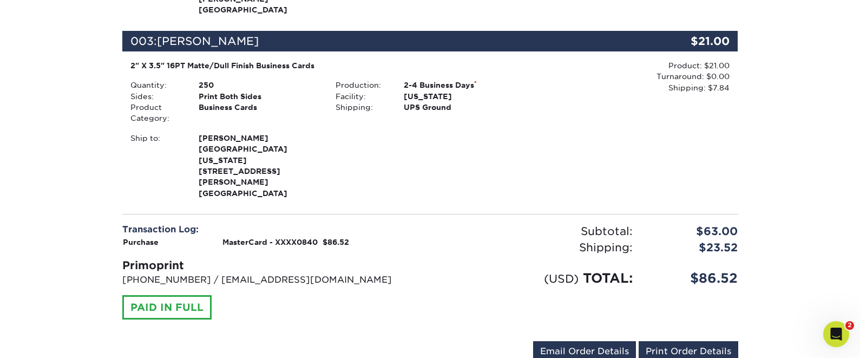
scroll to position [468, 0]
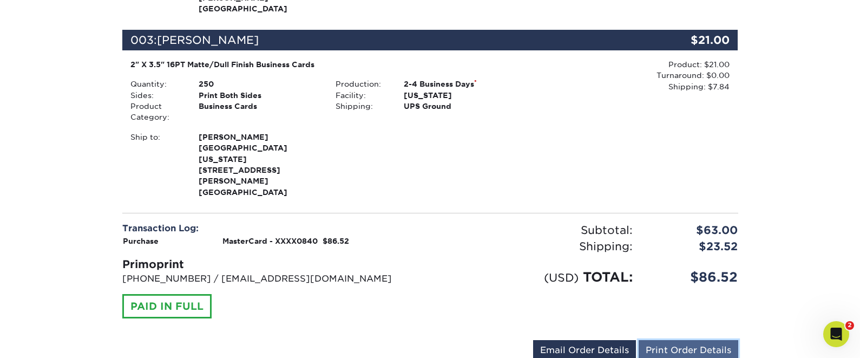
click at [644, 340] on link "Print Order Details" at bounding box center [688, 350] width 100 height 21
